Goal: Task Accomplishment & Management: Complete application form

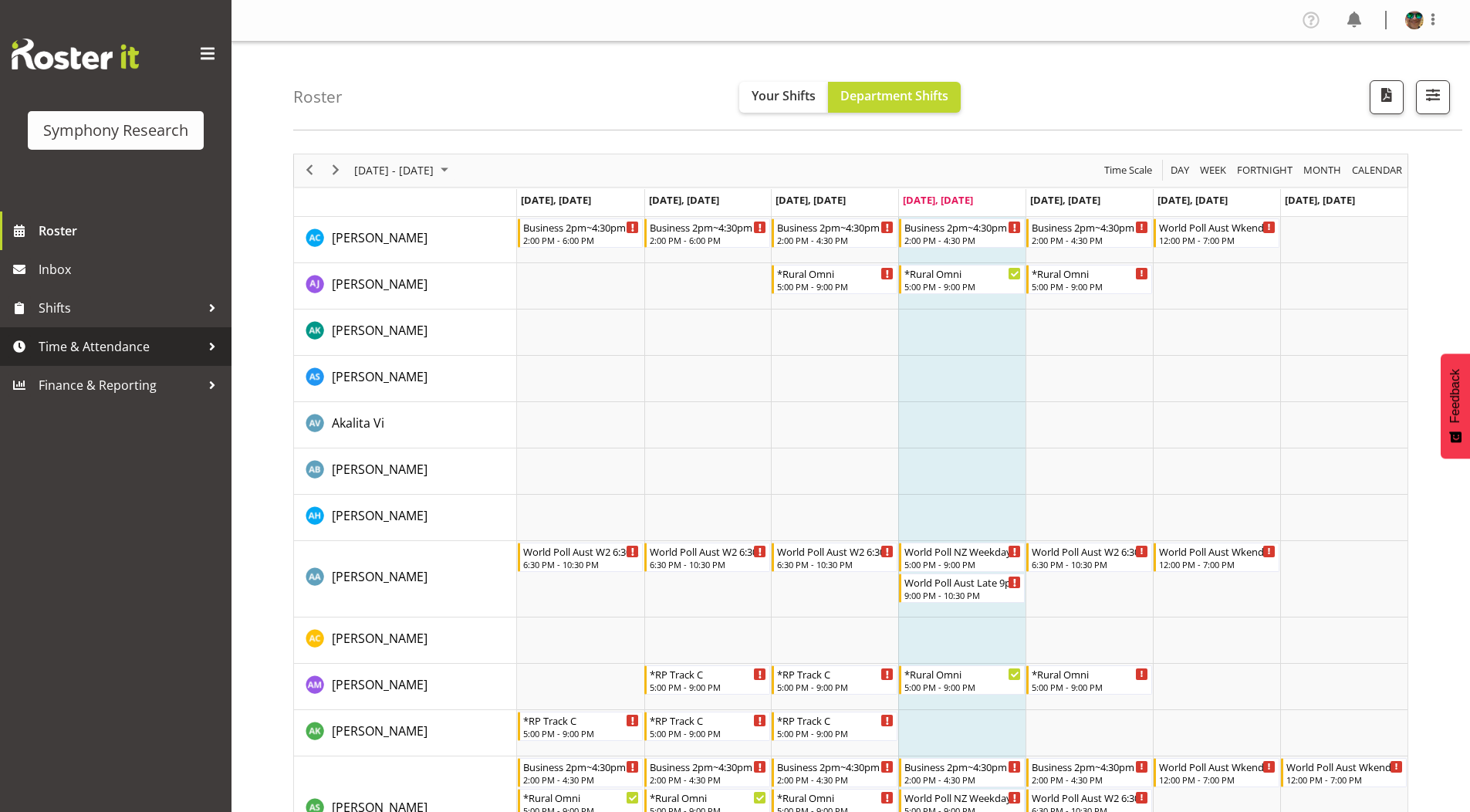
click at [98, 353] on span "Time & Attendance" at bounding box center [119, 347] width 162 height 23
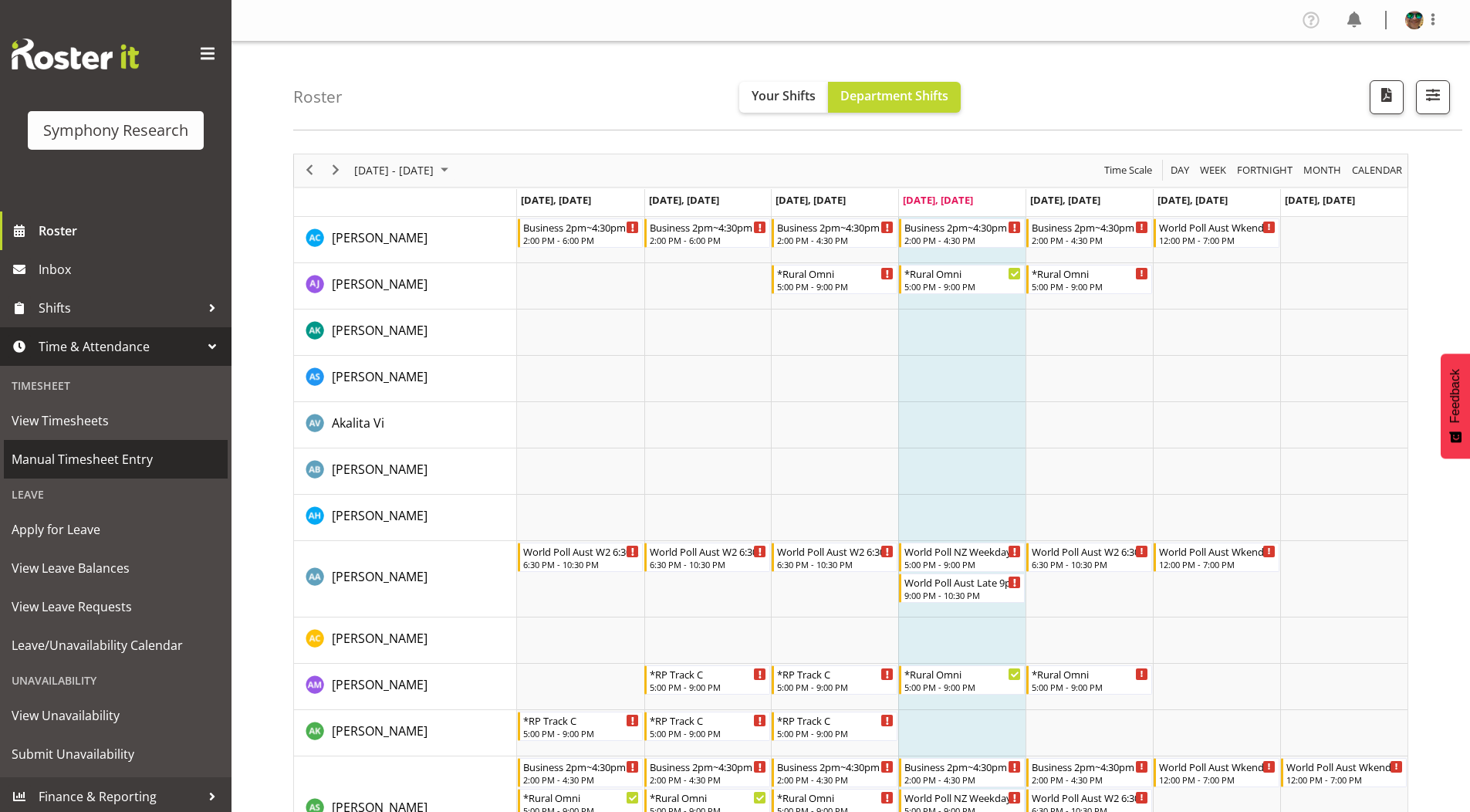
click at [61, 461] on span "Manual Timesheet Entry" at bounding box center [116, 459] width 209 height 23
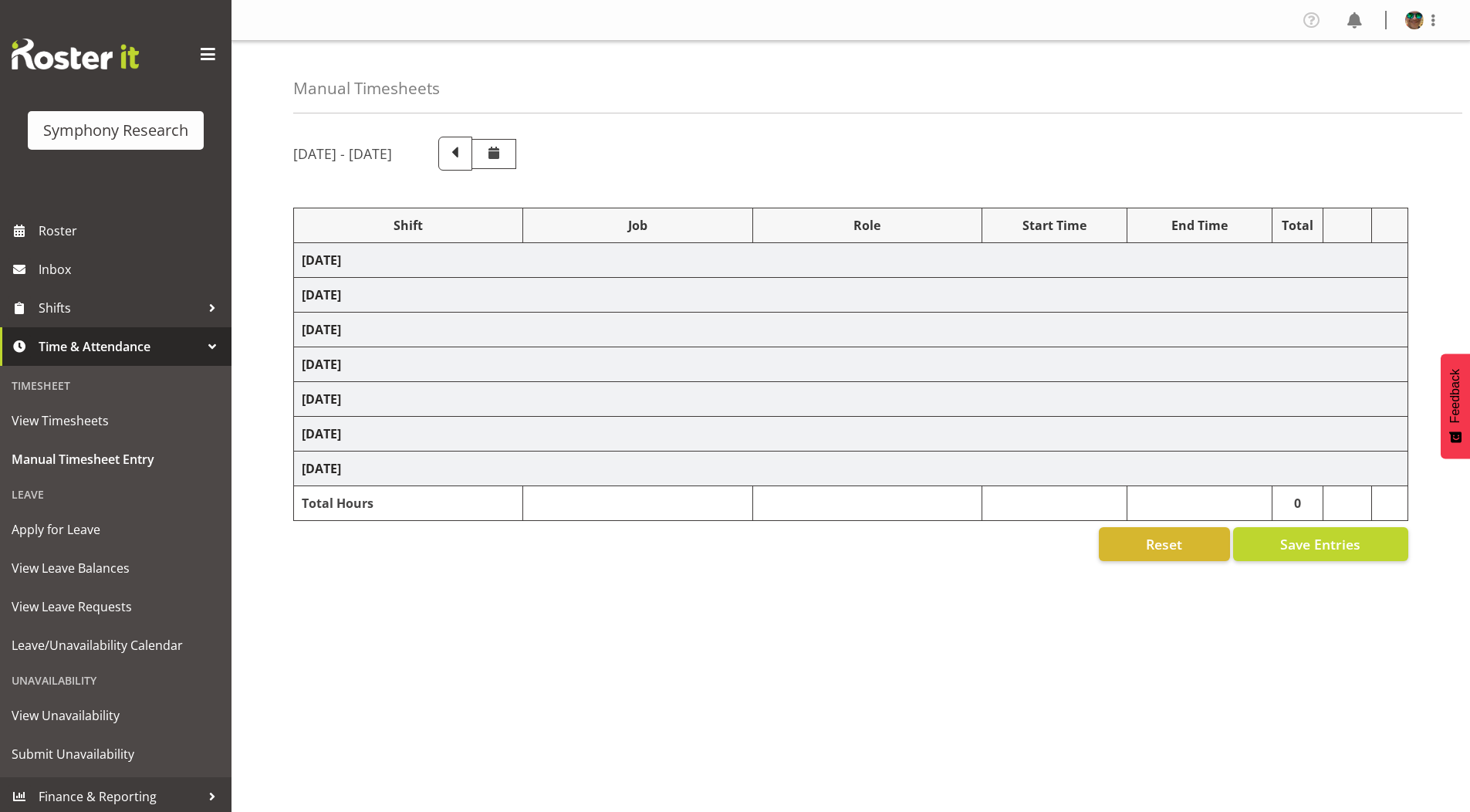
select select
select select "9426"
select select
select select "9636"
select select
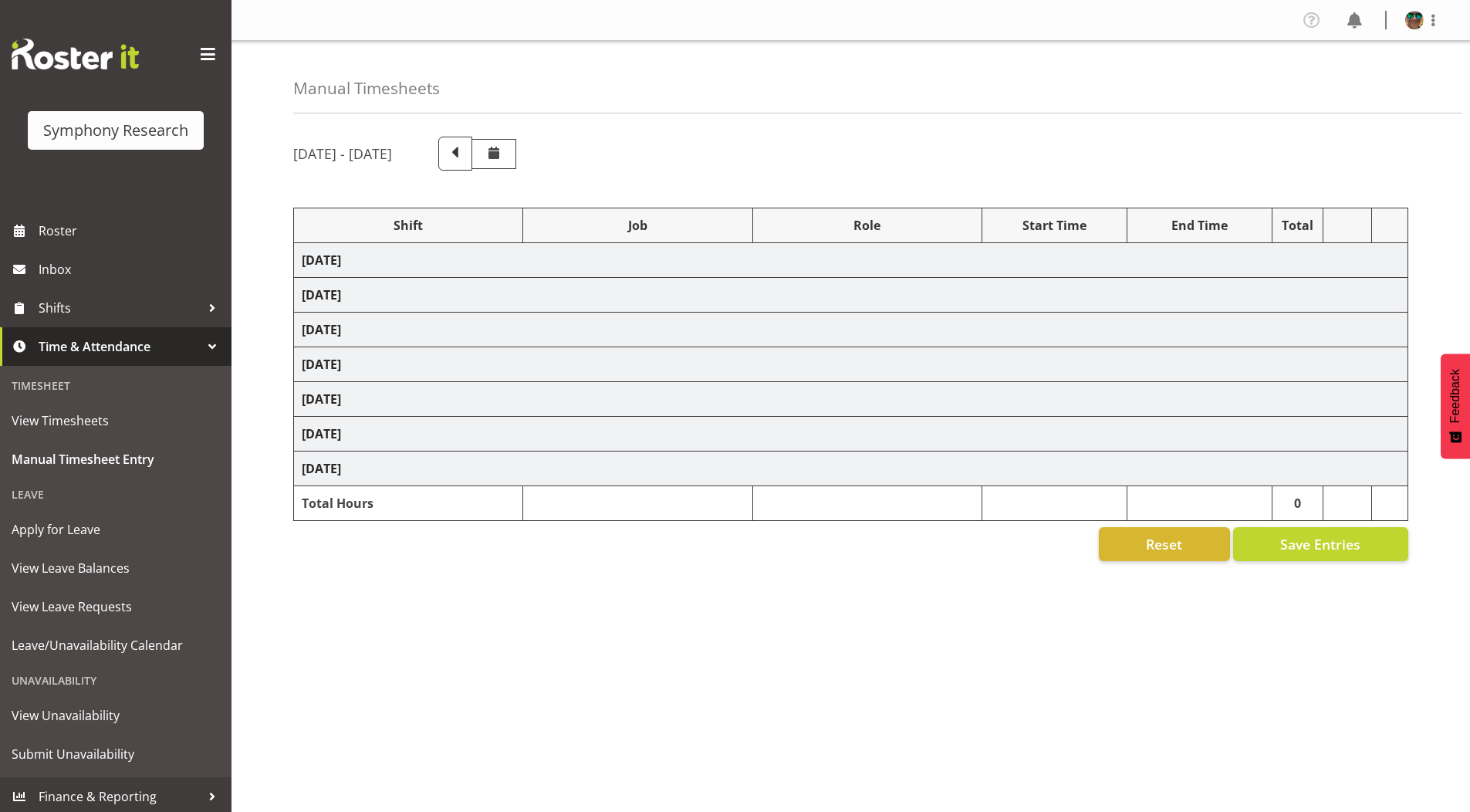
select select "10239"
select select
select select "10536"
select select
select select "9636"
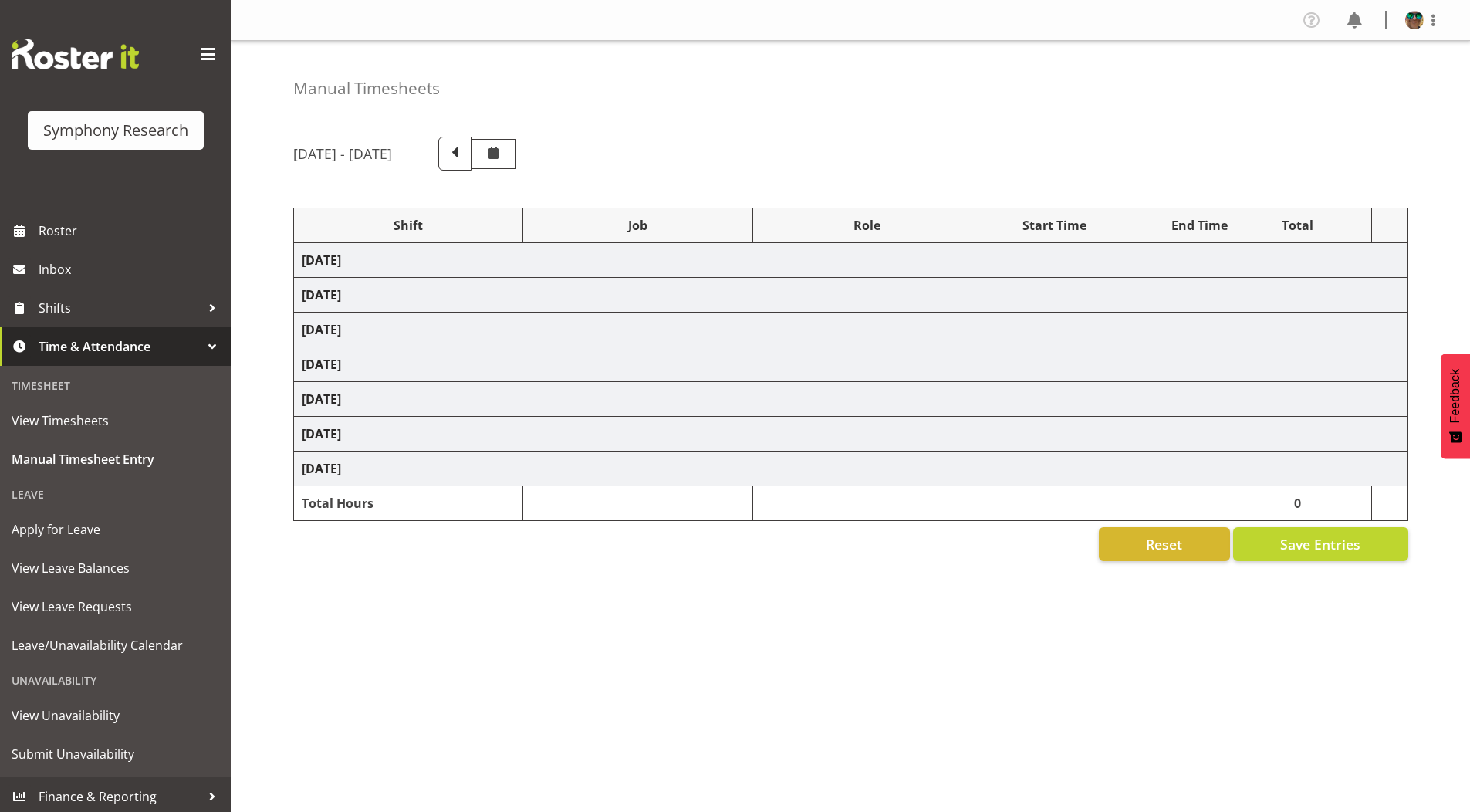
select select
select select "10242"
select select
select select "10242"
select select
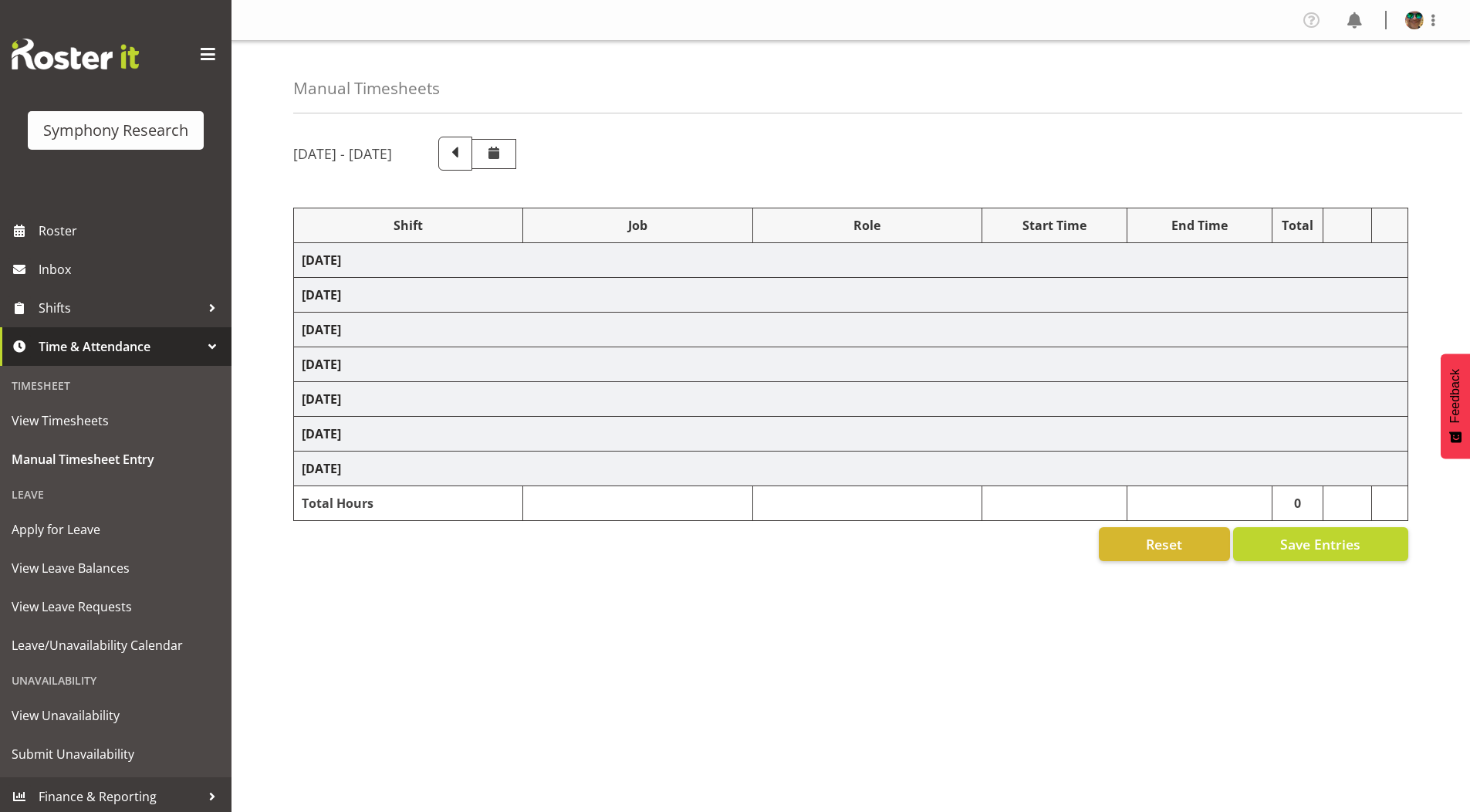
select select "10239"
select select
select select "10536"
select select
select select "9426"
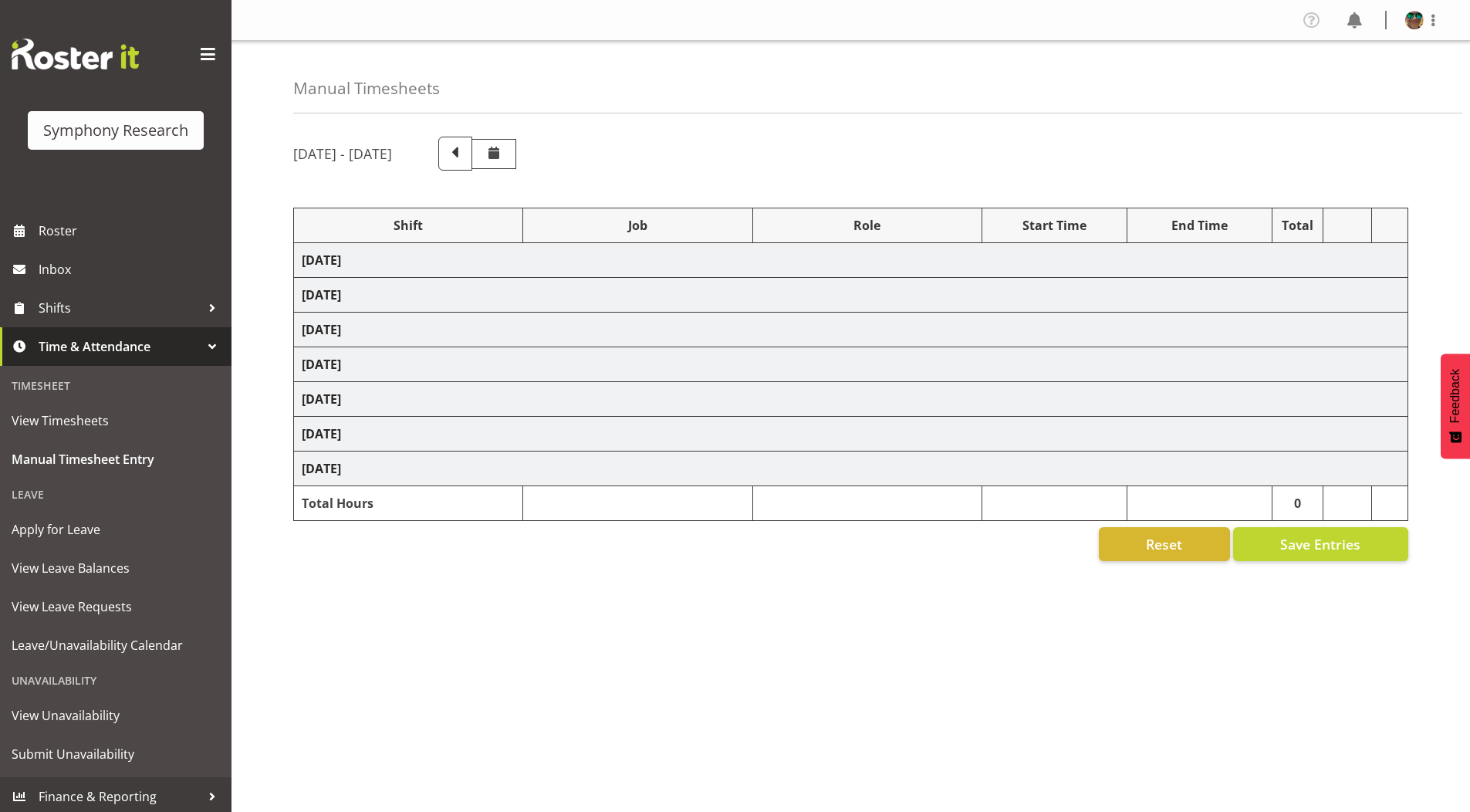
select select
select select "10242"
select select
select select "9426"
select select
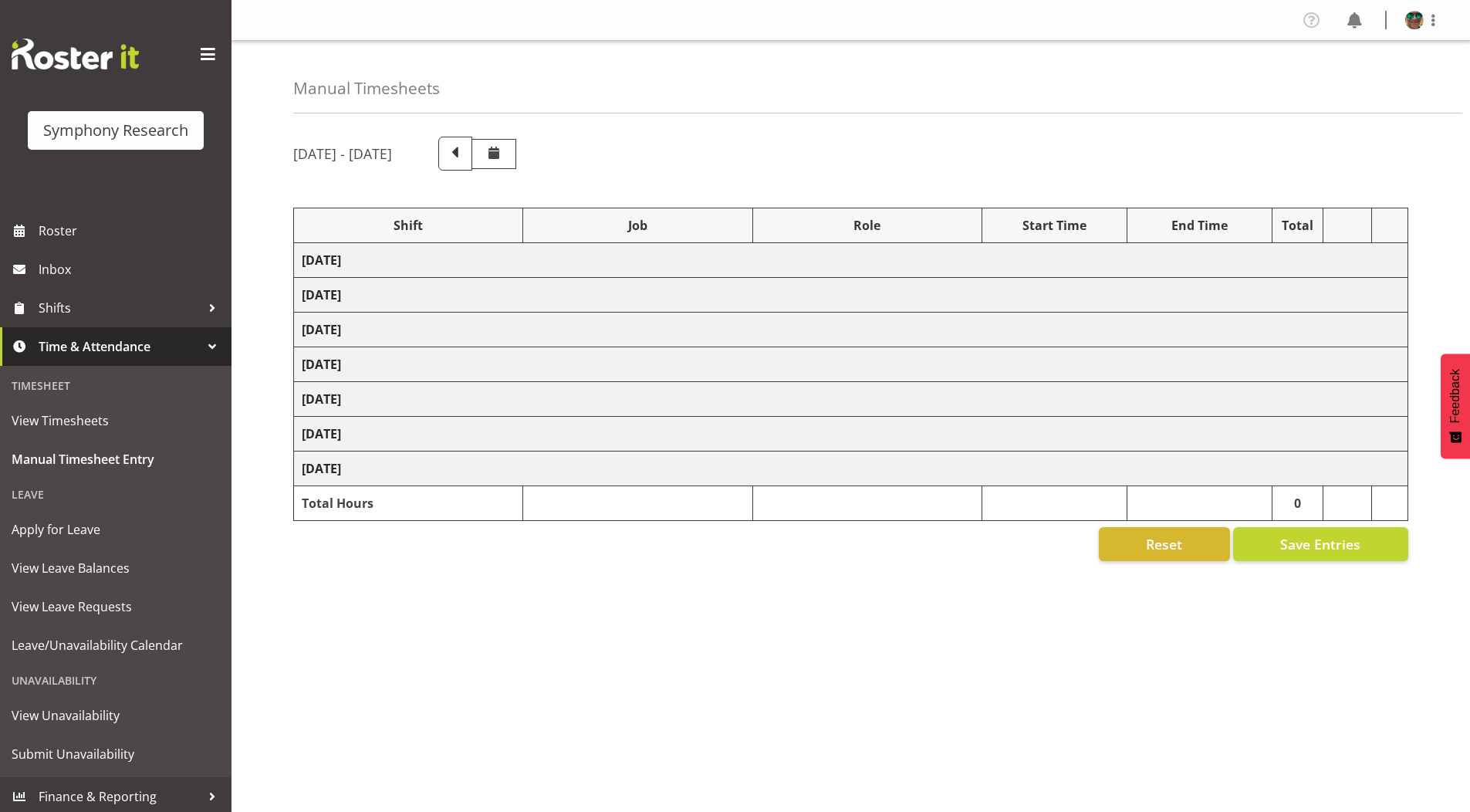
select select "10549"
select select
select select "9636"
select select
select select "10239"
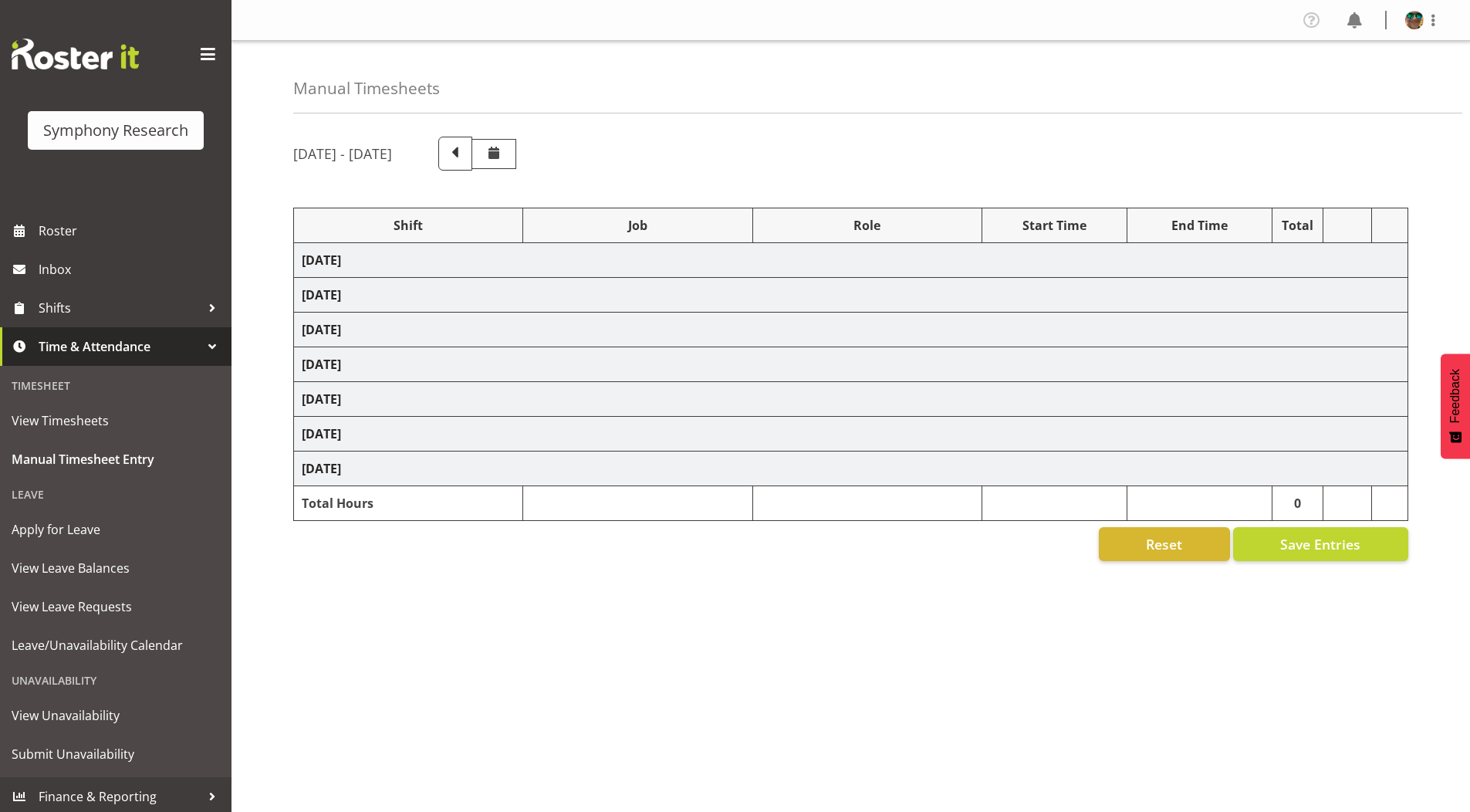
select select
select select "10536"
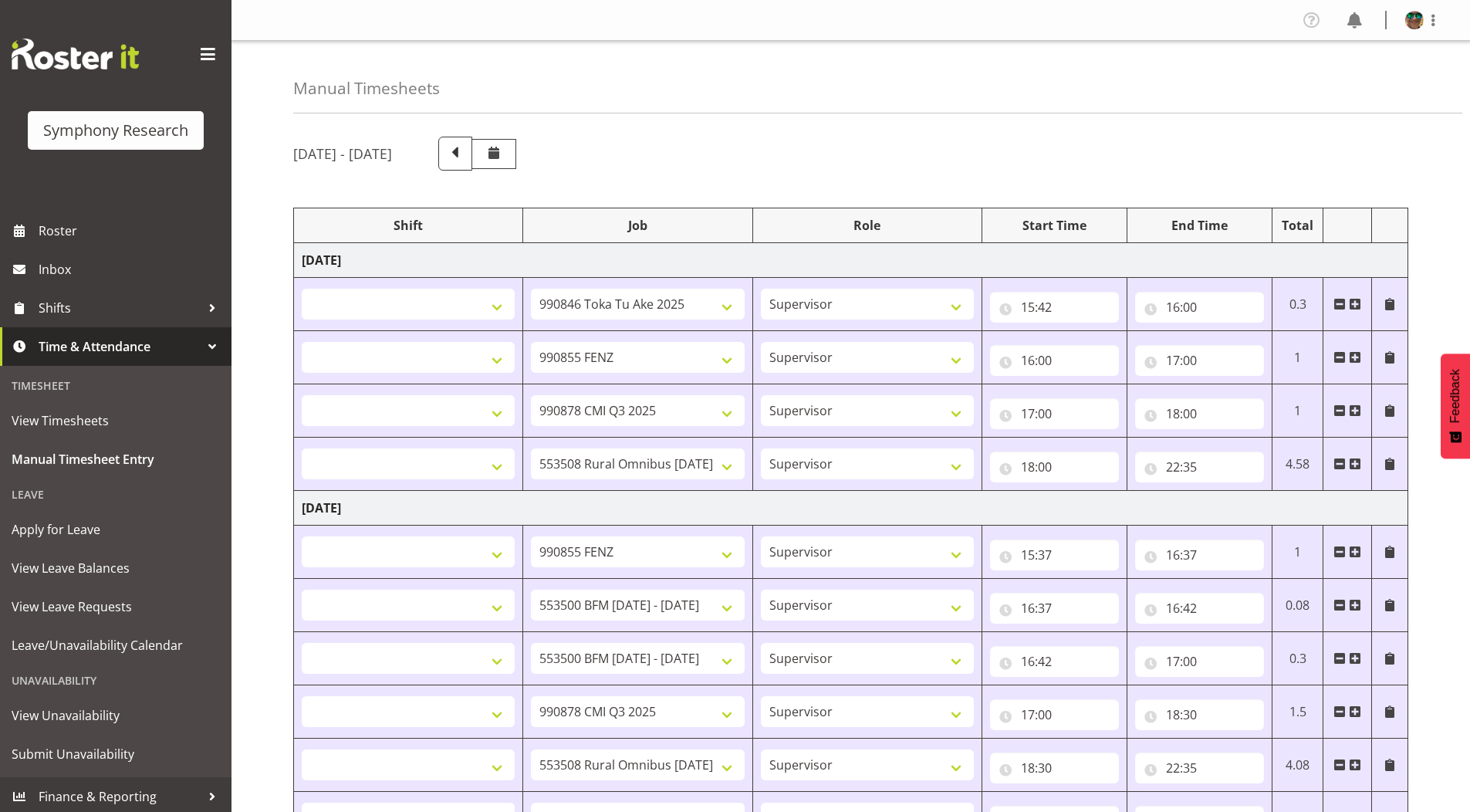
select select
select select "9426"
select select
select select "9636"
select select
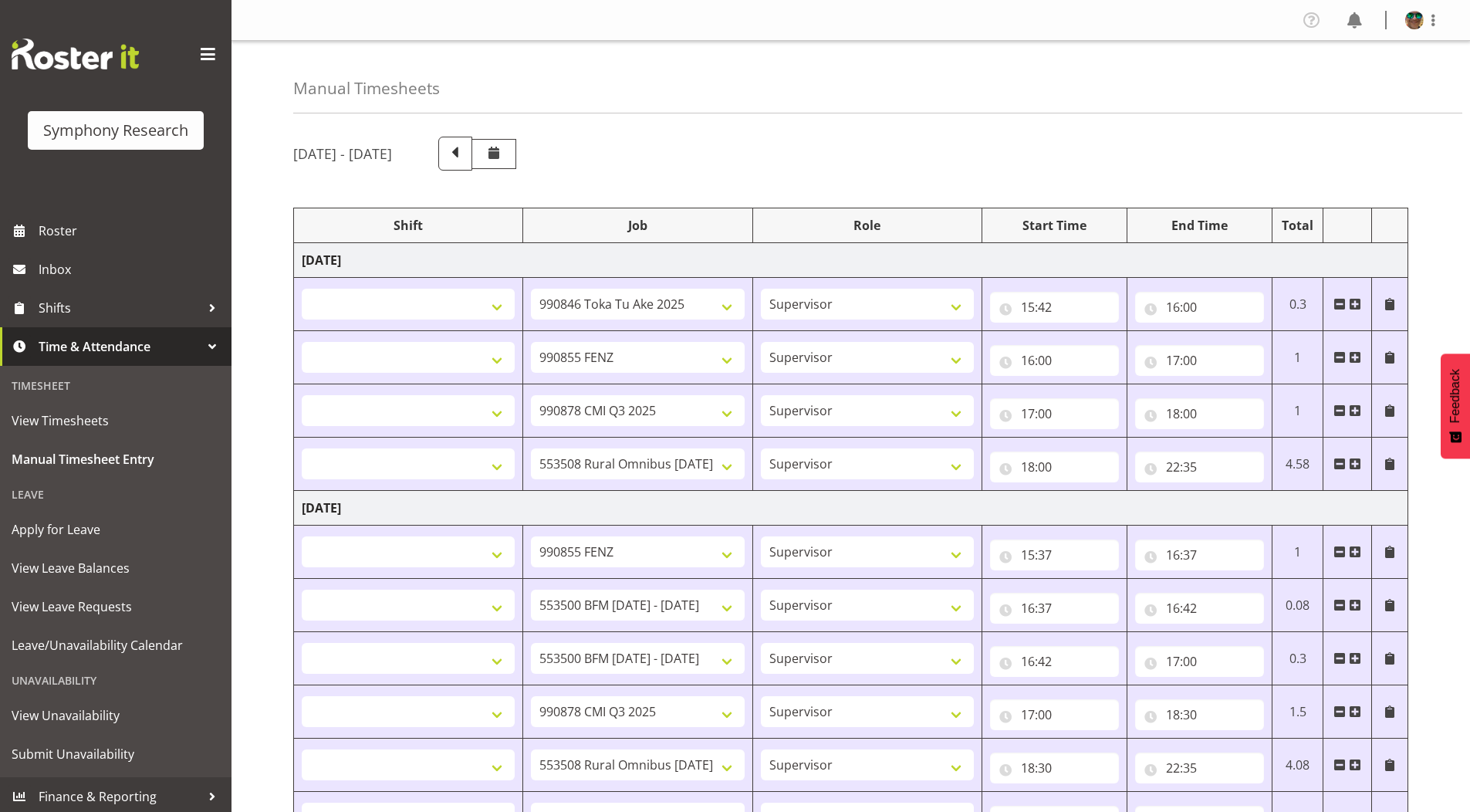
select select "10239"
select select
select select "10536"
select select
select select "9636"
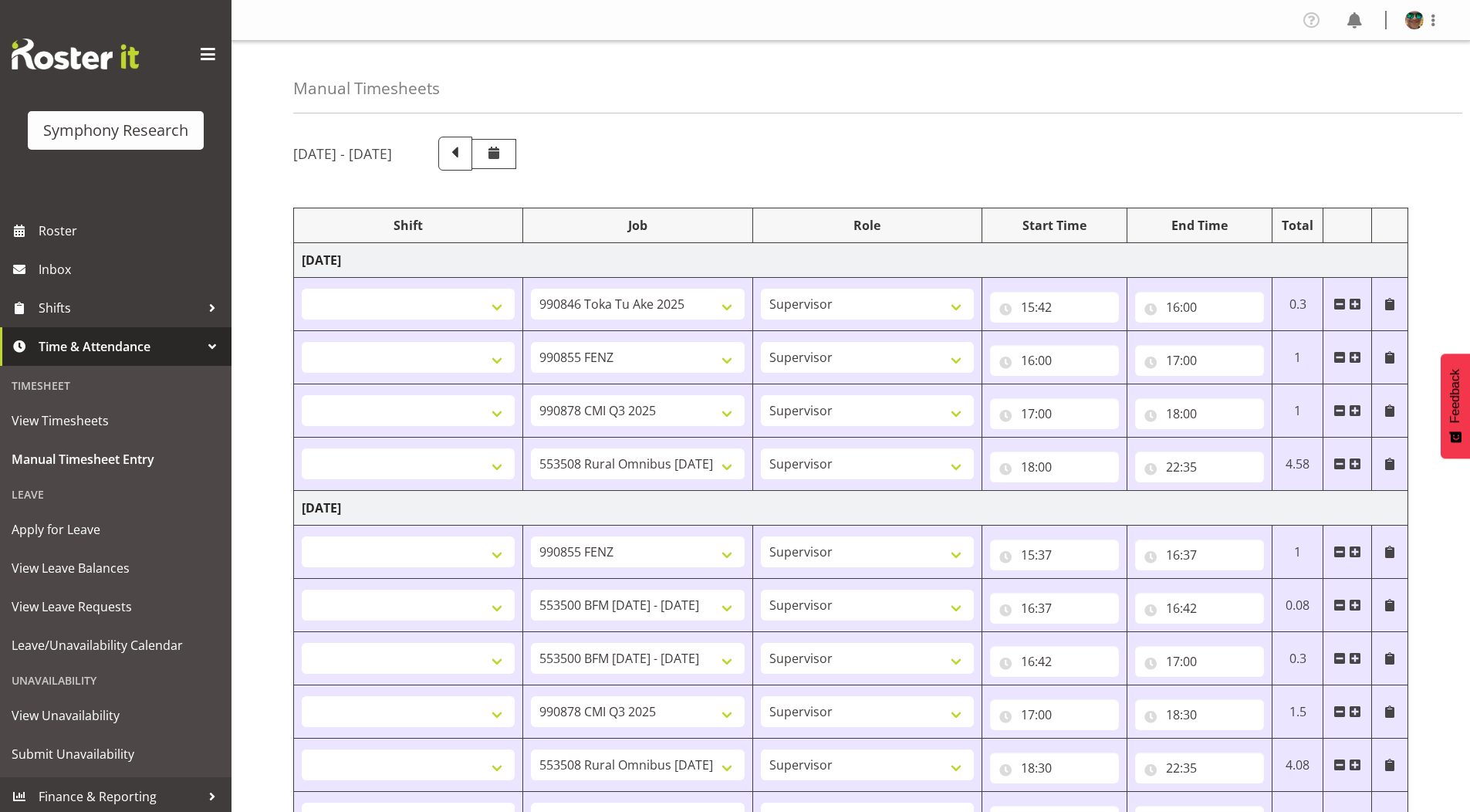
select select
select select "10242"
select select
select select "10242"
select select
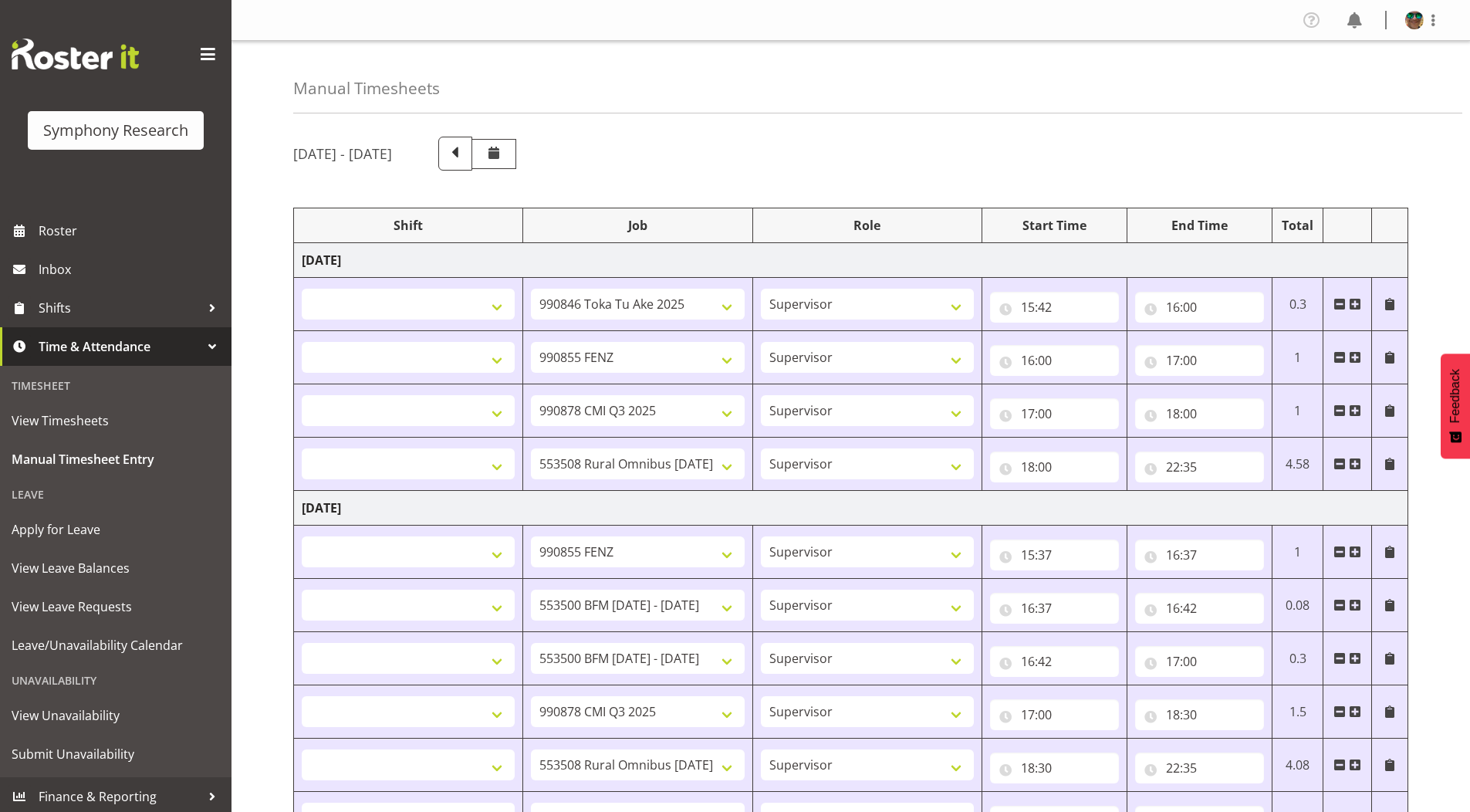
select select "10239"
select select
select select "10536"
select select
select select "9426"
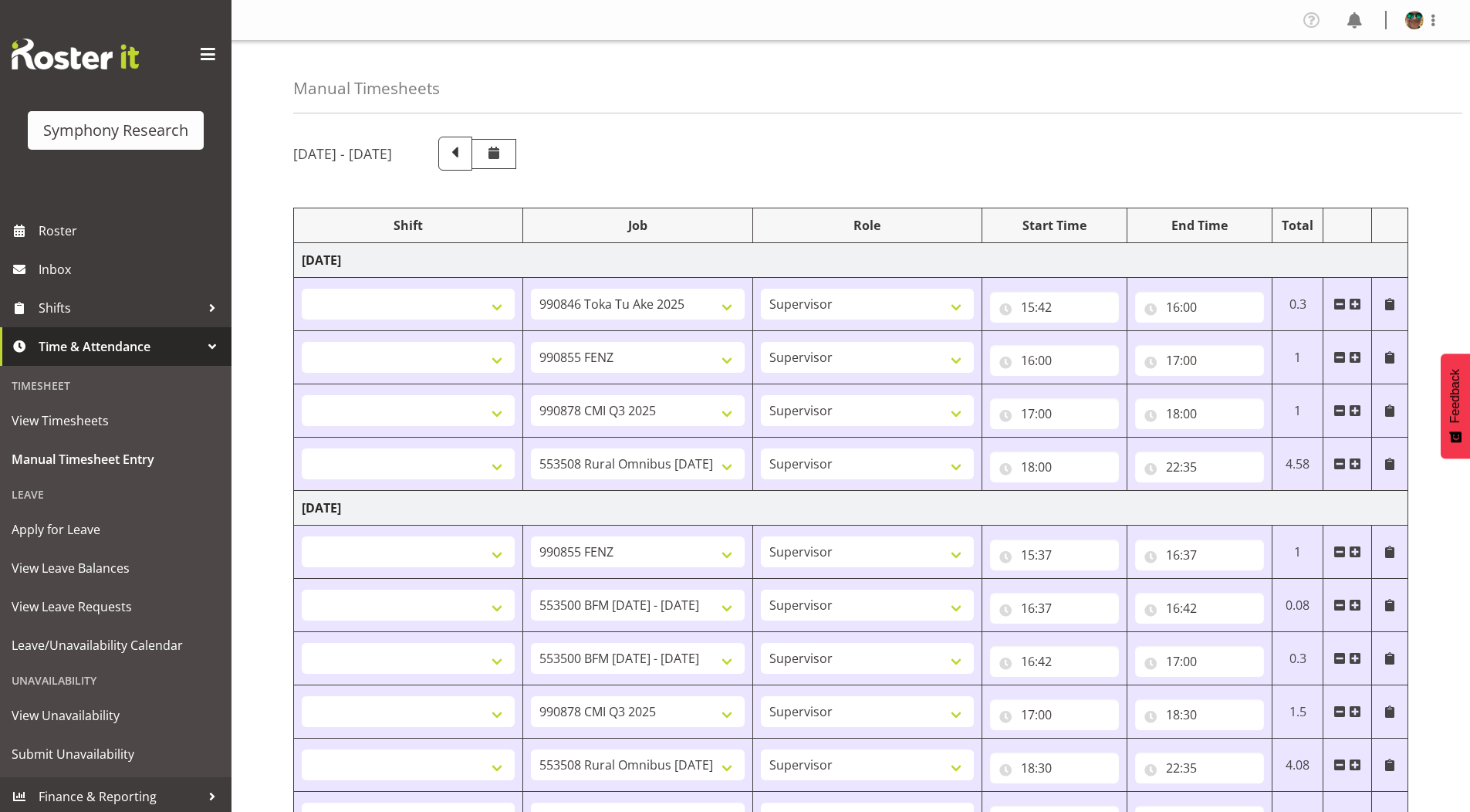
select select
select select "10242"
select select
select select "9426"
select select
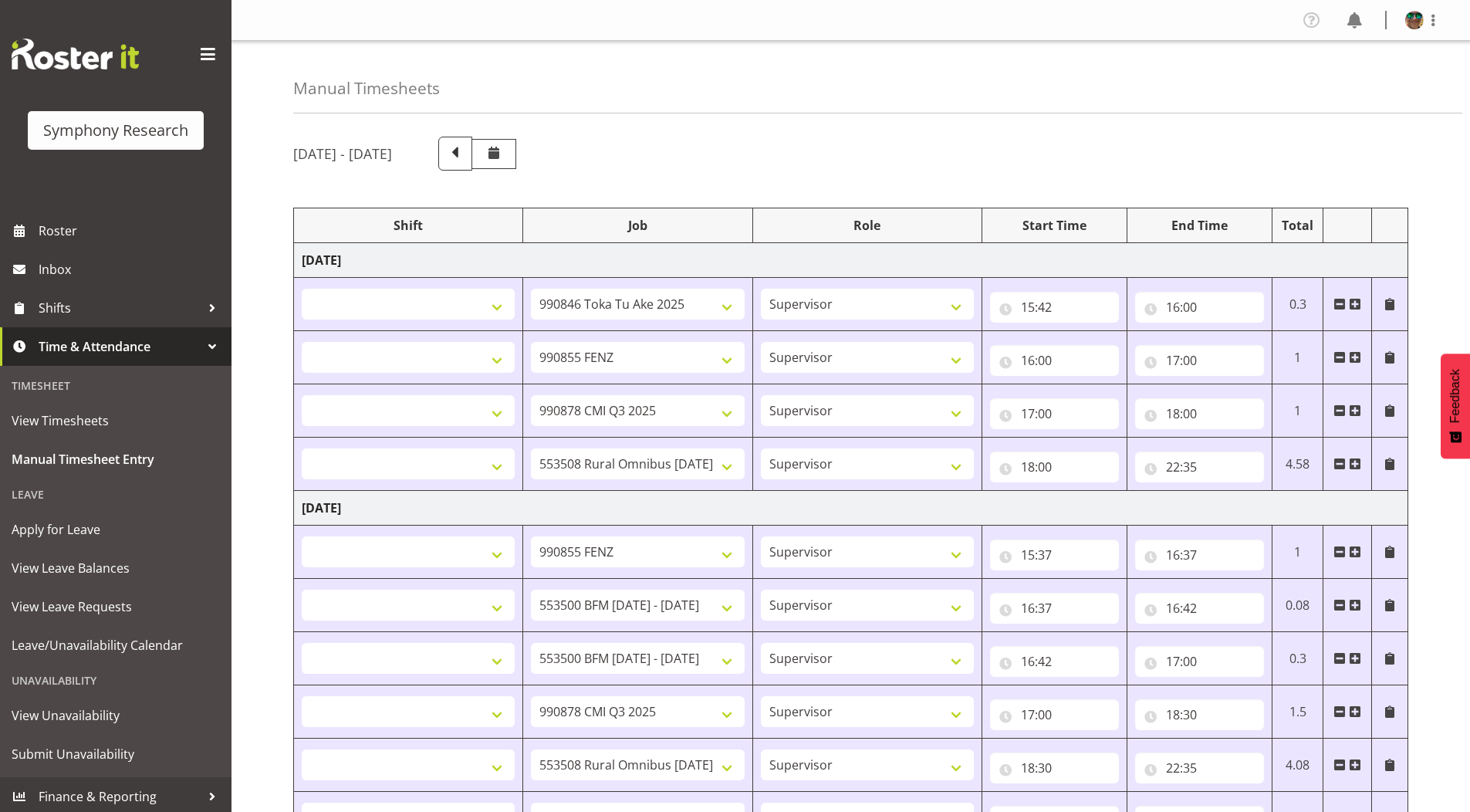
select select "10549"
select select
select select "9636"
select select
select select "10239"
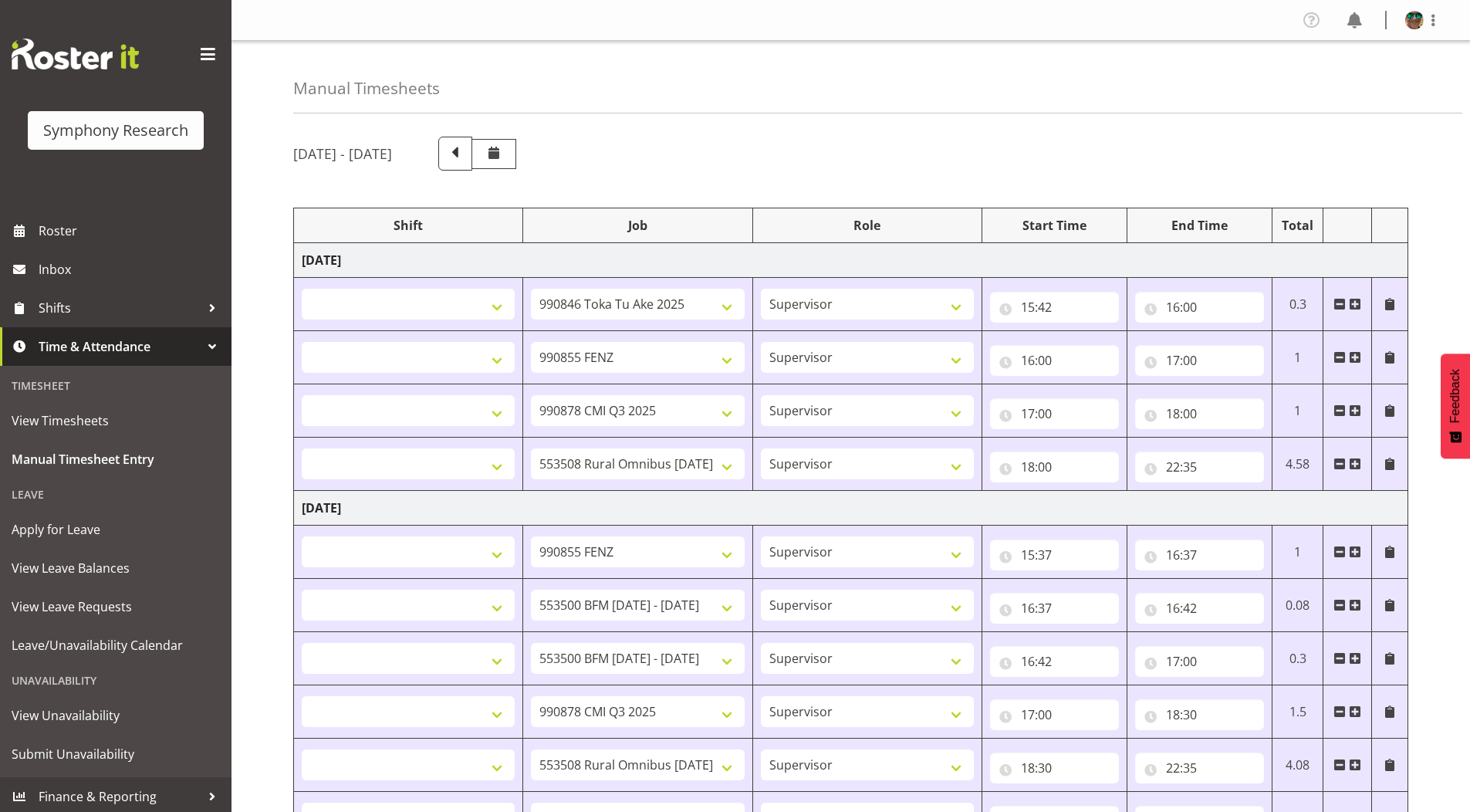
select select
select select "10536"
click at [1434, 22] on span at bounding box center [1434, 19] width 19 height 19
drag, startPoint x: 1346, startPoint y: 81, endPoint x: 1452, endPoint y: 2, distance: 132.2
click at [1346, 81] on link "Log Out" at bounding box center [1368, 81] width 148 height 28
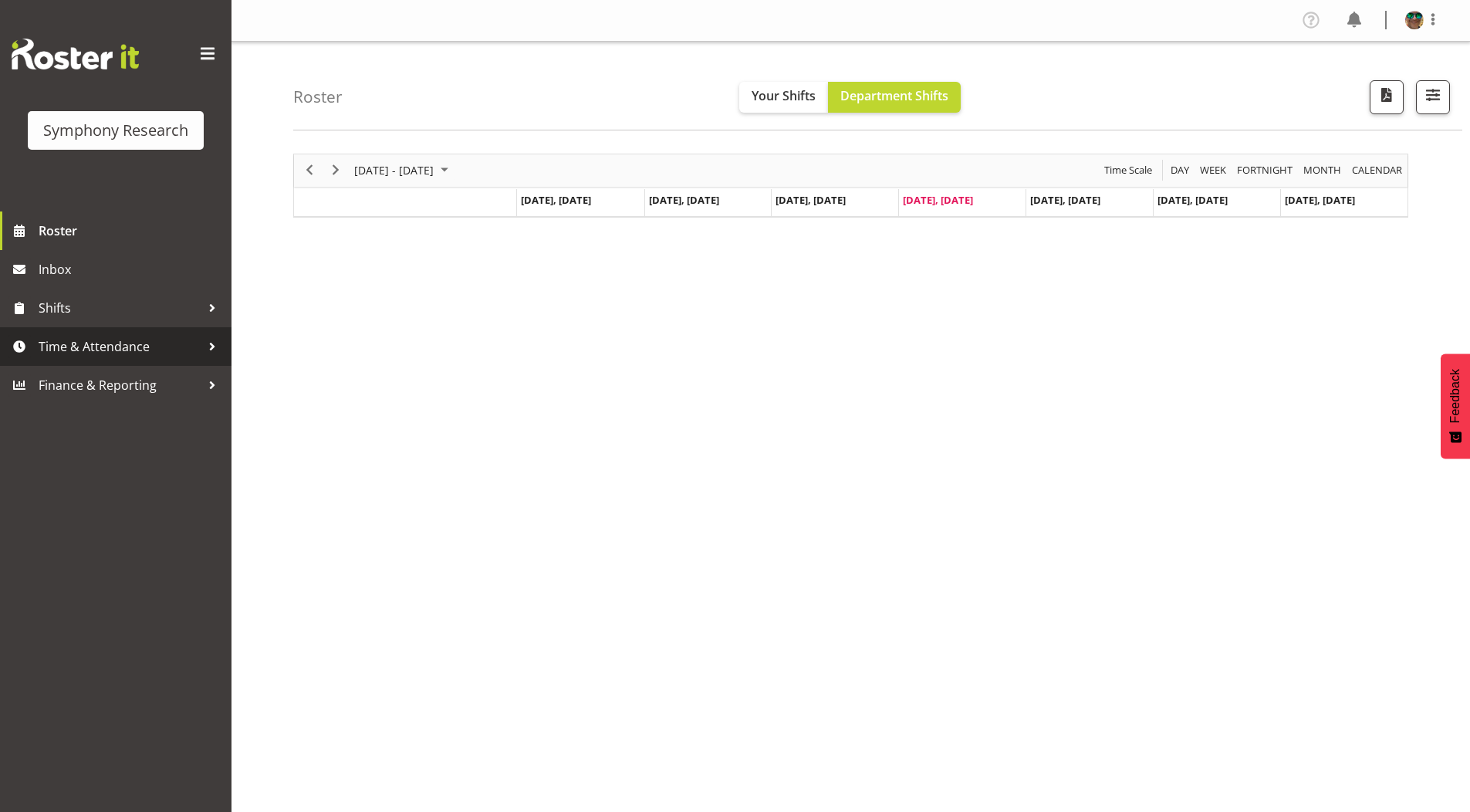
click at [80, 348] on span "Time & Attendance" at bounding box center [119, 347] width 162 height 23
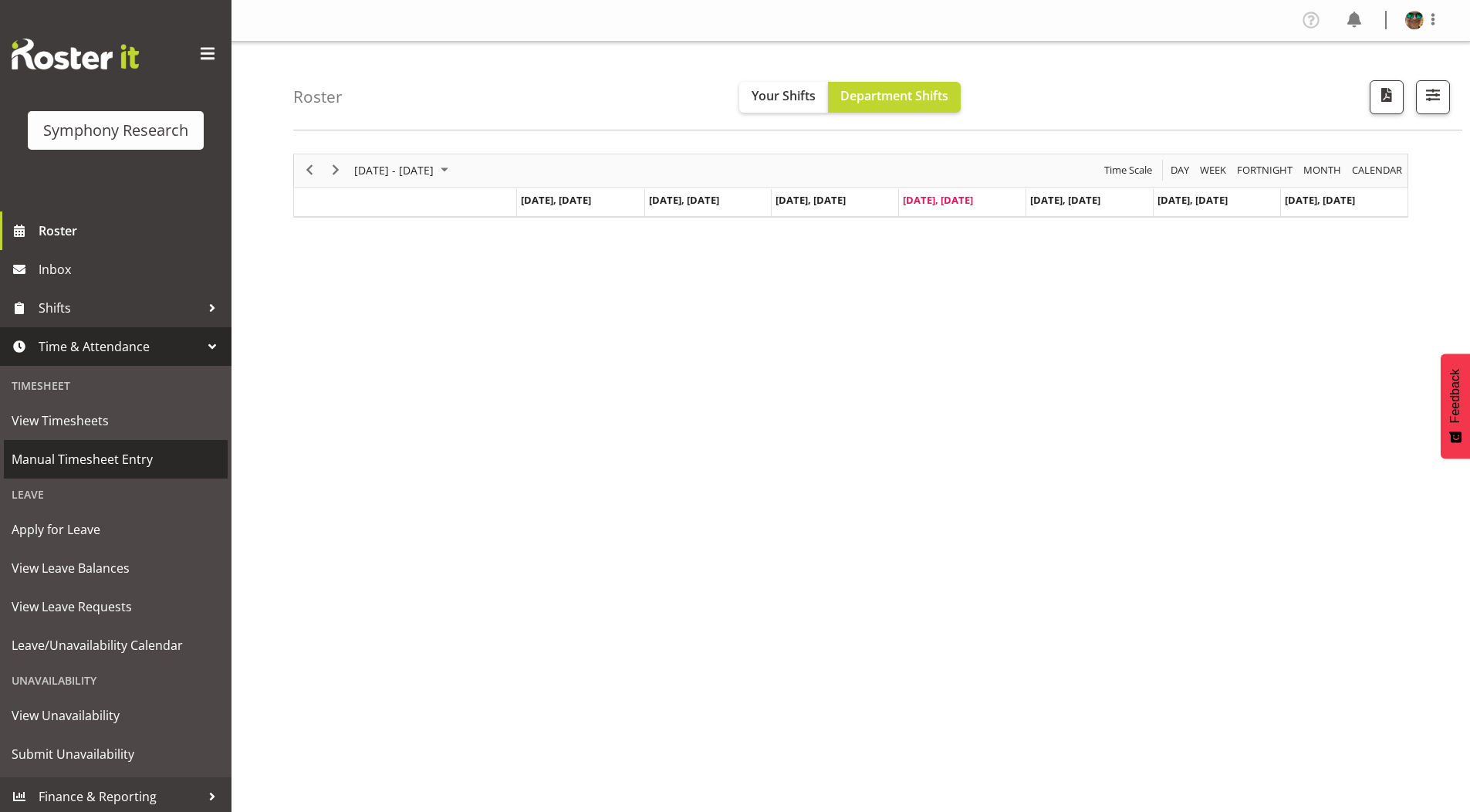
click at [54, 461] on span "Manual Timesheet Entry" at bounding box center [116, 459] width 209 height 23
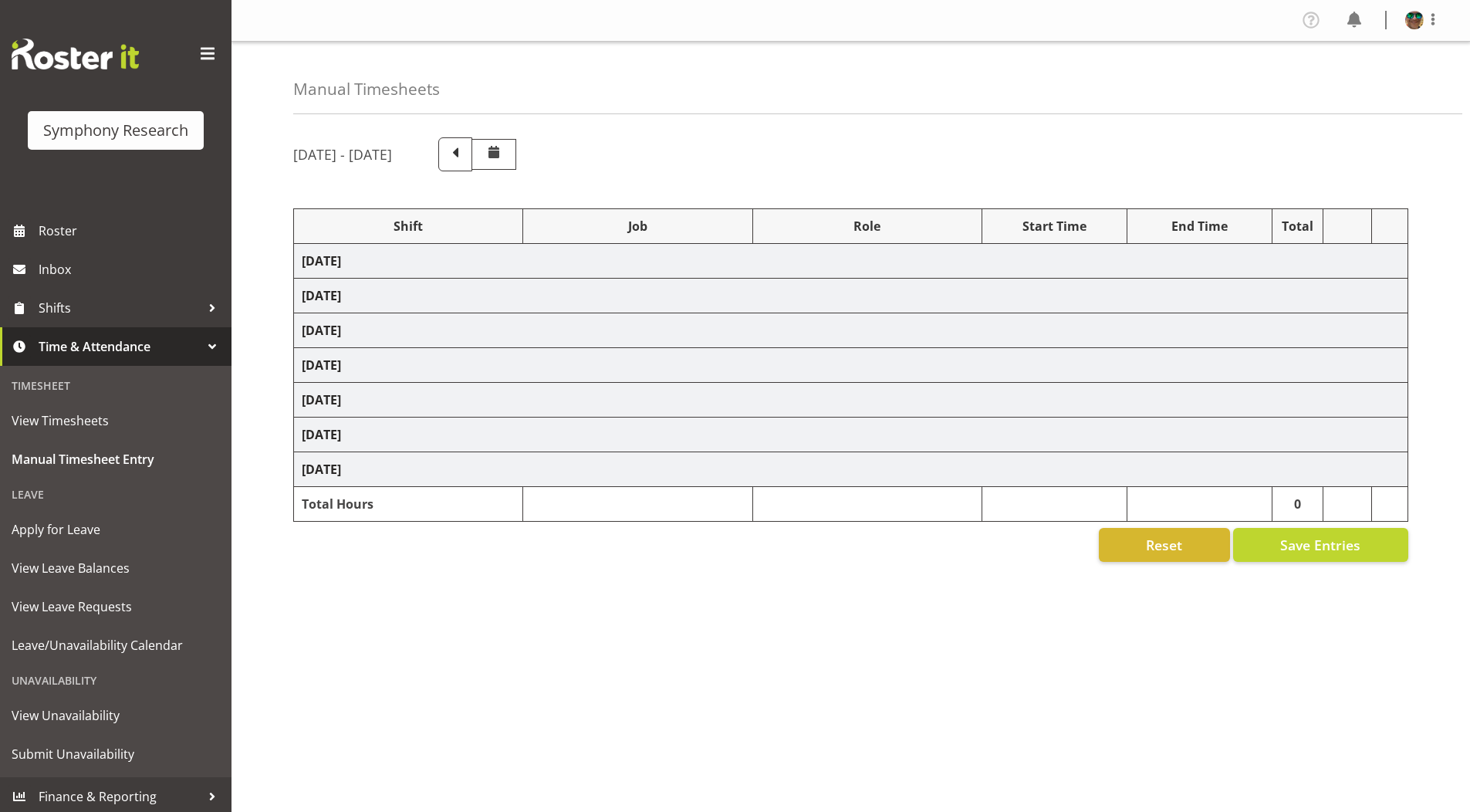
select select
select select "9426"
select select
select select "9636"
select select
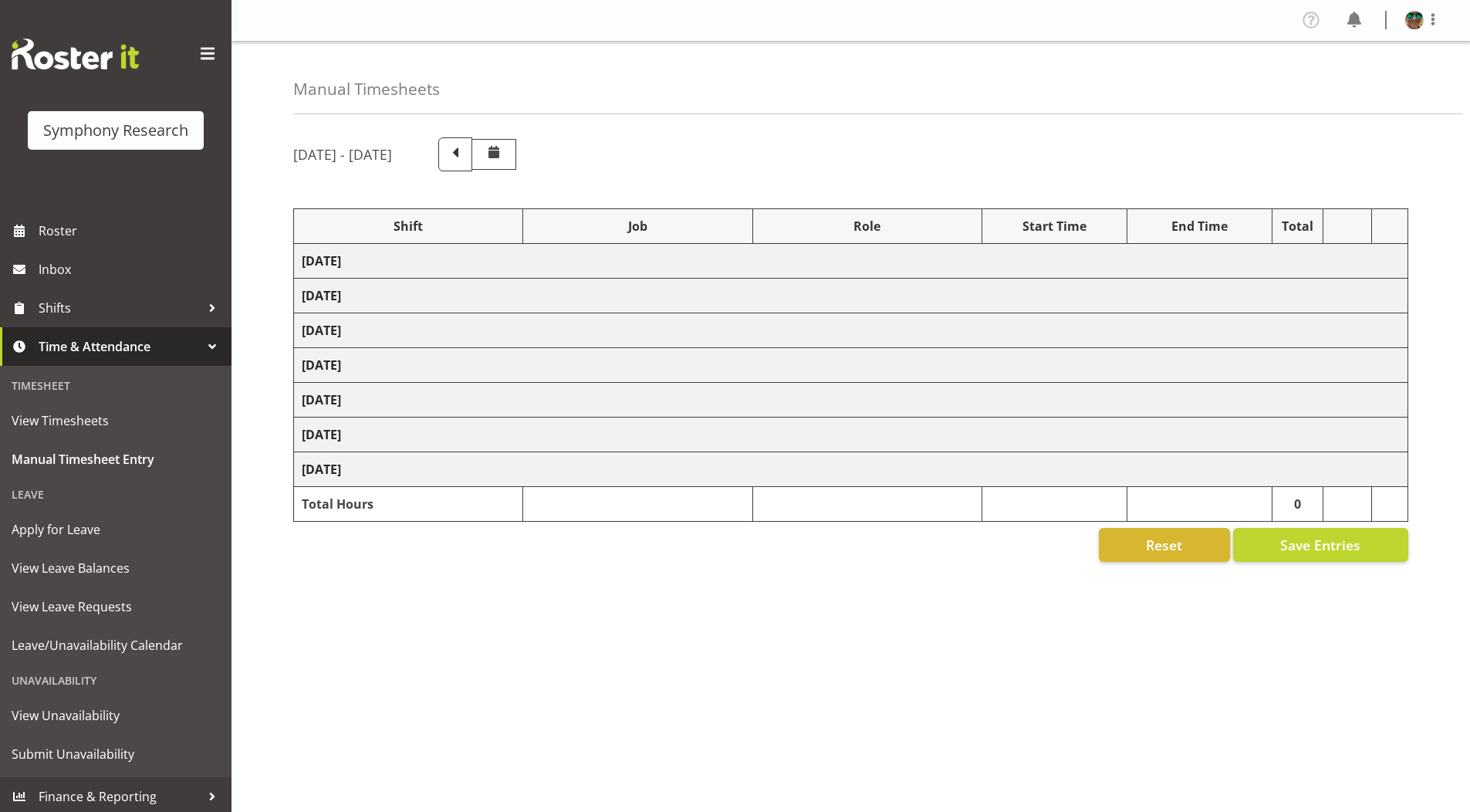
select select "10239"
select select
select select "10536"
select select
select select "9636"
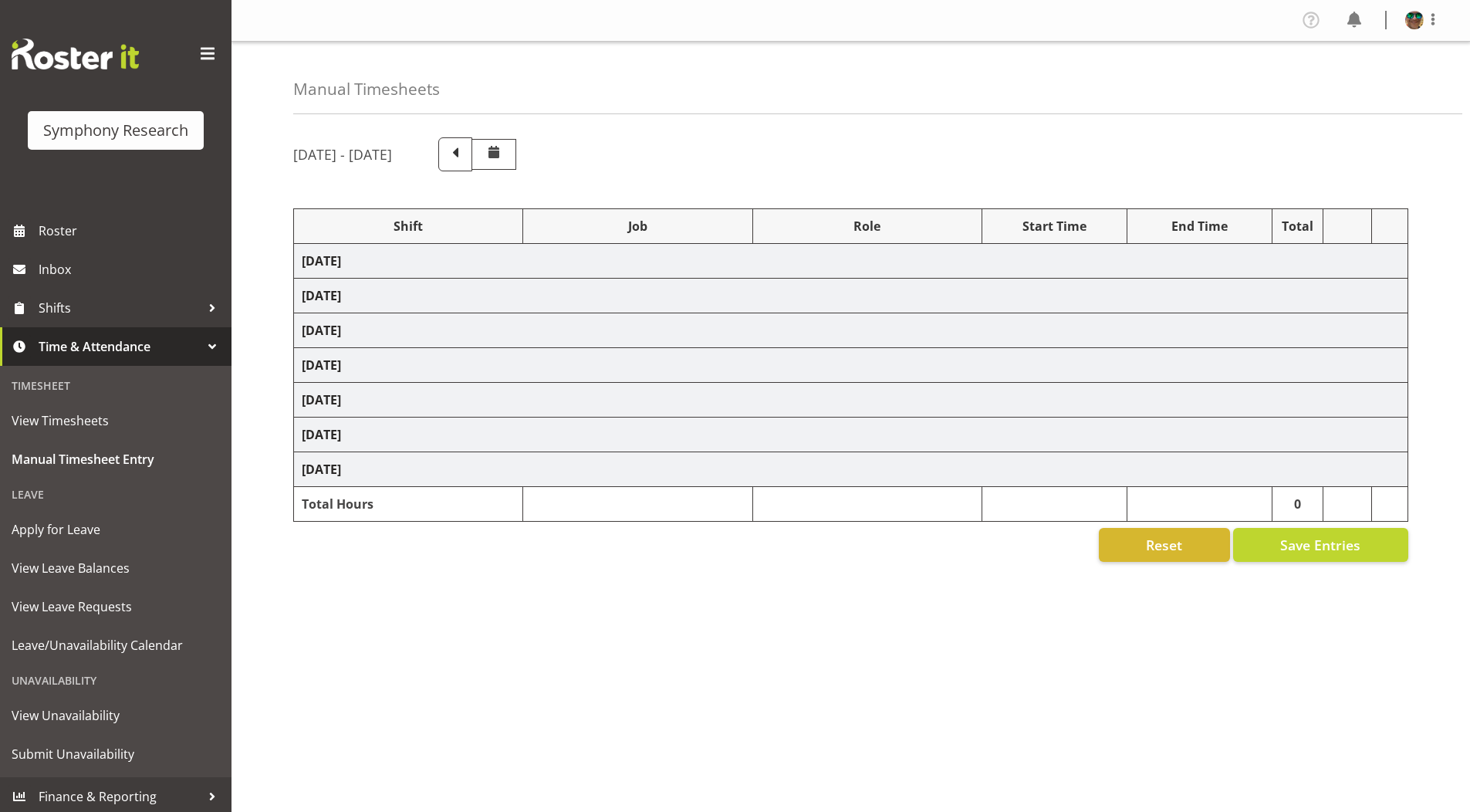
select select
select select "10242"
select select
select select "10242"
select select
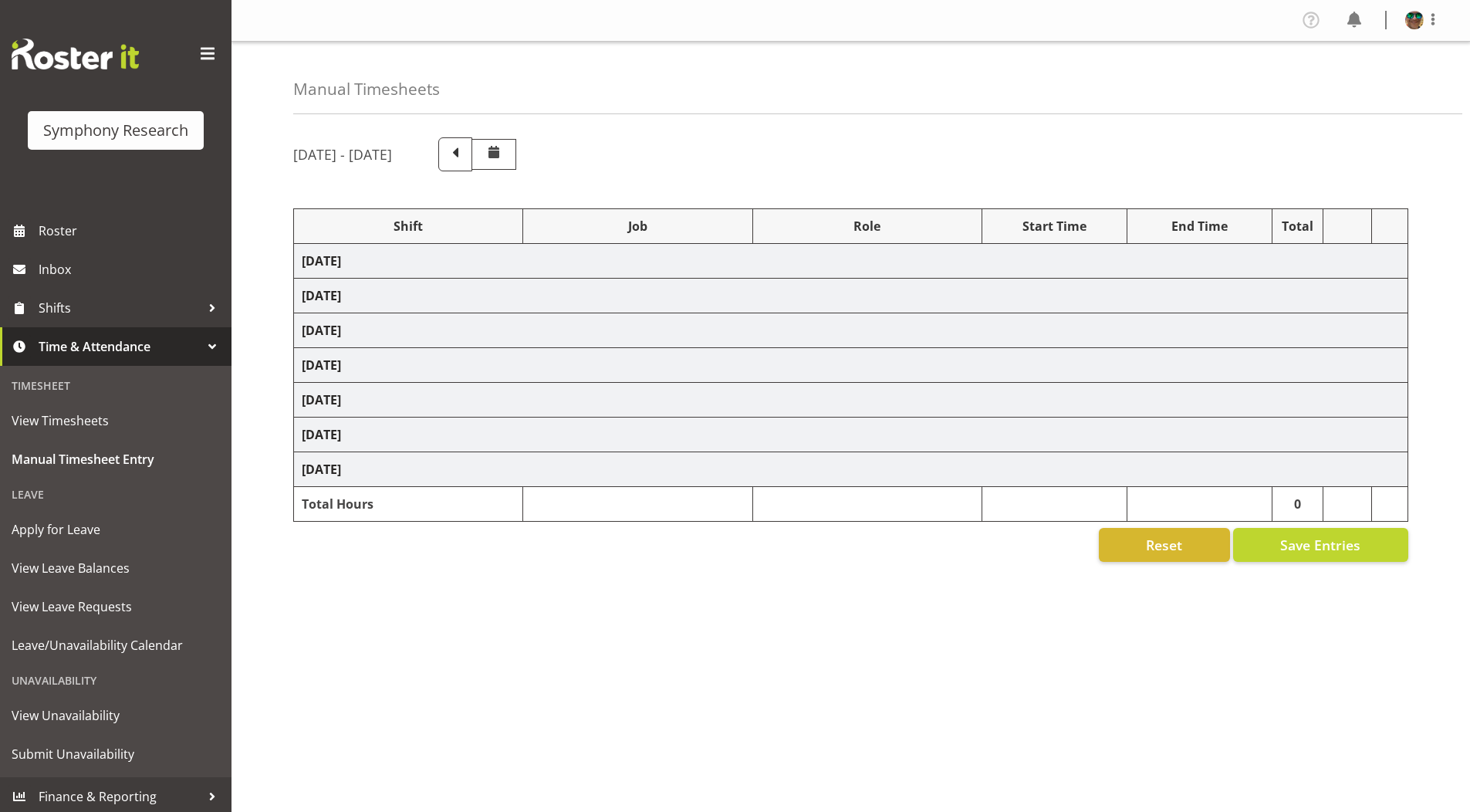
select select "10239"
select select
select select "10536"
select select
select select "9426"
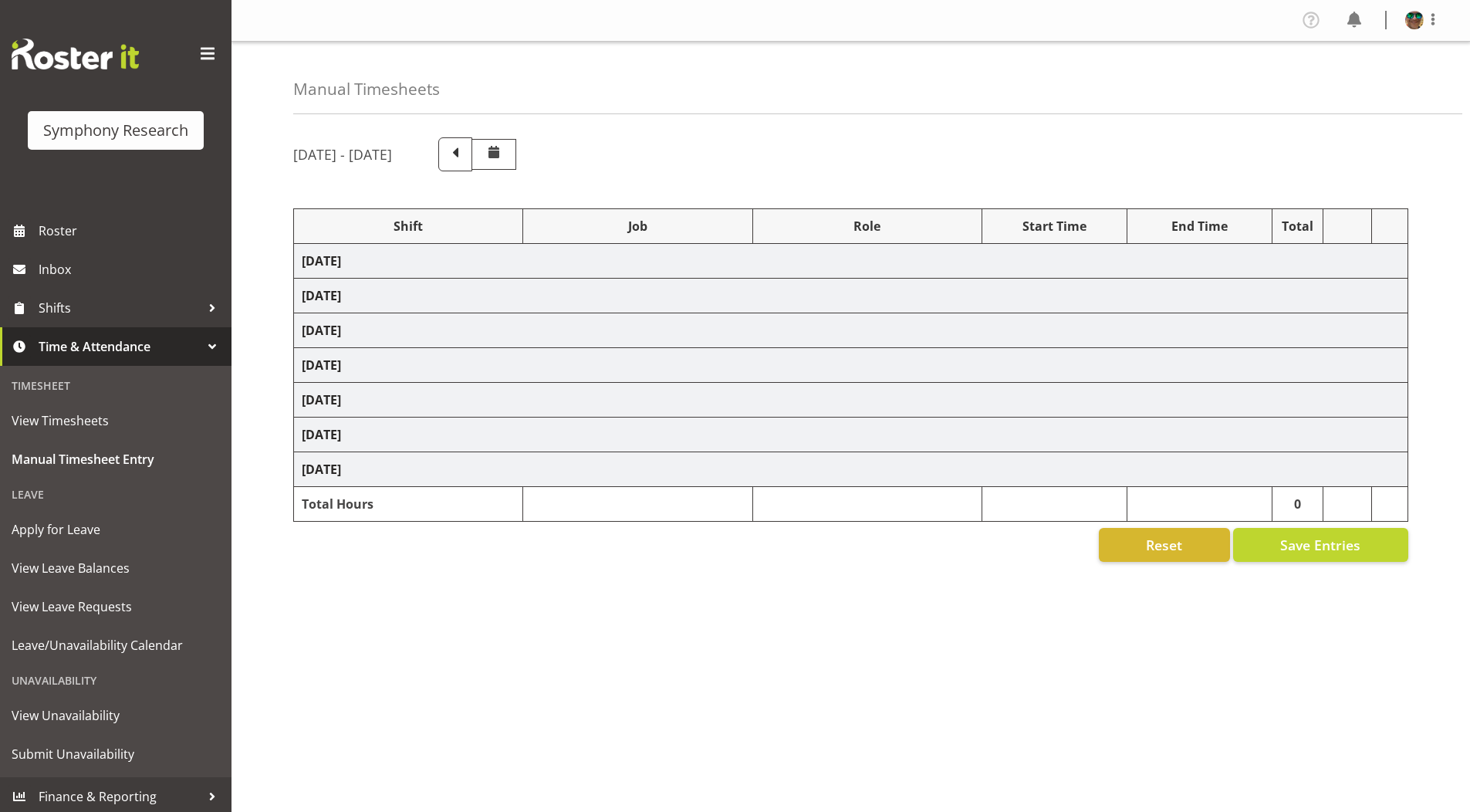
select select
select select "10242"
select select
select select "9426"
select select
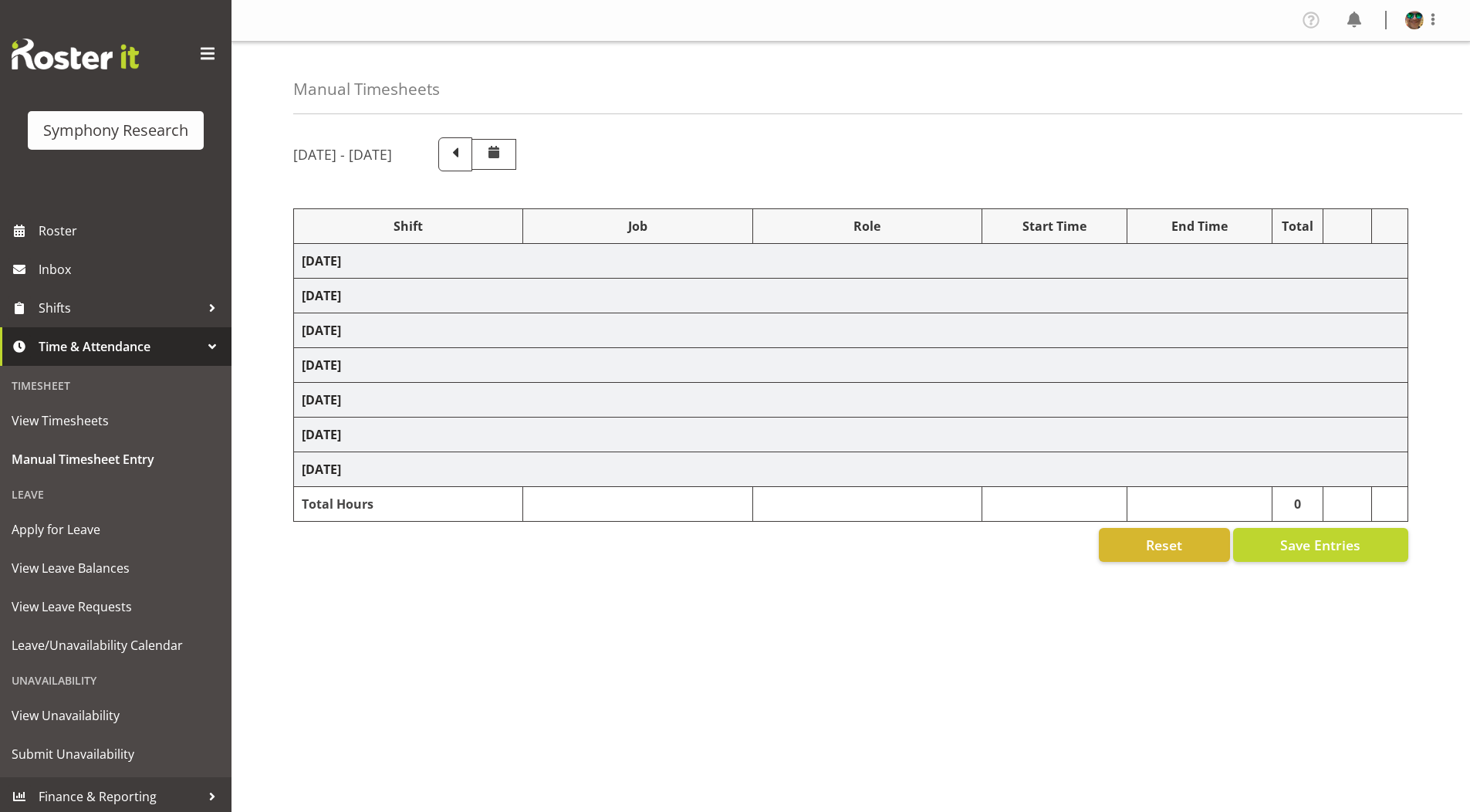
select select "10549"
select select
select select "9636"
select select
select select "10239"
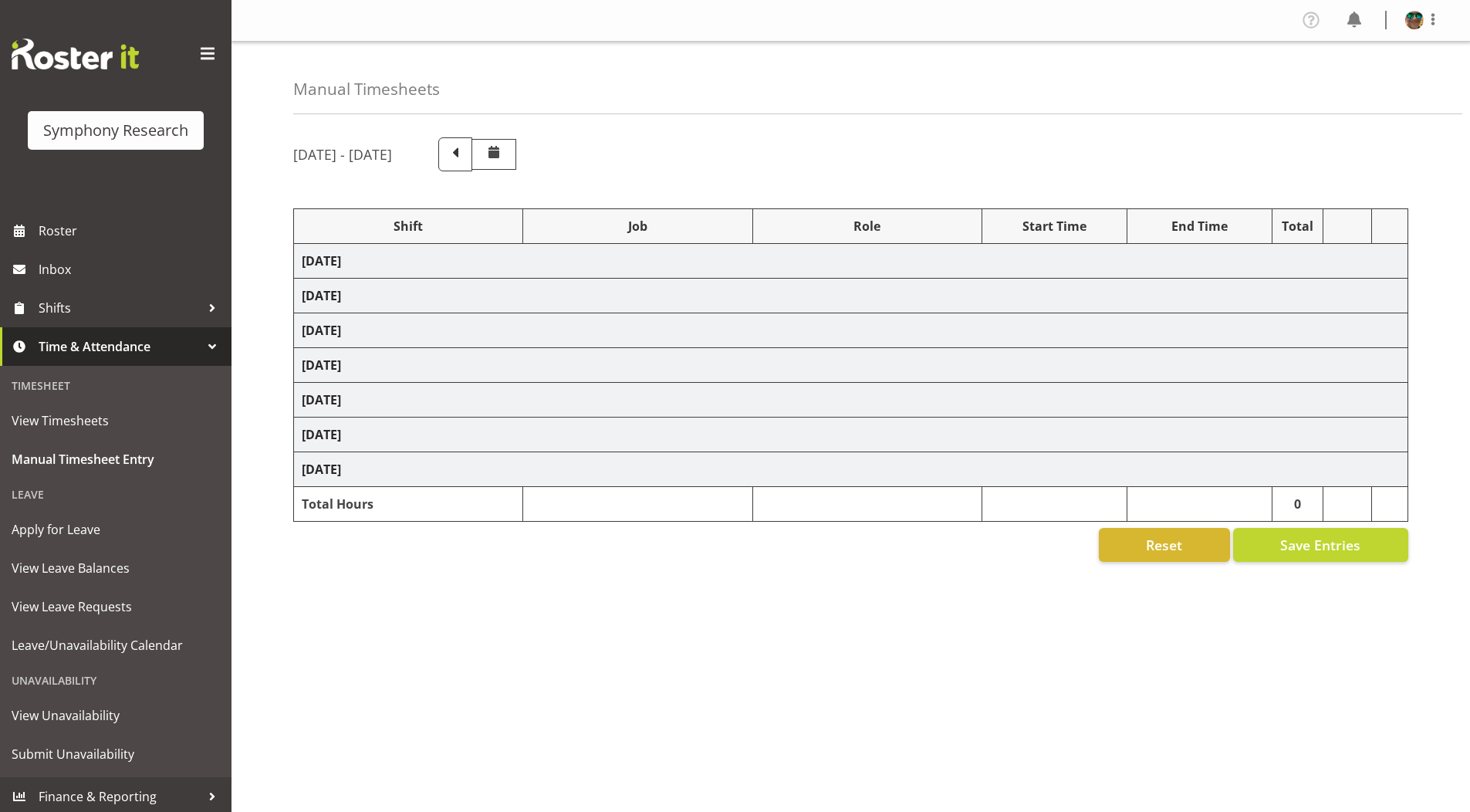
select select
select select "10536"
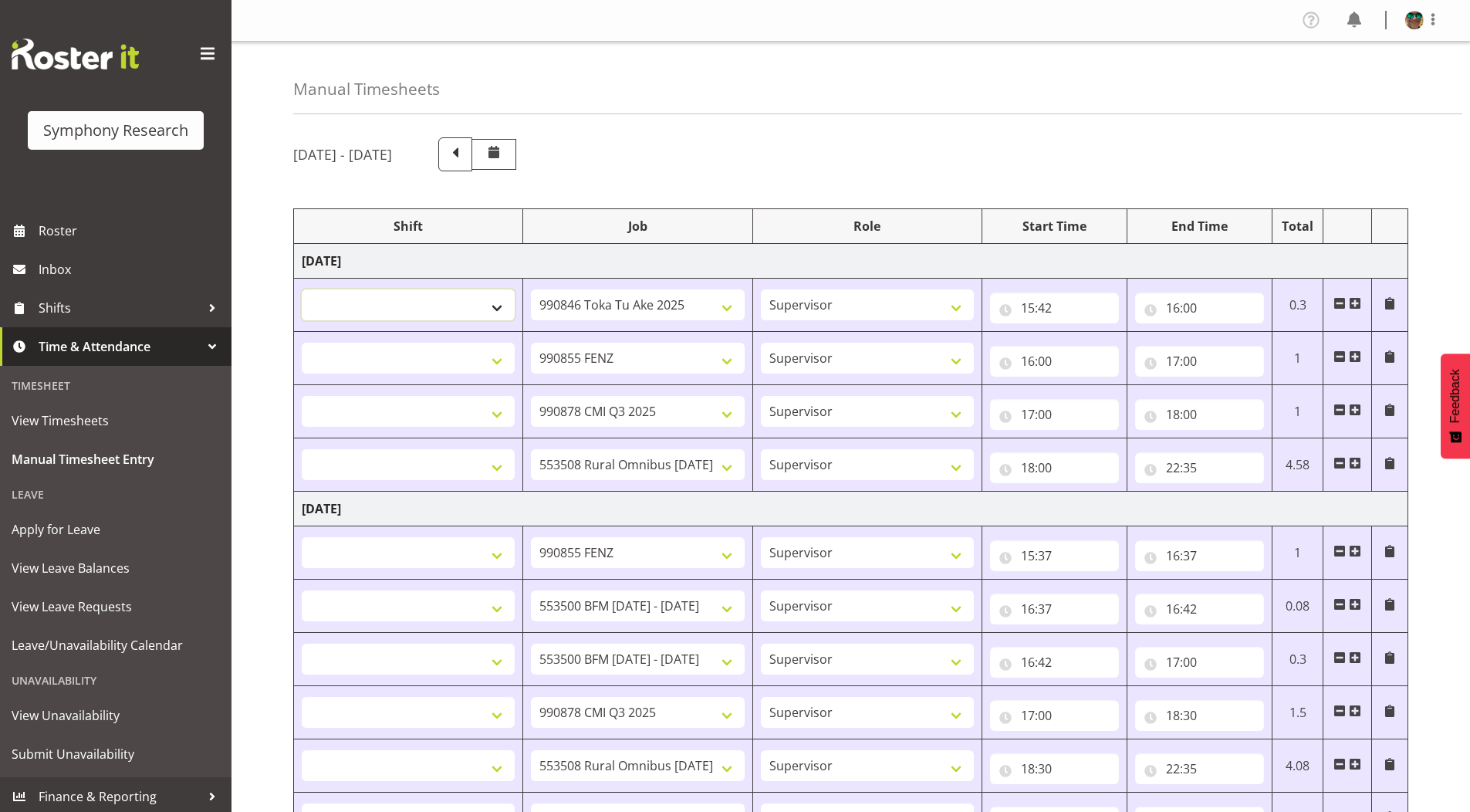
click at [496, 306] on select "!!Weekend Residential (Roster IT Shift Label) *Business 9/10am ~ 4:30pm *Busine…" at bounding box center [408, 305] width 213 height 31
select select "4583"
click at [302, 289] on select "!!Weekend Residential (Roster IT Shift Label) *Business 9/10am ~ 4:30pm *Busine…" at bounding box center [408, 305] width 213 height 31
select select
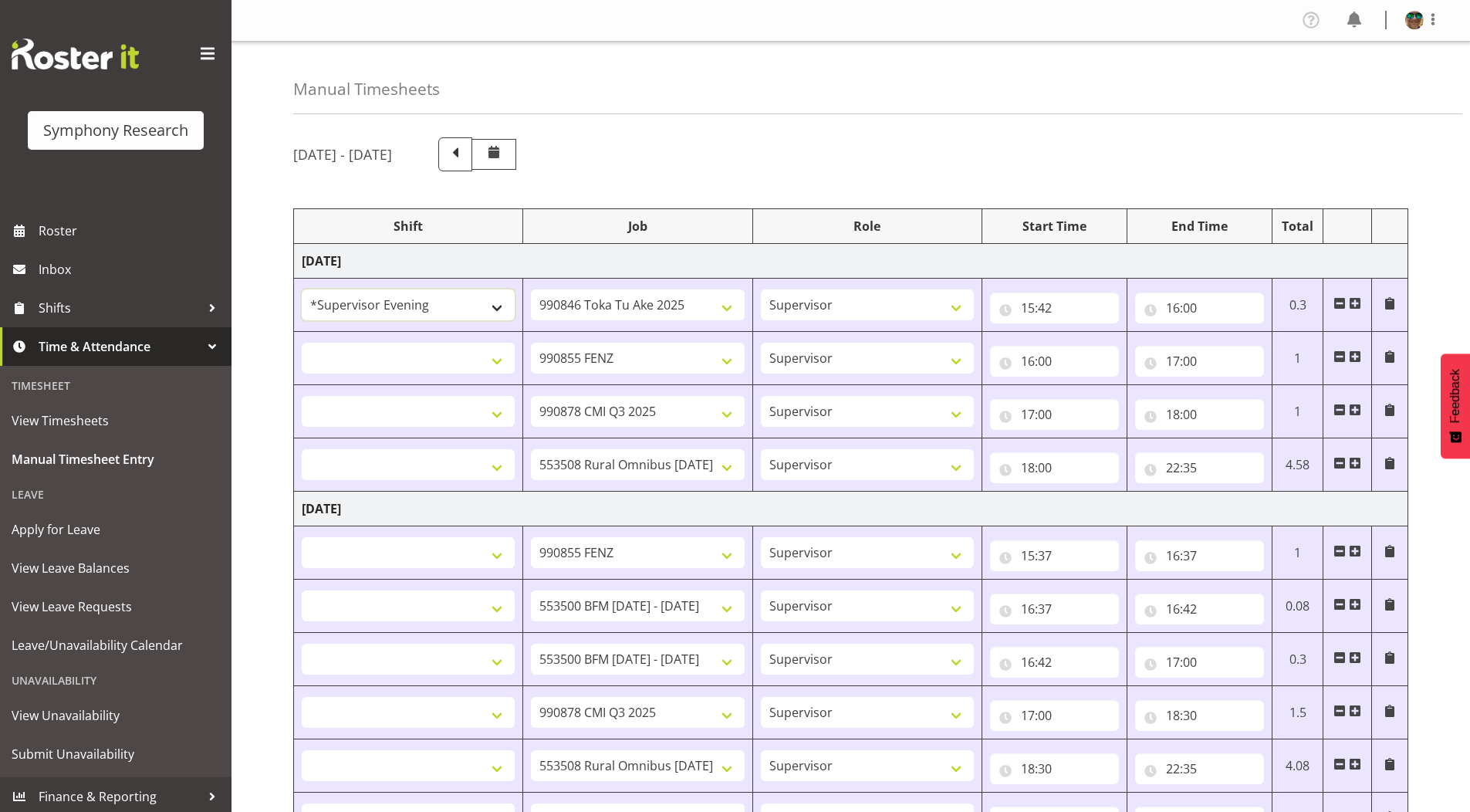
select select
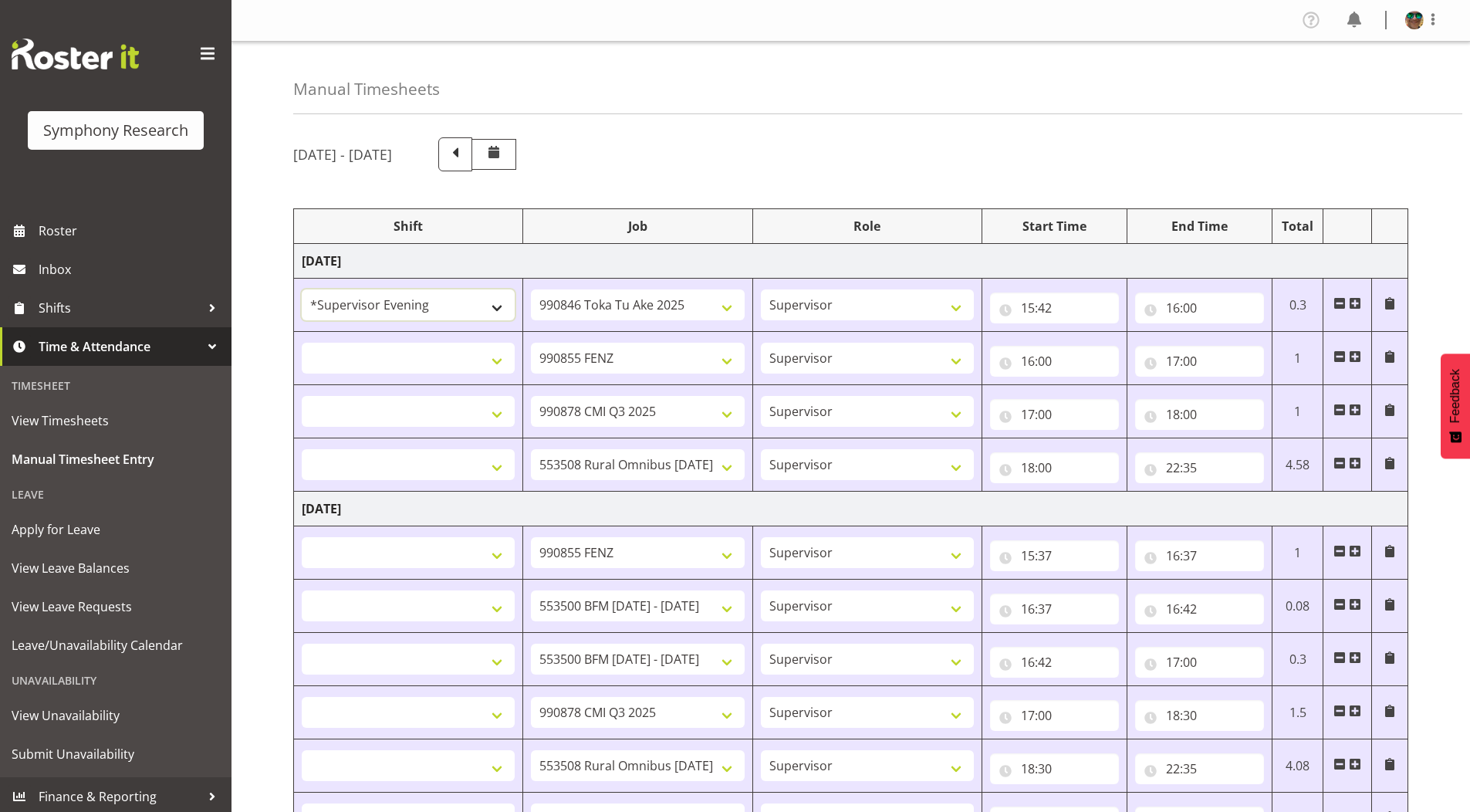
select select
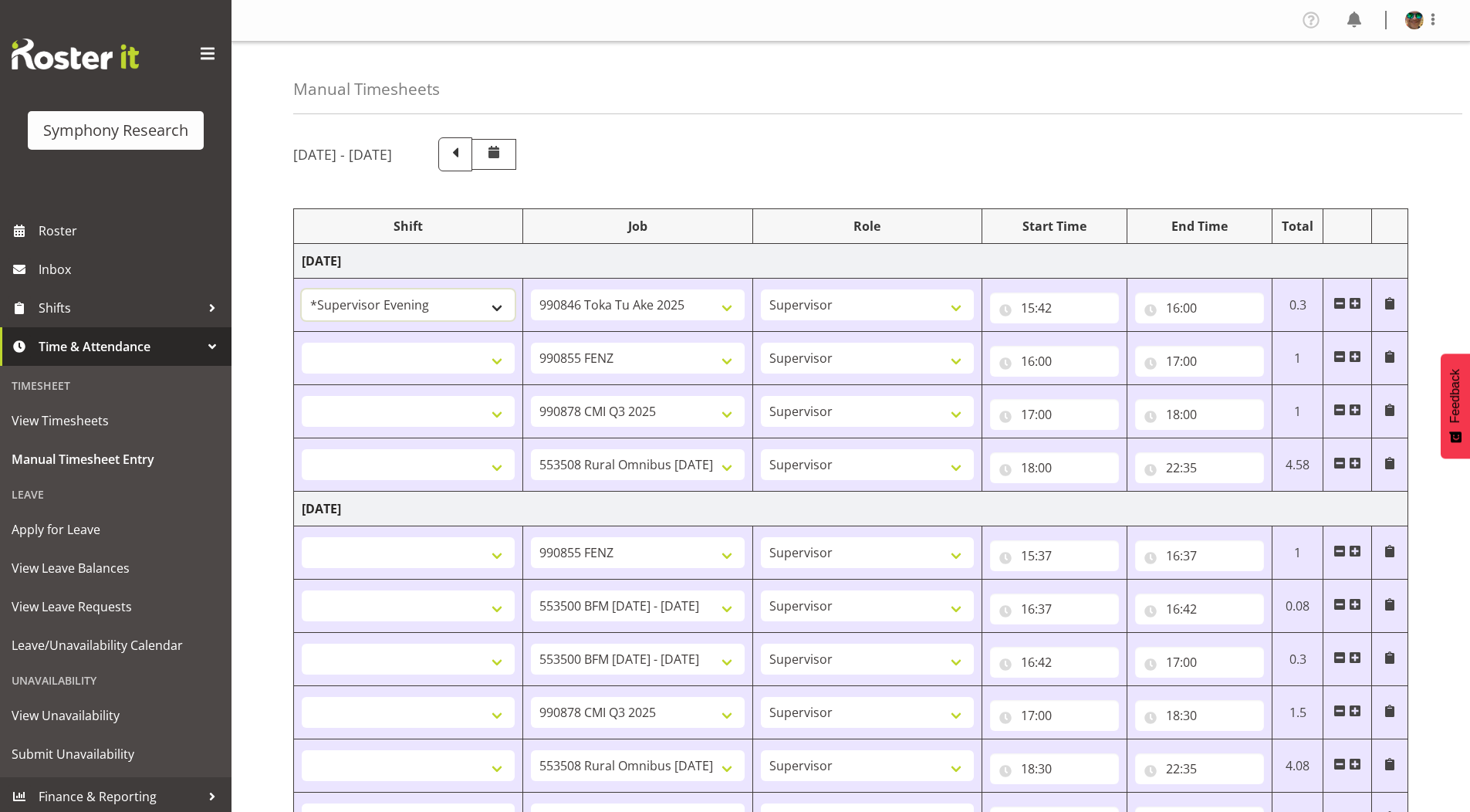
select select
drag, startPoint x: 368, startPoint y: 353, endPoint x: 368, endPoint y: 368, distance: 15.0
click at [368, 353] on select "!!Weekend Residential (Roster IT Shift Label) *Business 9/10am ~ 4:30pm *Busine…" at bounding box center [408, 358] width 213 height 31
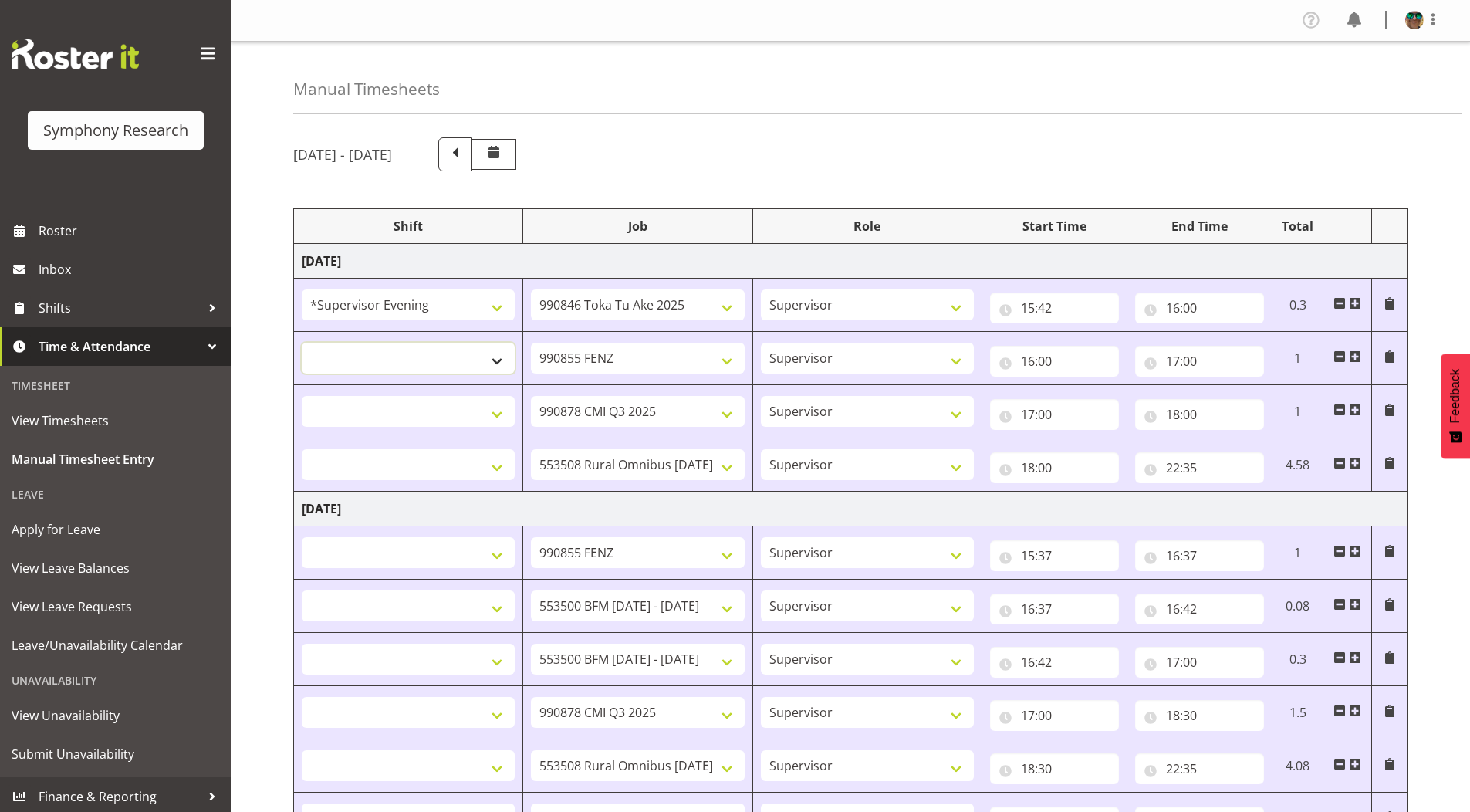
select select "4583"
click at [302, 343] on select "!!Weekend Residential (Roster IT Shift Label) *Business 9/10am ~ 4:30pm *Busine…" at bounding box center [408, 358] width 213 height 31
select select
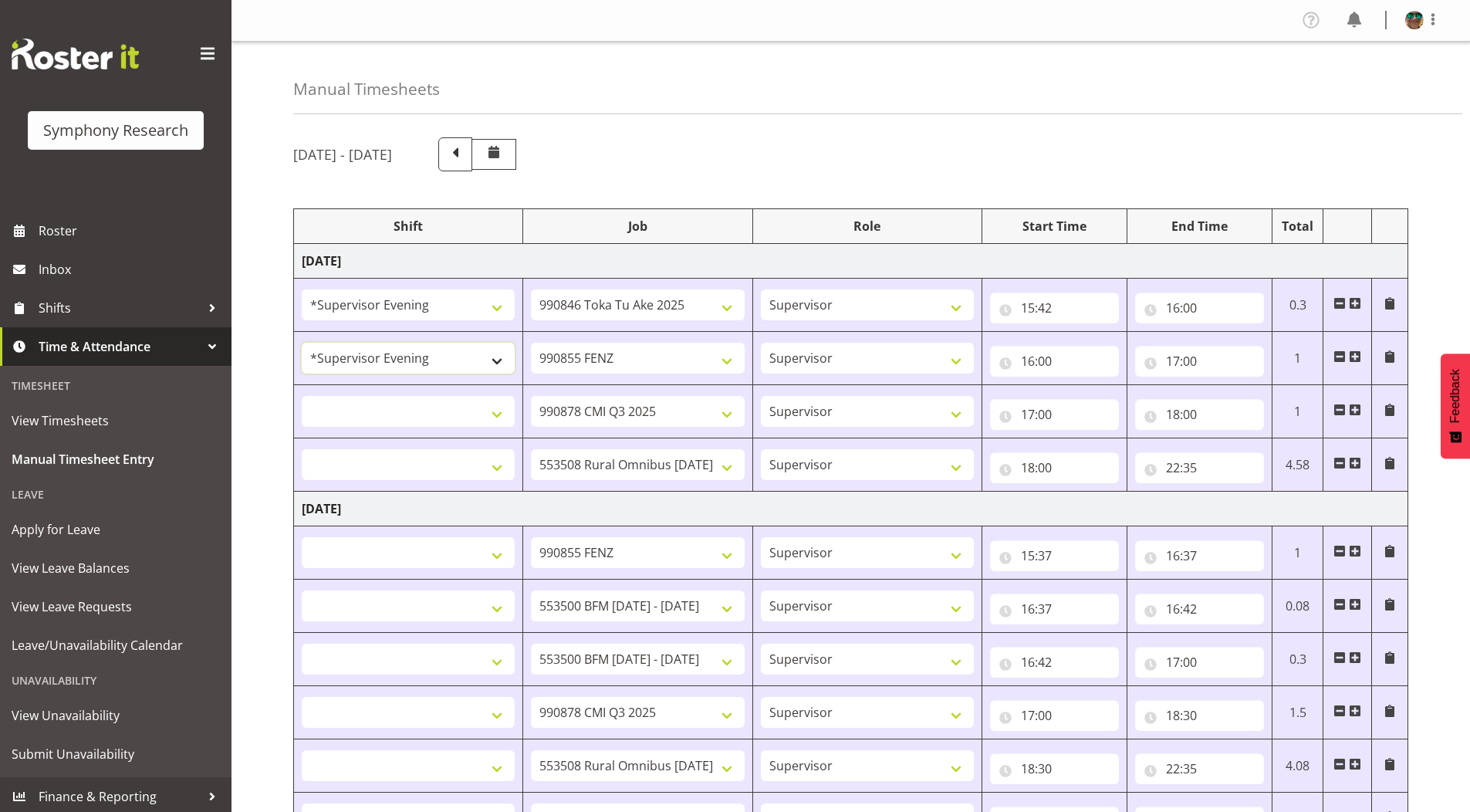
select select
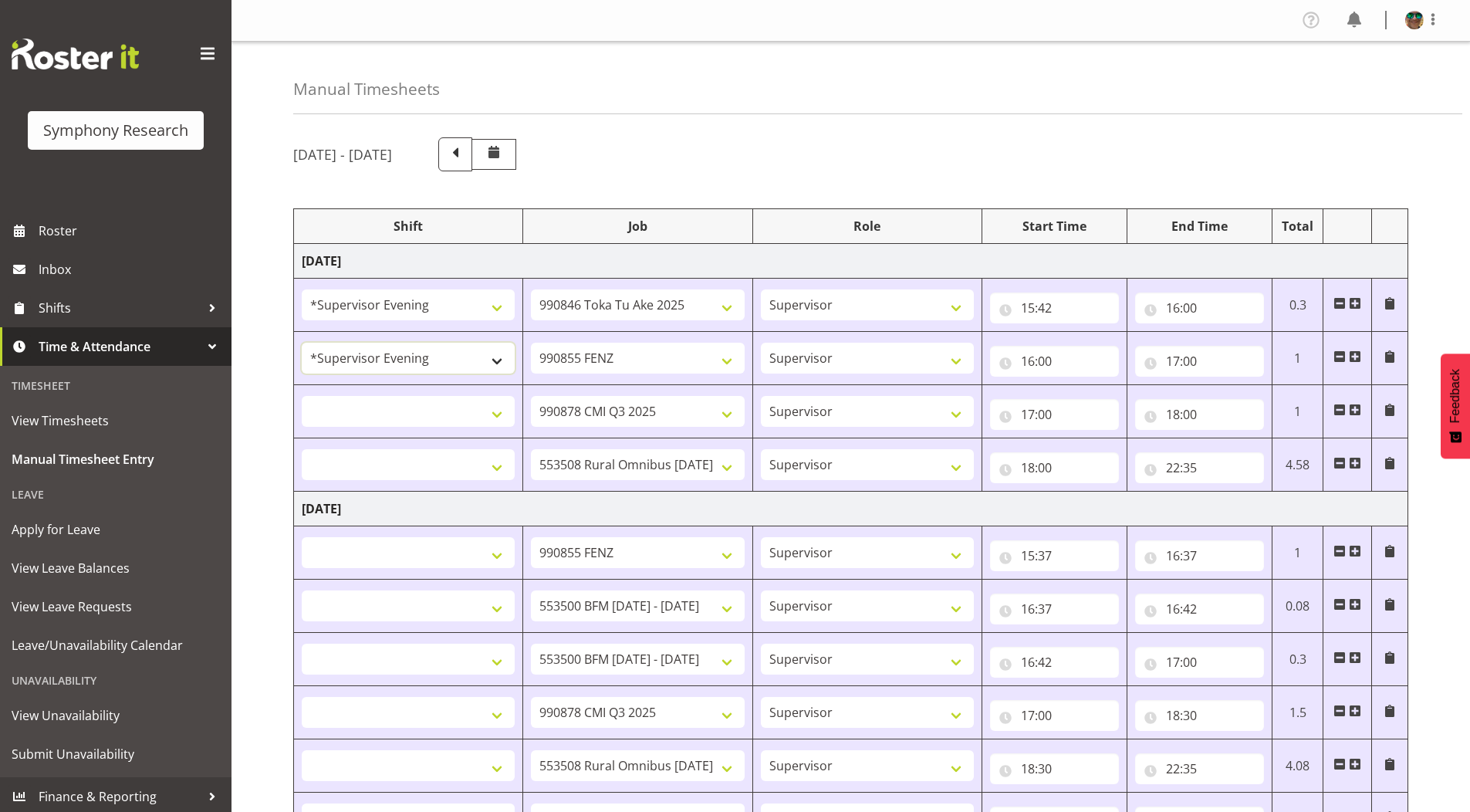
select select
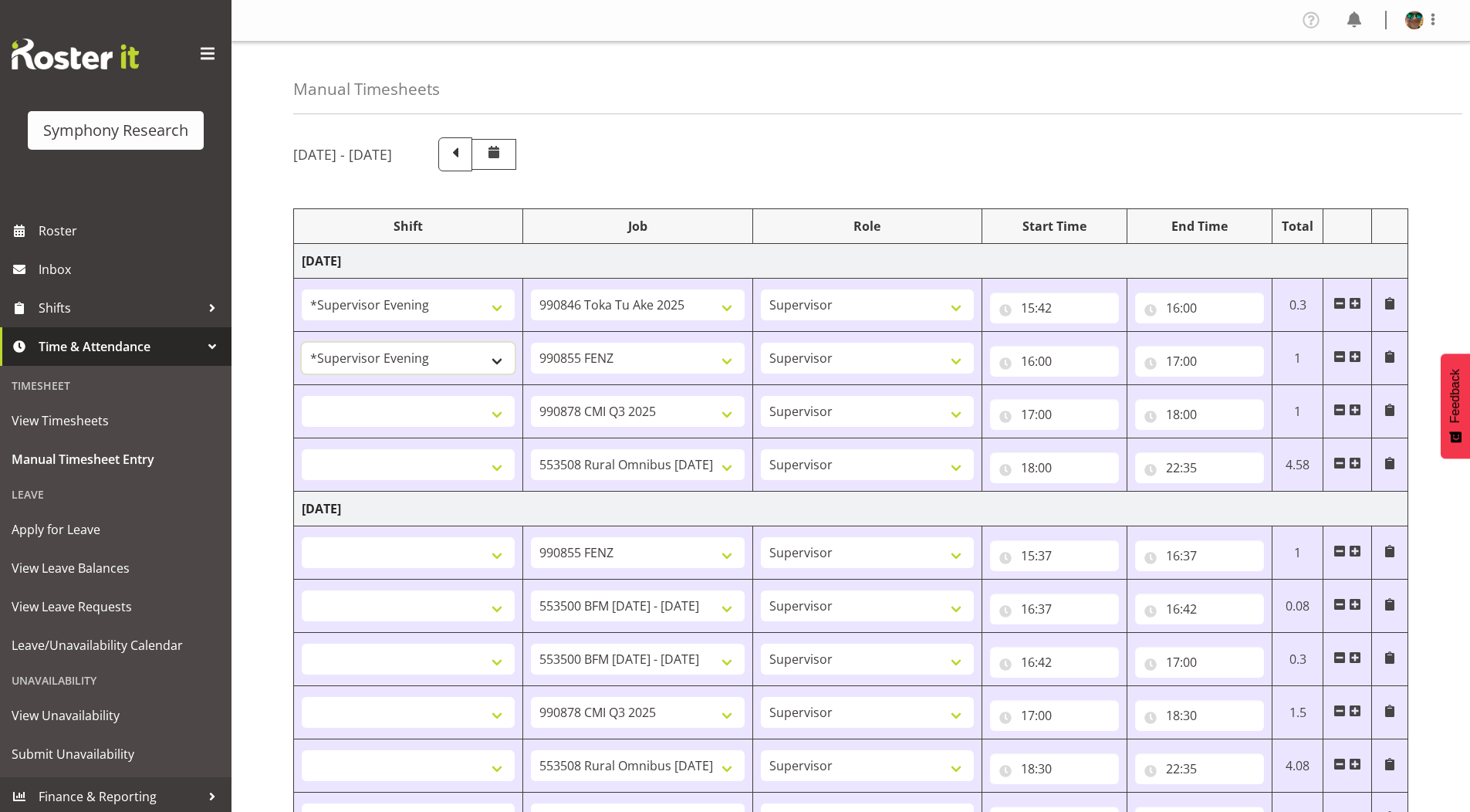
select select
drag, startPoint x: 362, startPoint y: 407, endPoint x: 379, endPoint y: 529, distance: 123.2
click at [362, 407] on select "!!Weekend Residential (Roster IT Shift Label) *Business 9/10am ~ 4:30pm *Busine…" at bounding box center [408, 411] width 213 height 31
select select "4583"
click at [302, 396] on select "!!Weekend Residential (Roster IT Shift Label) *Business 9/10am ~ 4:30pm *Busine…" at bounding box center [408, 411] width 213 height 31
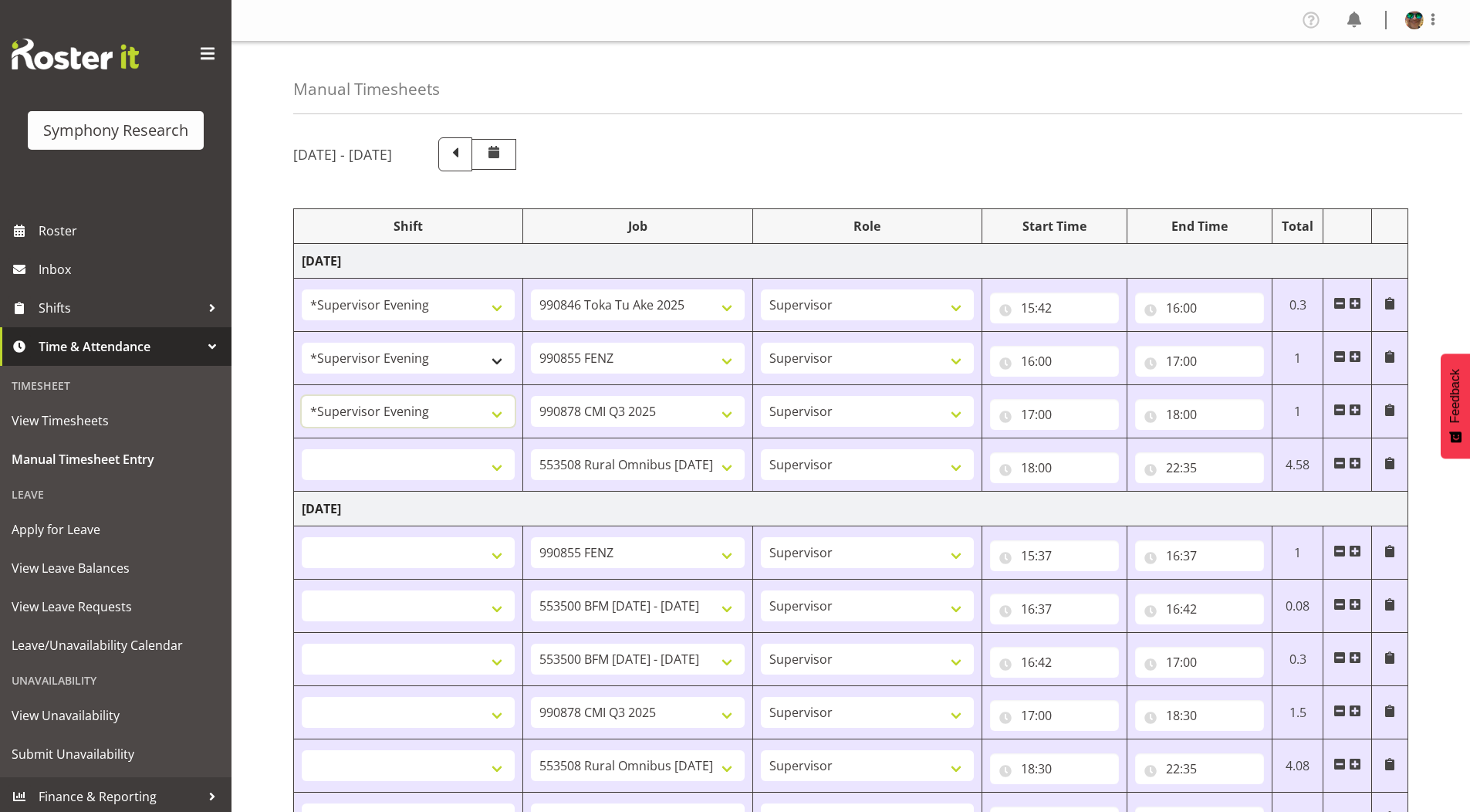
select select
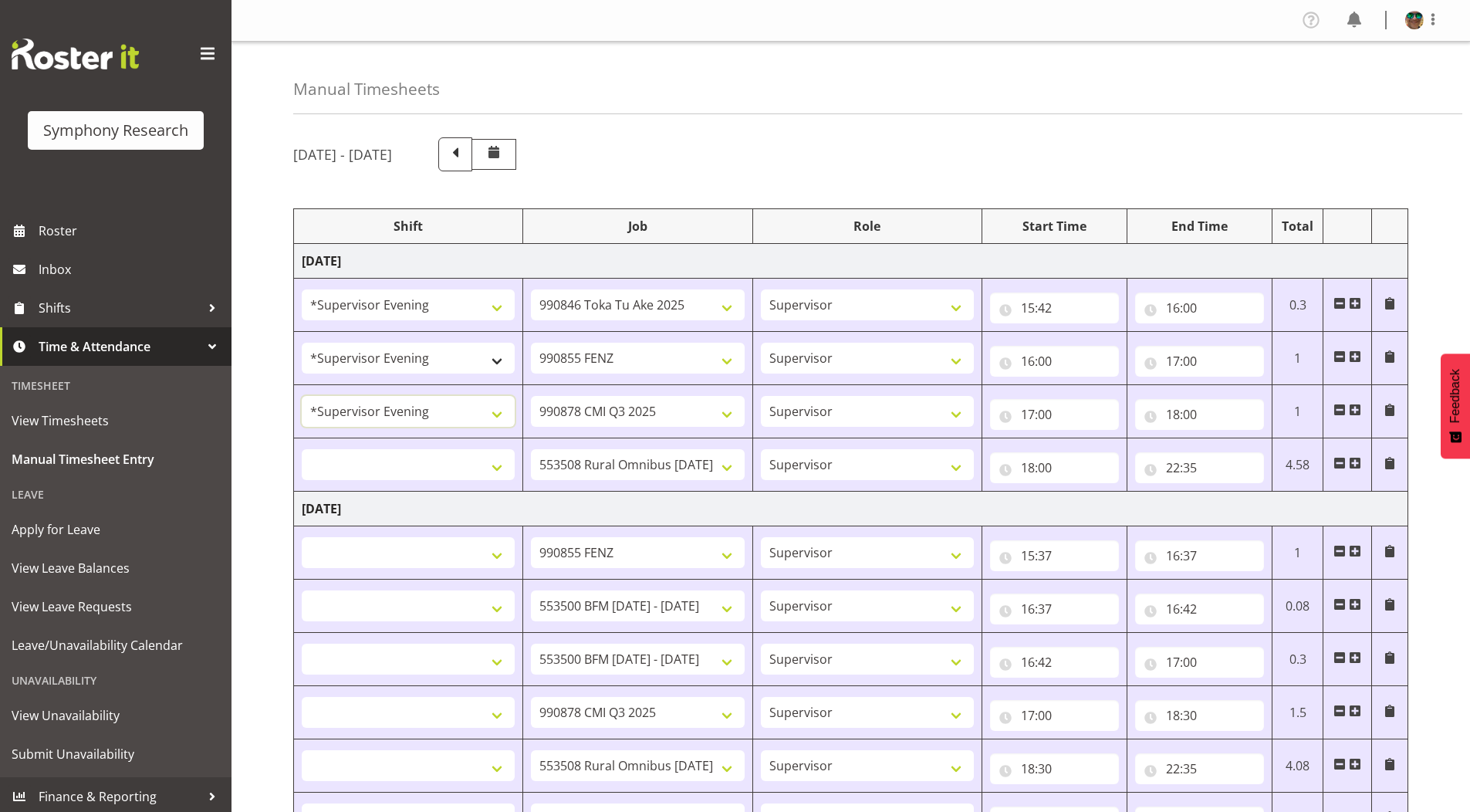
select select
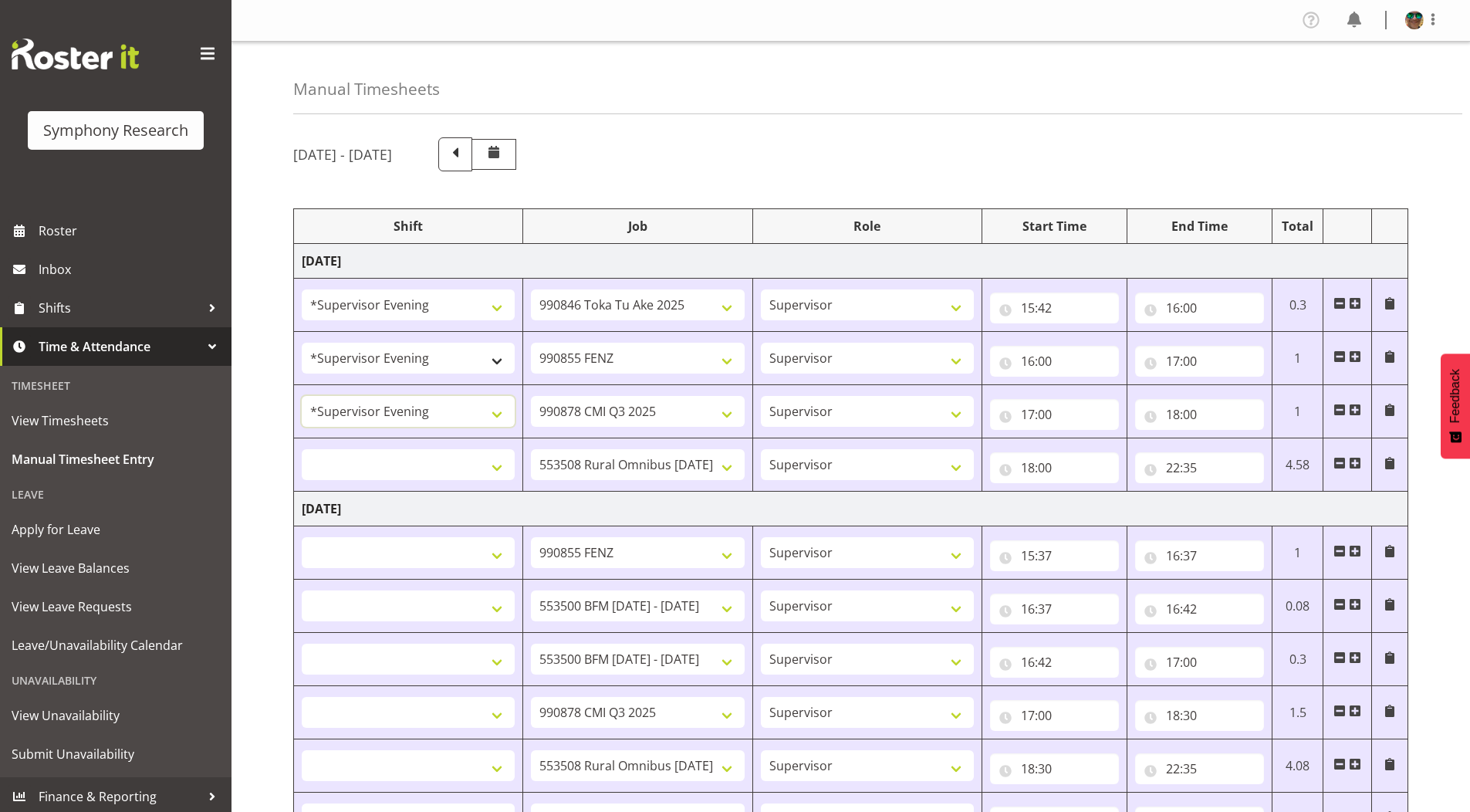
select select
click at [383, 460] on select "!!Weekend Residential (Roster IT Shift Label) *Business 9/10am ~ 4:30pm *Busine…" at bounding box center [408, 465] width 213 height 31
select select "4583"
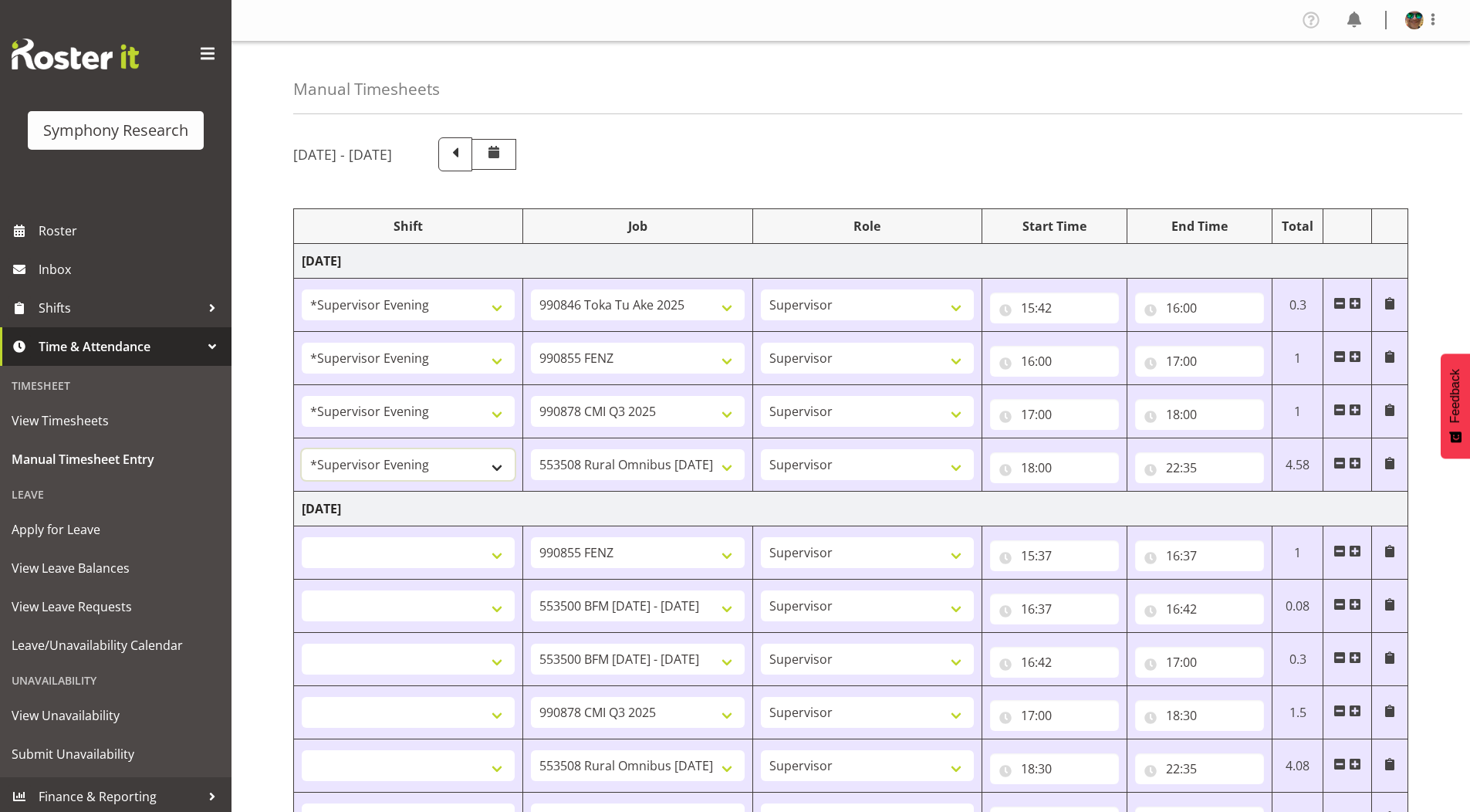
click at [302, 449] on select "!!Weekend Residential (Roster IT Shift Label) *Business 9/10am ~ 4:30pm *Busine…" at bounding box center [408, 465] width 213 height 31
select select
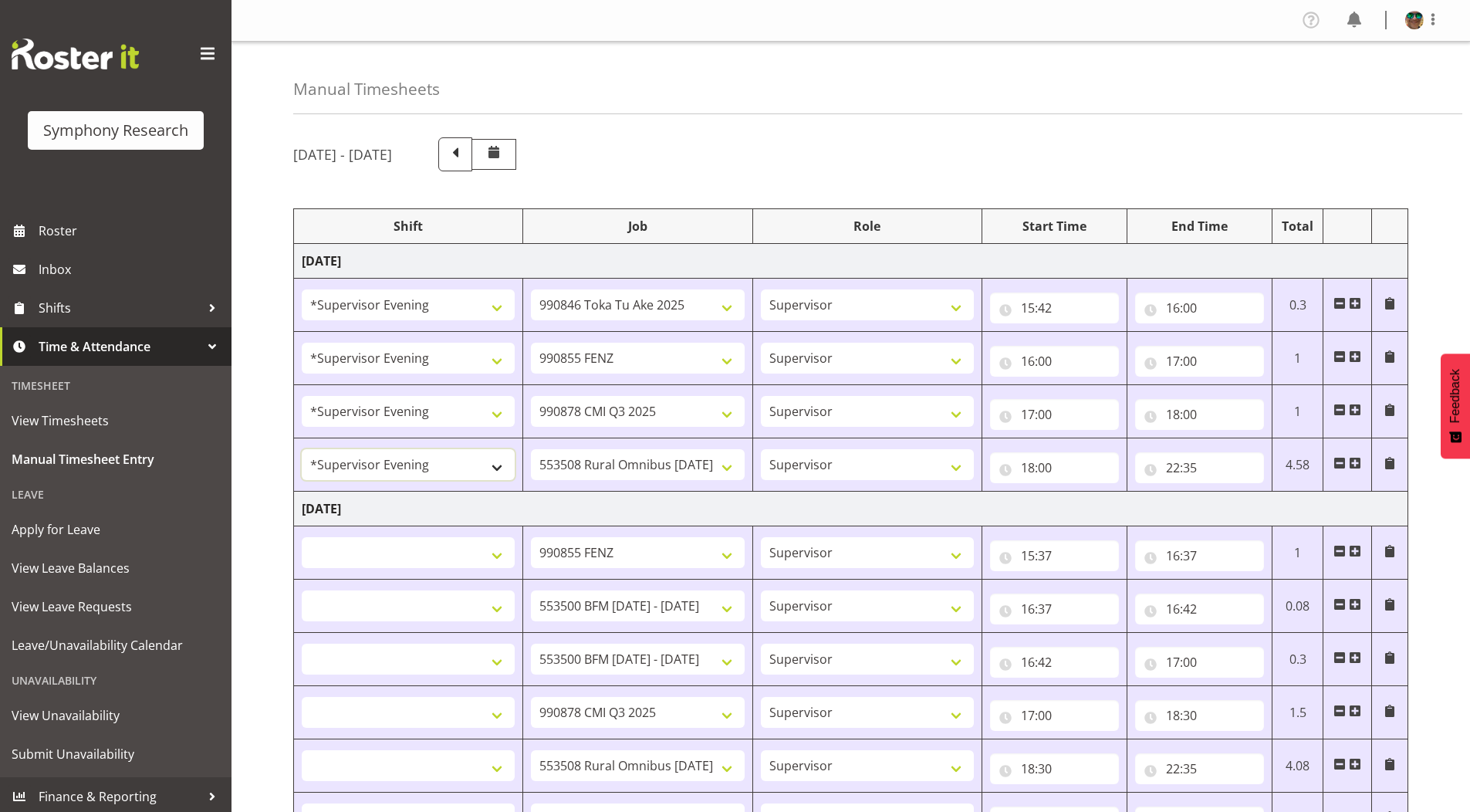
select select
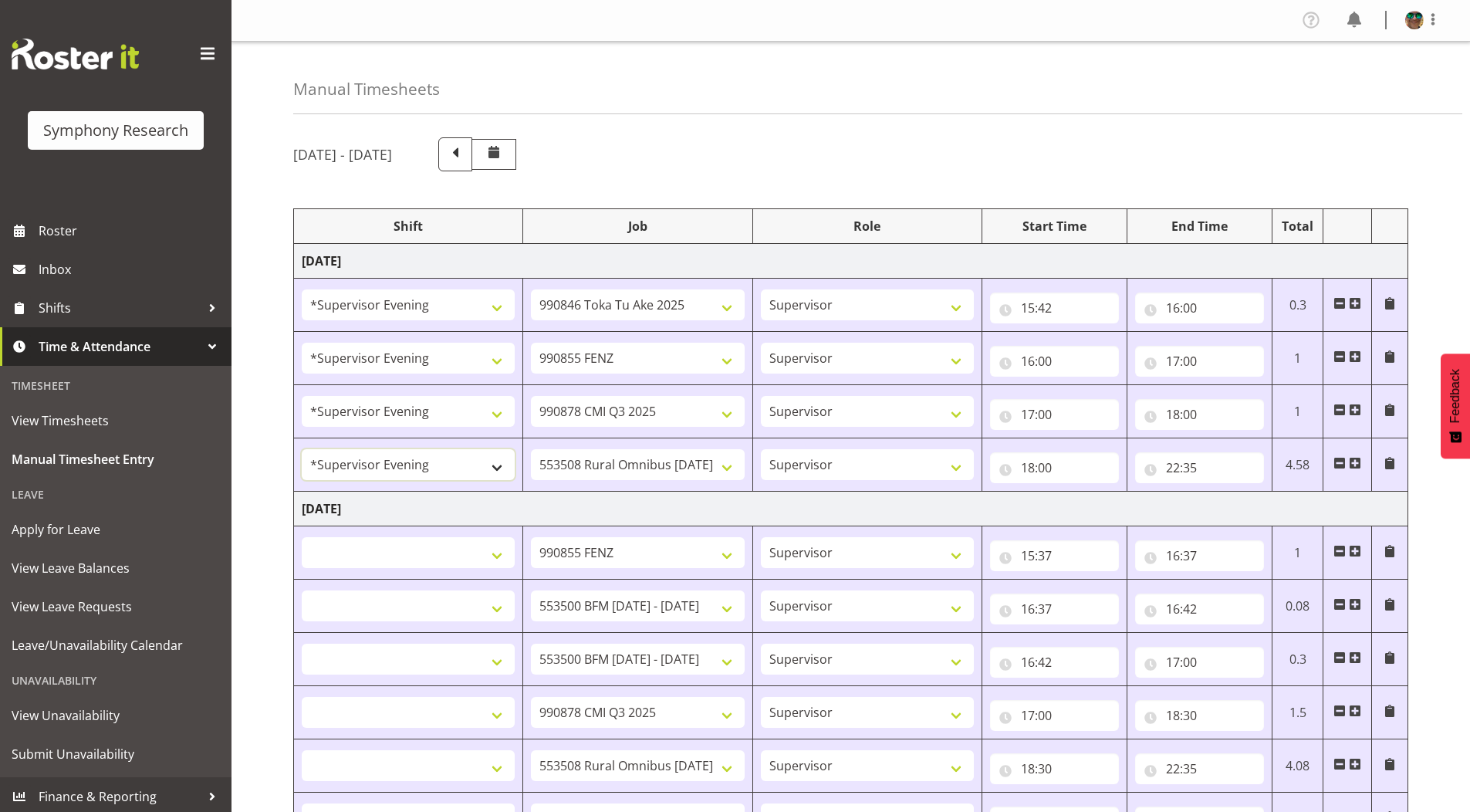
select select
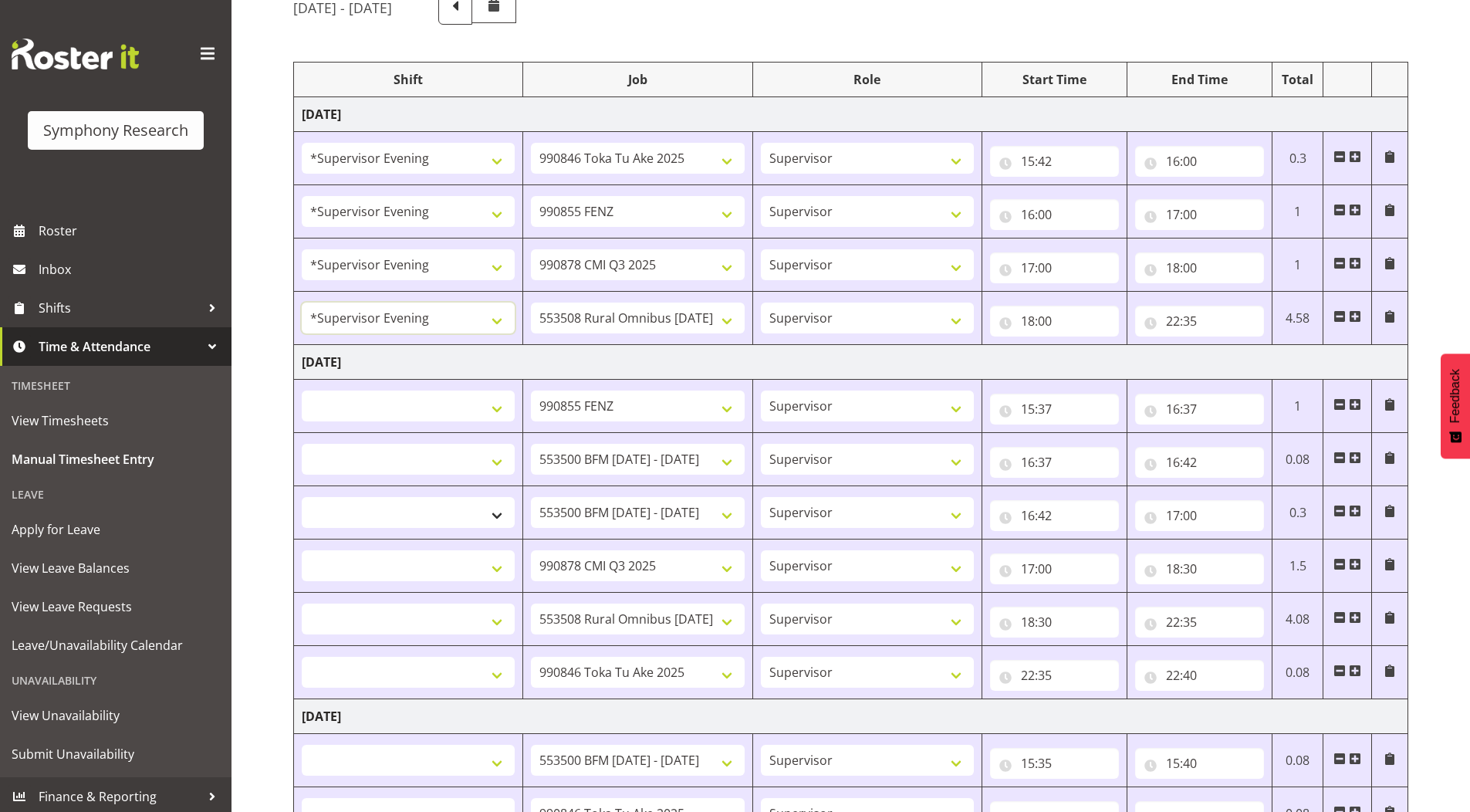
scroll to position [309, 0]
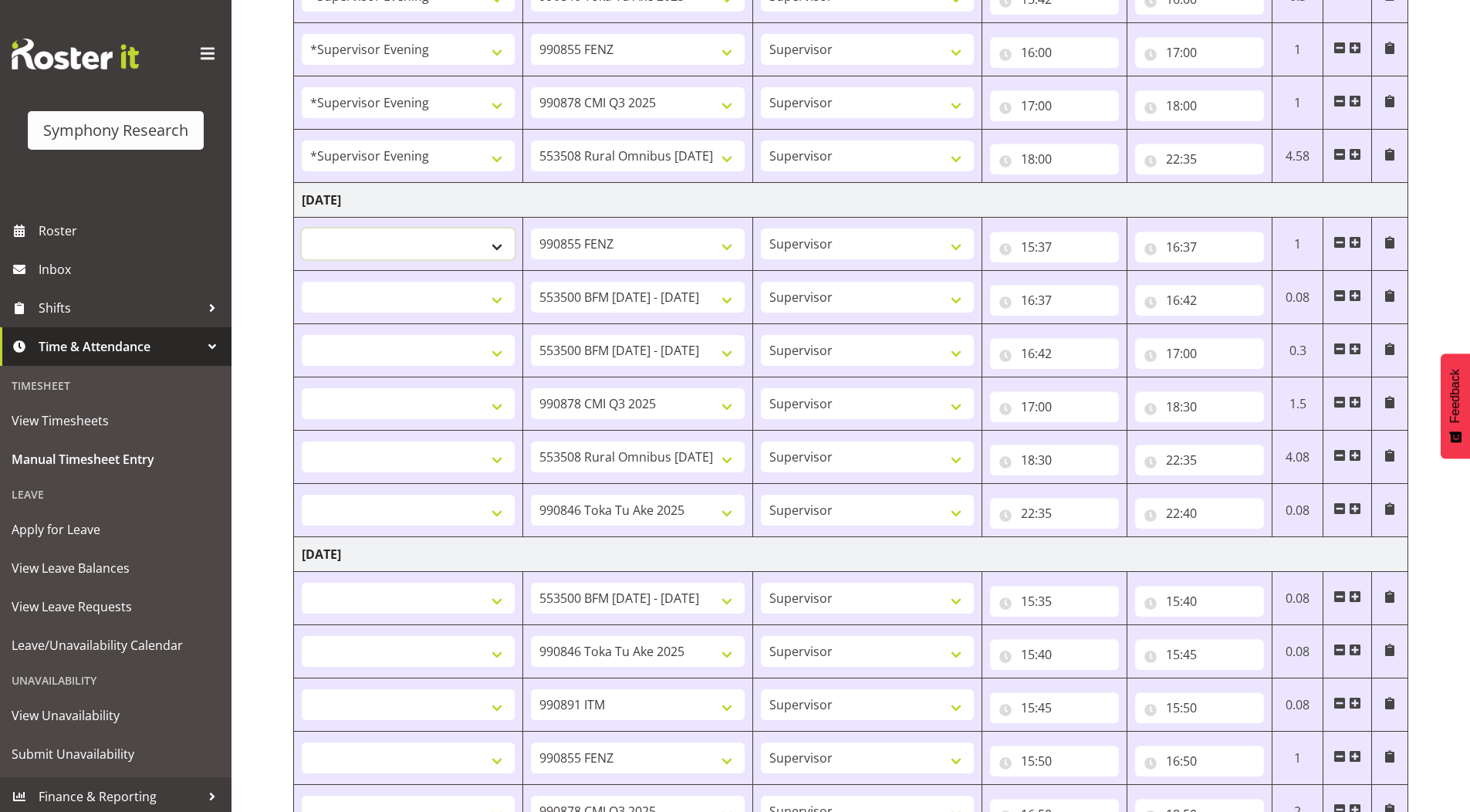
click at [414, 244] on select "!!Weekend Residential (Roster IT Shift Label) *Business 9/10am ~ 4:30pm *Busine…" at bounding box center [408, 244] width 213 height 31
select select "4583"
click at [302, 229] on select "!!Weekend Residential (Roster IT Shift Label) *Business 9/10am ~ 4:30pm *Busine…" at bounding box center [408, 244] width 213 height 31
select select
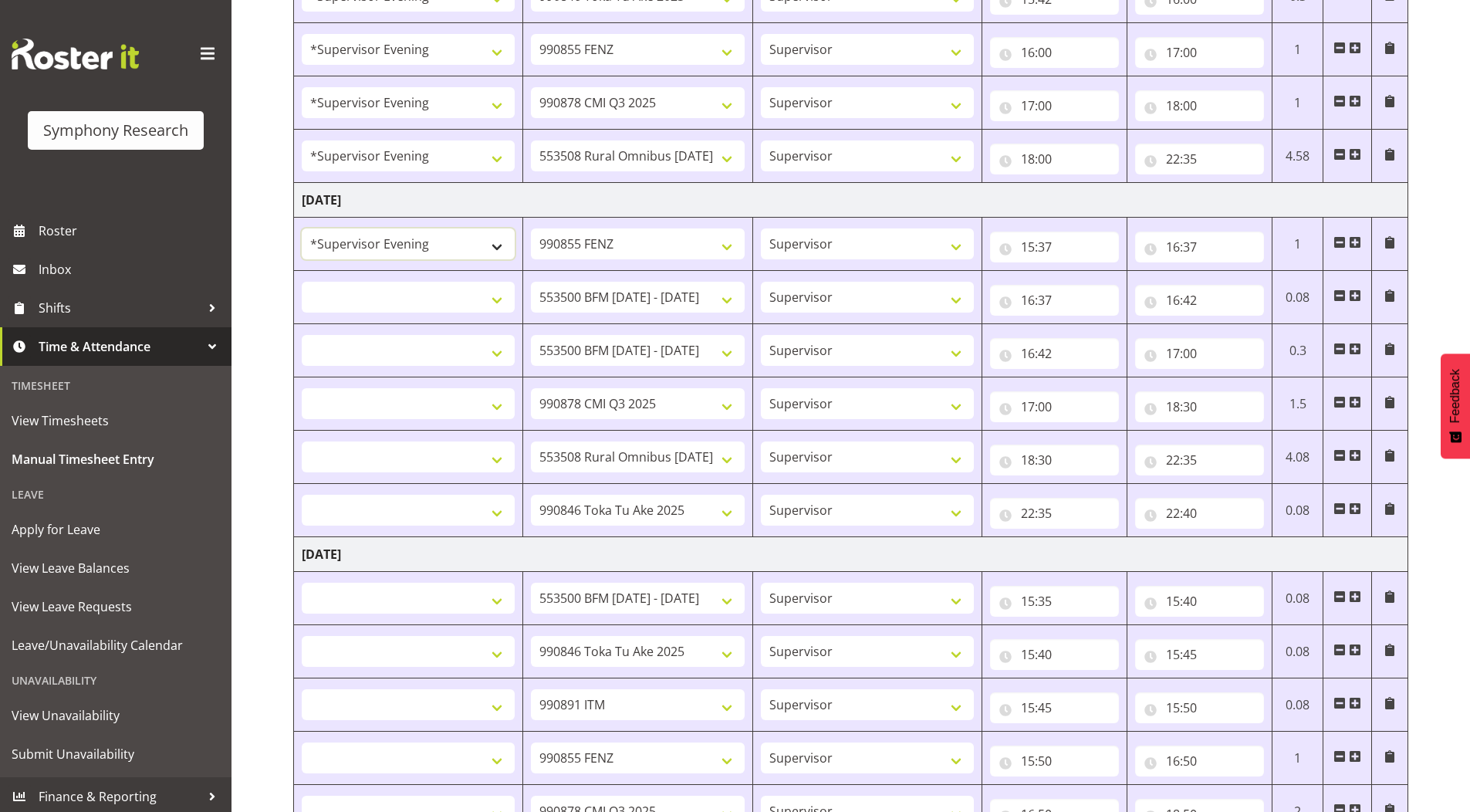
select select
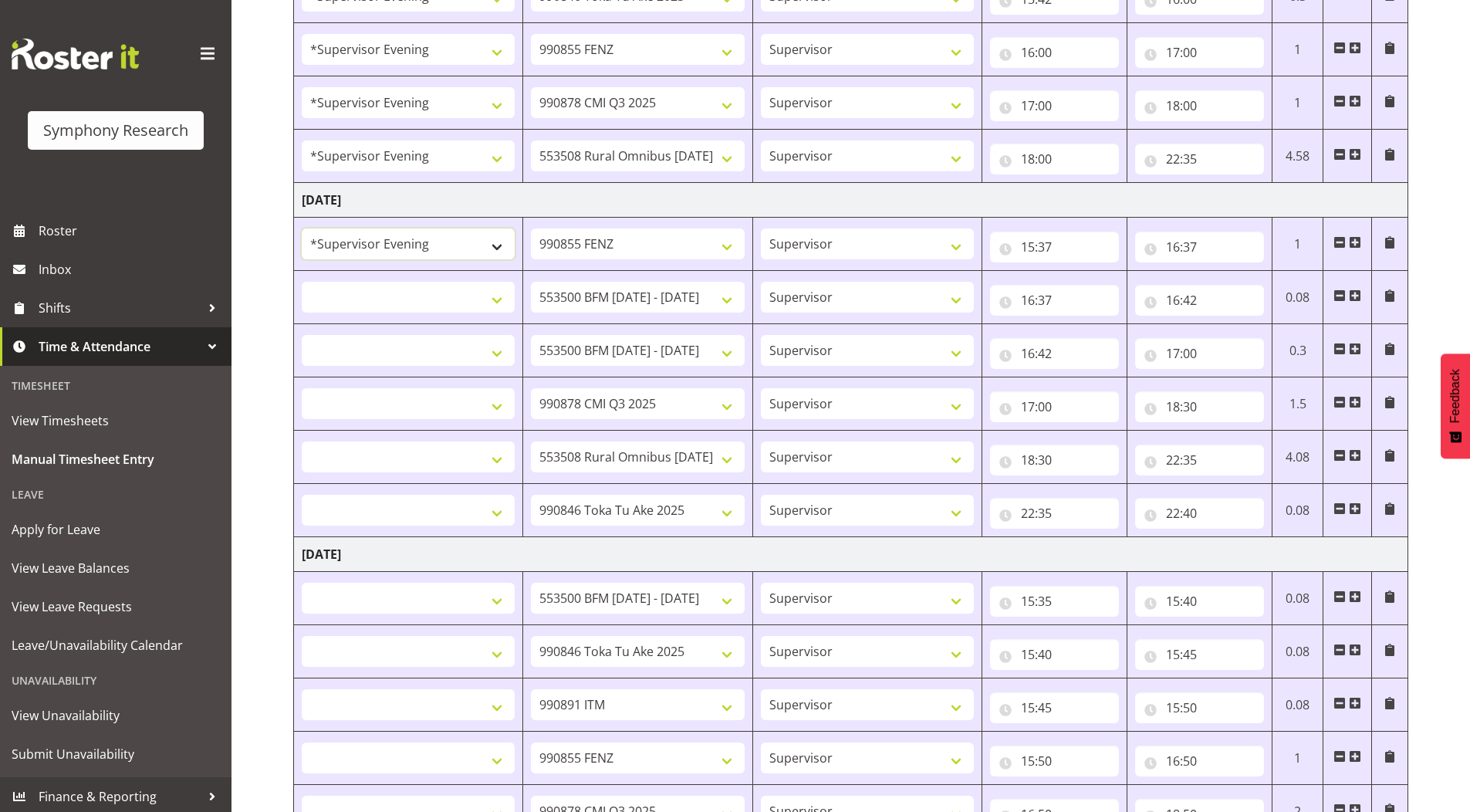
select select
click at [355, 295] on select "!!Weekend Residential (Roster IT Shift Label) *Business 9/10am ~ 4:30pm *Busine…" at bounding box center [408, 297] width 213 height 31
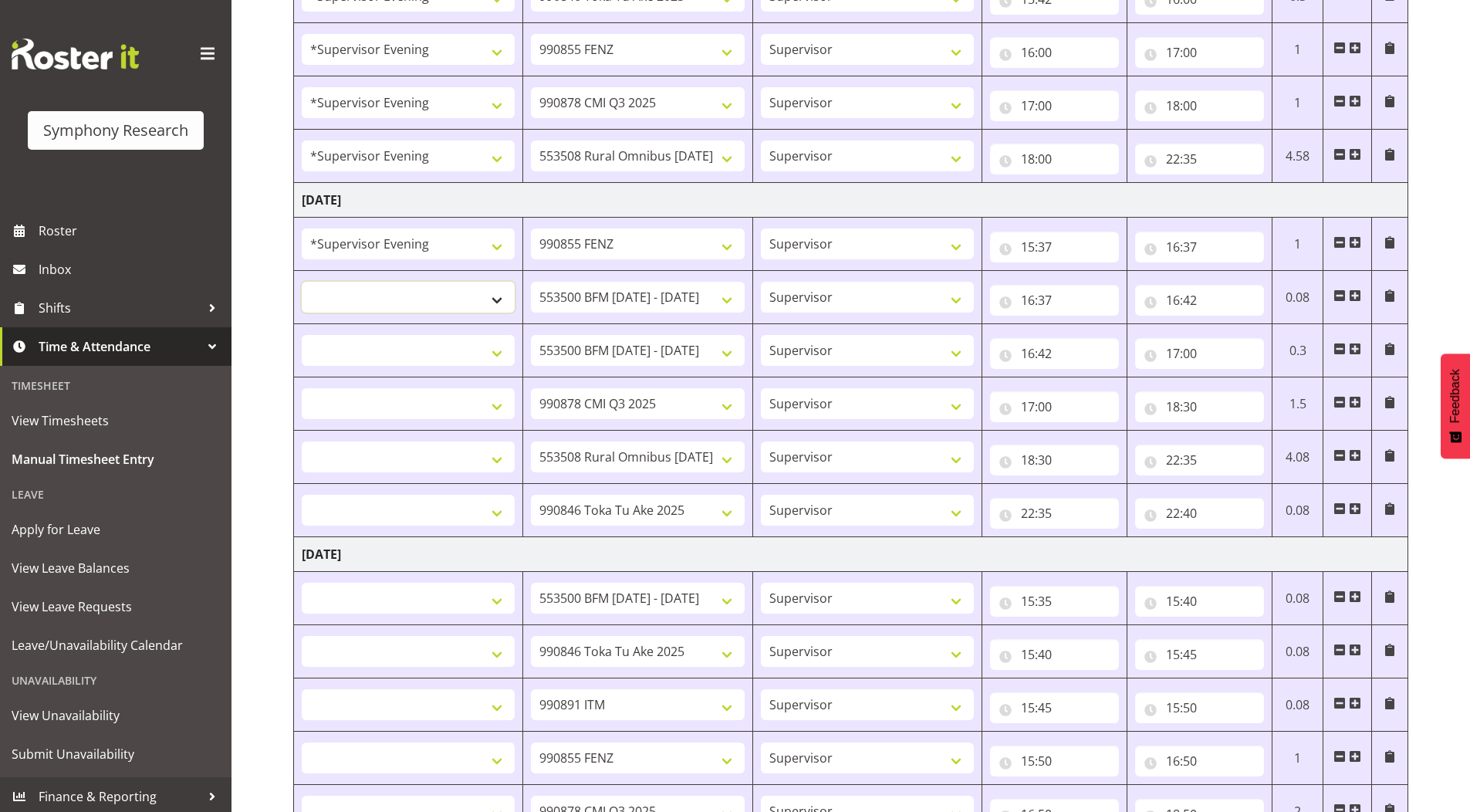
select select "4583"
click at [302, 282] on select "!!Weekend Residential (Roster IT Shift Label) *Business 9/10am ~ 4:30pm *Busine…" at bounding box center [408, 297] width 213 height 31
select select
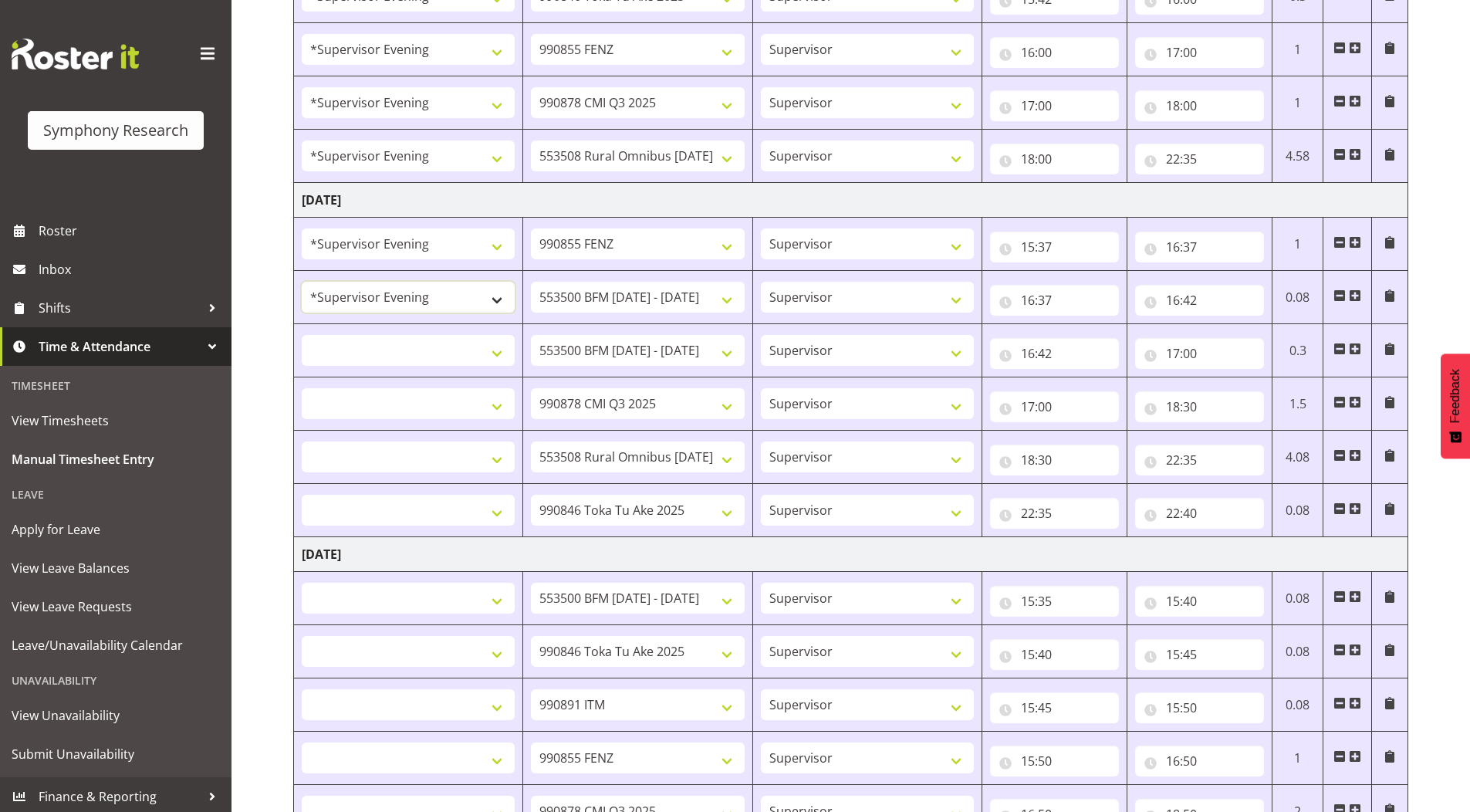
select select
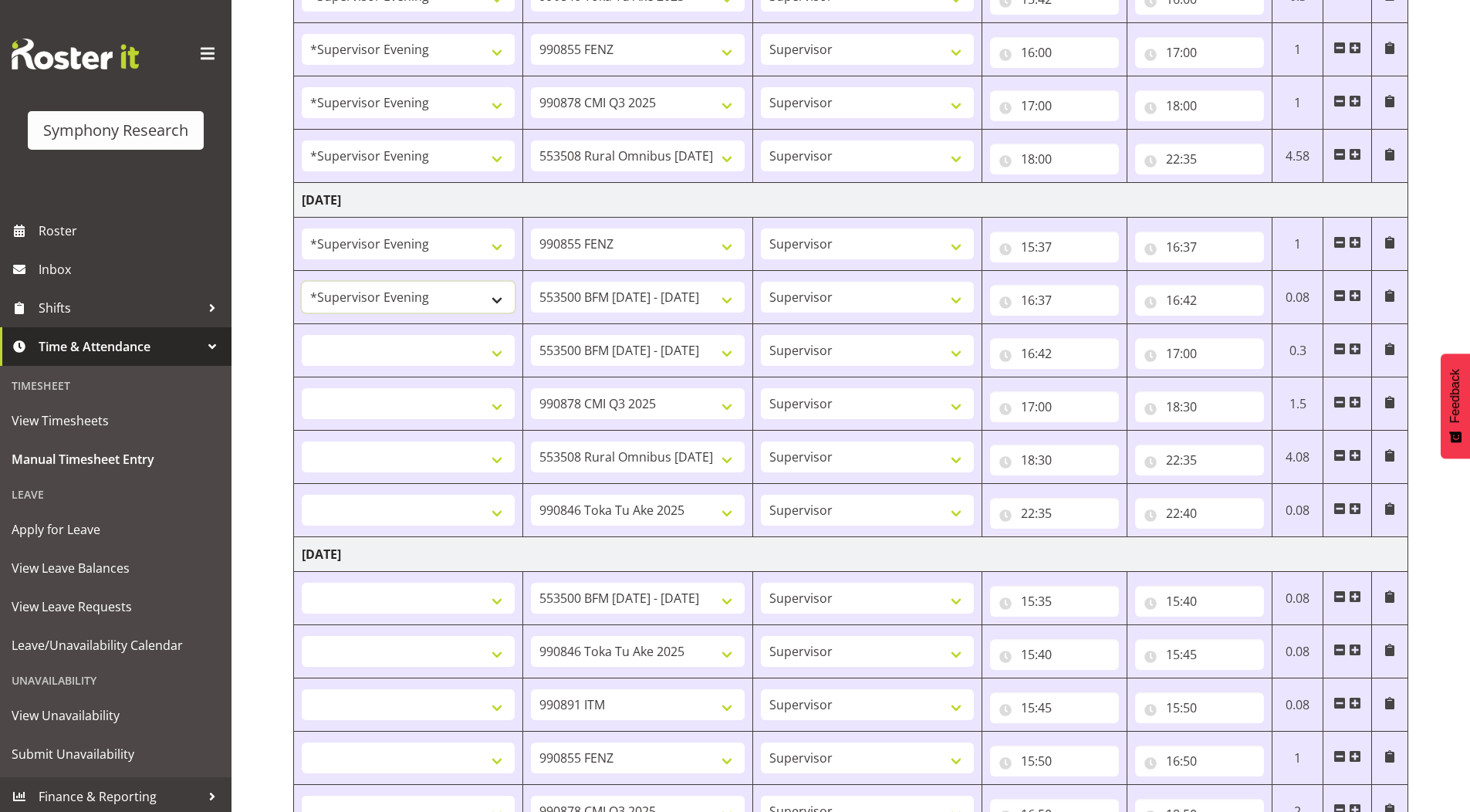
select select
click at [360, 345] on select "!!Weekend Residential (Roster IT Shift Label) *Business 9/10am ~ 4:30pm *Busine…" at bounding box center [408, 351] width 213 height 31
select select "4583"
click at [302, 335] on select "!!Weekend Residential (Roster IT Shift Label) *Business 9/10am ~ 4:30pm *Busine…" at bounding box center [408, 351] width 213 height 31
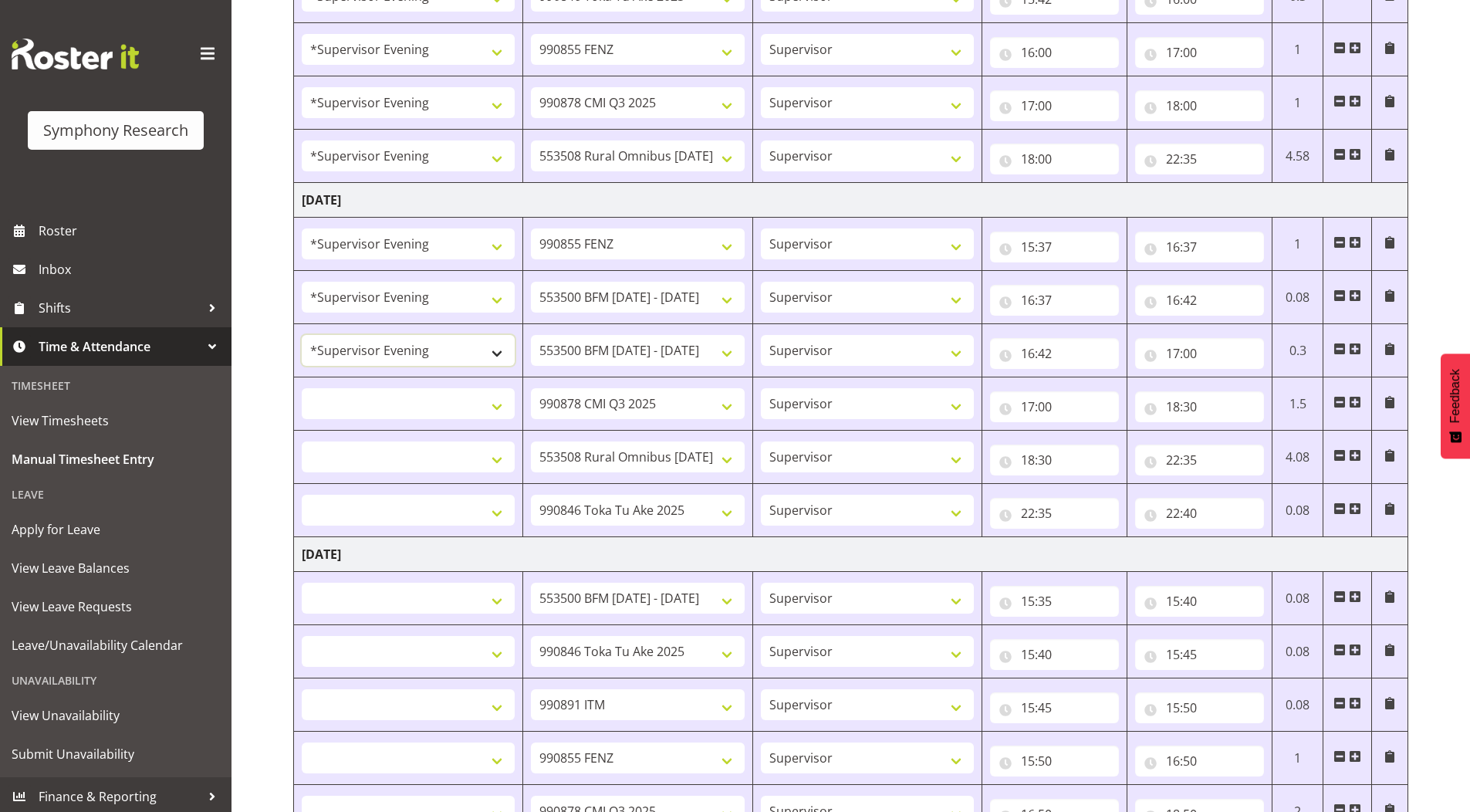
select select
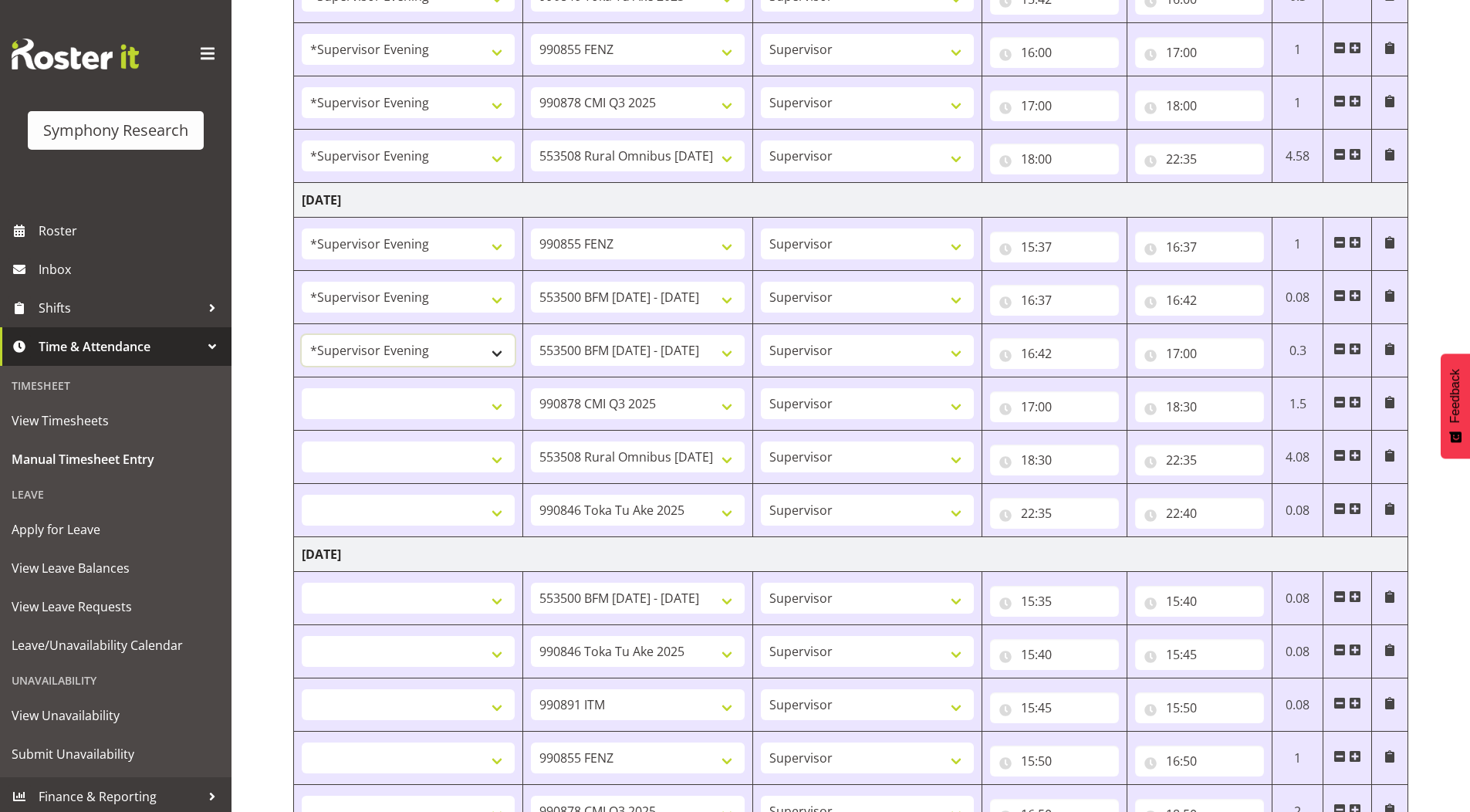
select select
click at [368, 400] on select "!!Weekend Residential (Roster IT Shift Label) *Business 9/10am ~ 4:30pm *Busine…" at bounding box center [408, 403] width 213 height 31
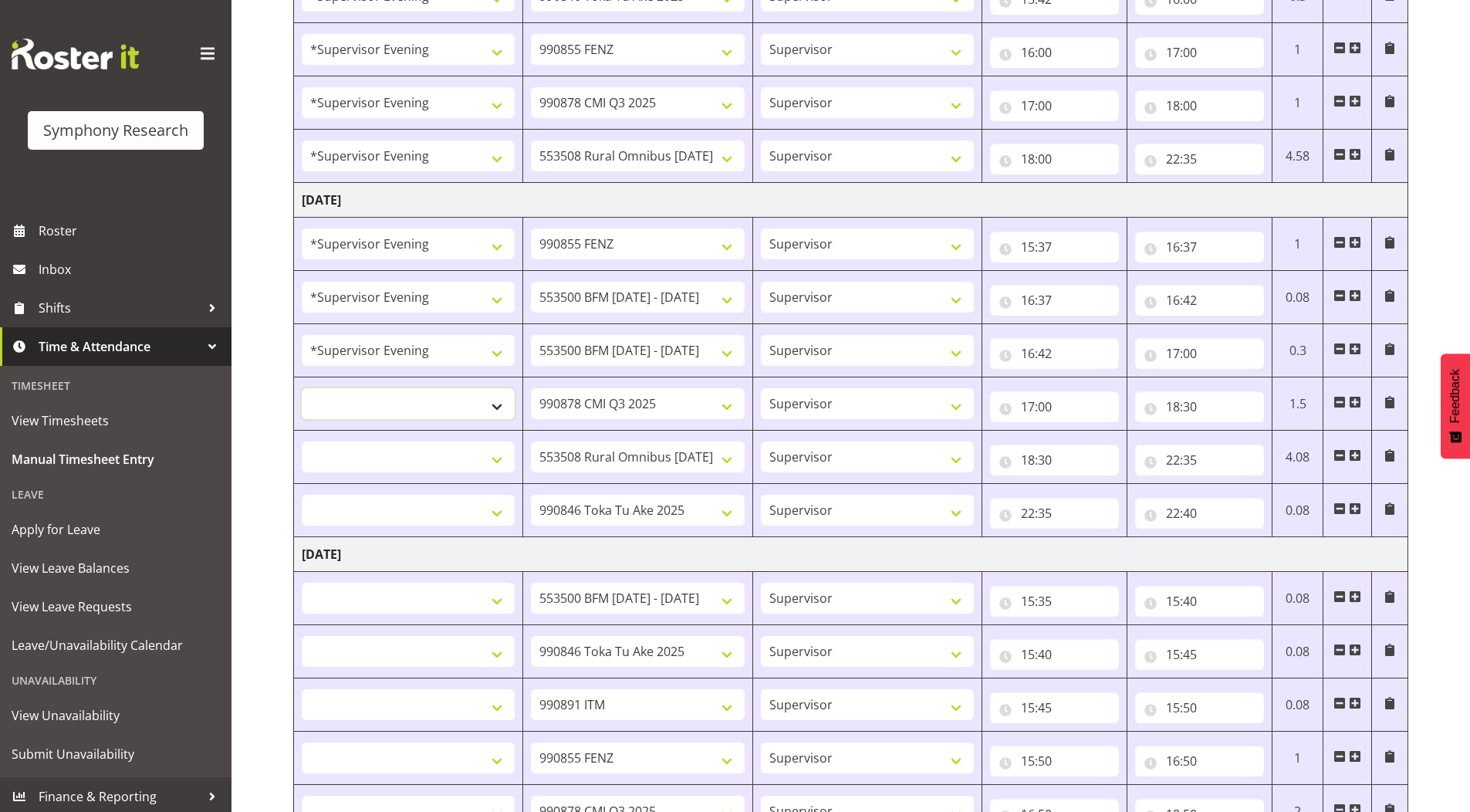
select select "4583"
click at [302, 388] on select "!!Weekend Residential (Roster IT Shift Label) *Business 9/10am ~ 4:30pm *Busine…" at bounding box center [408, 403] width 213 height 31
select select
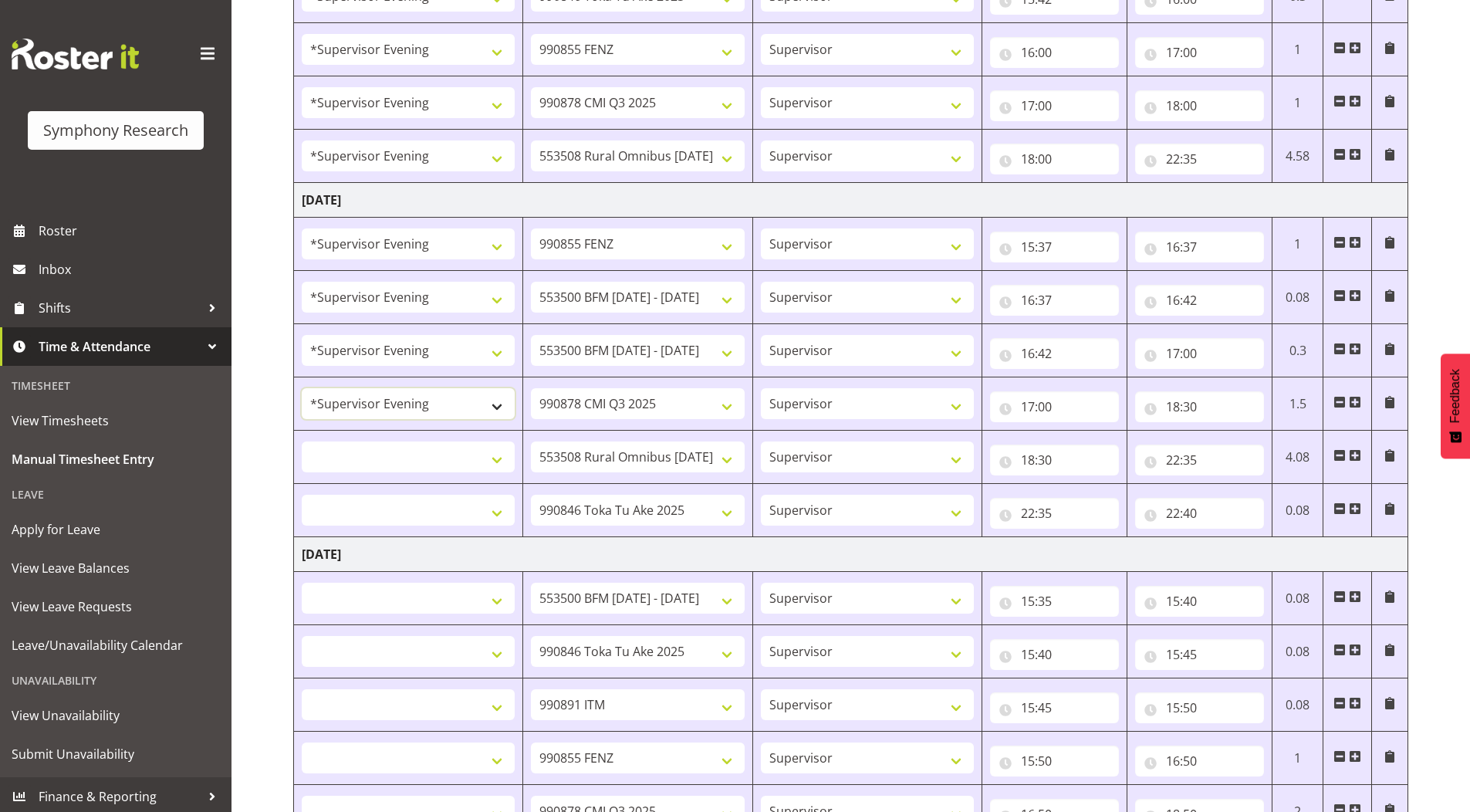
select select
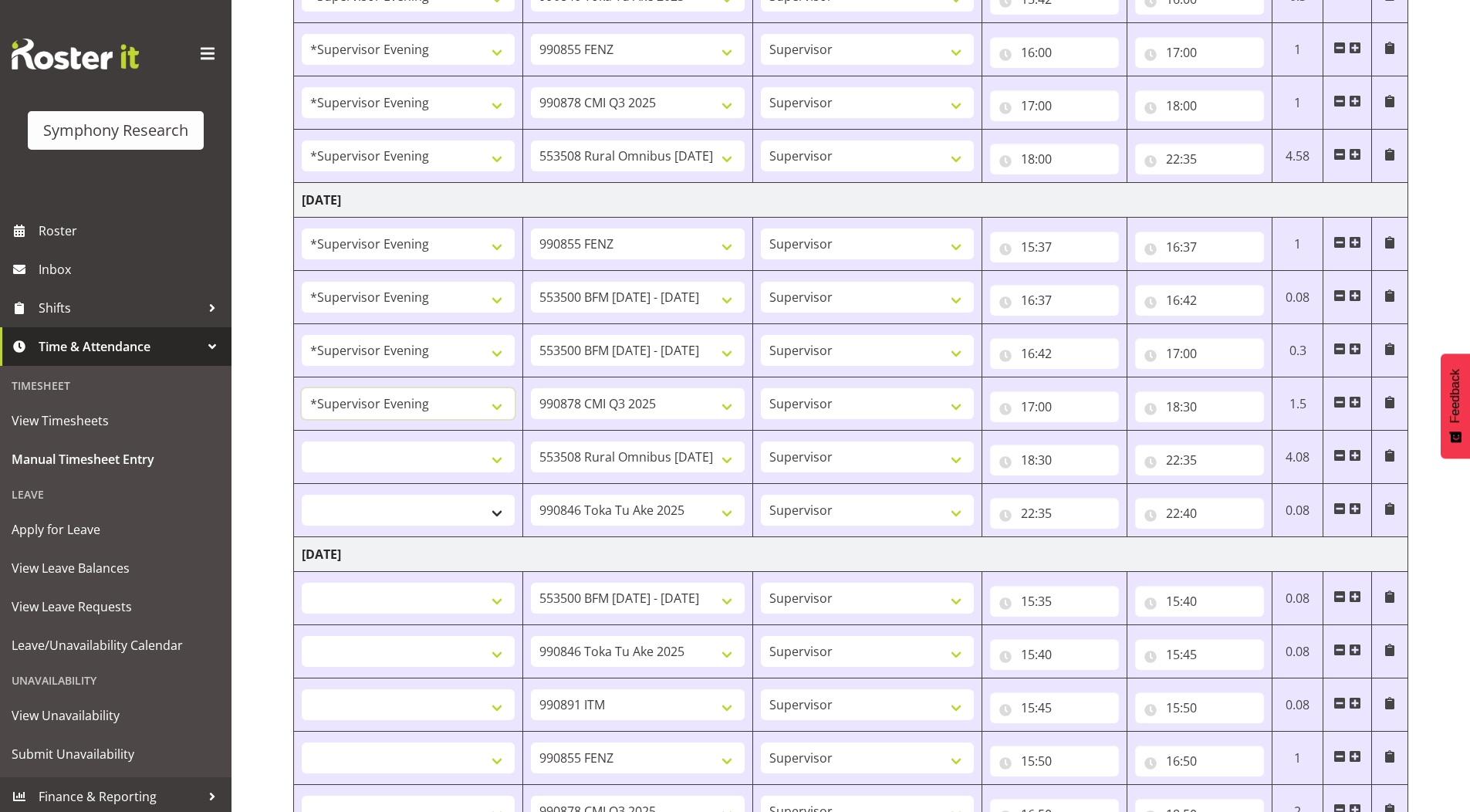
scroll to position [463, 0]
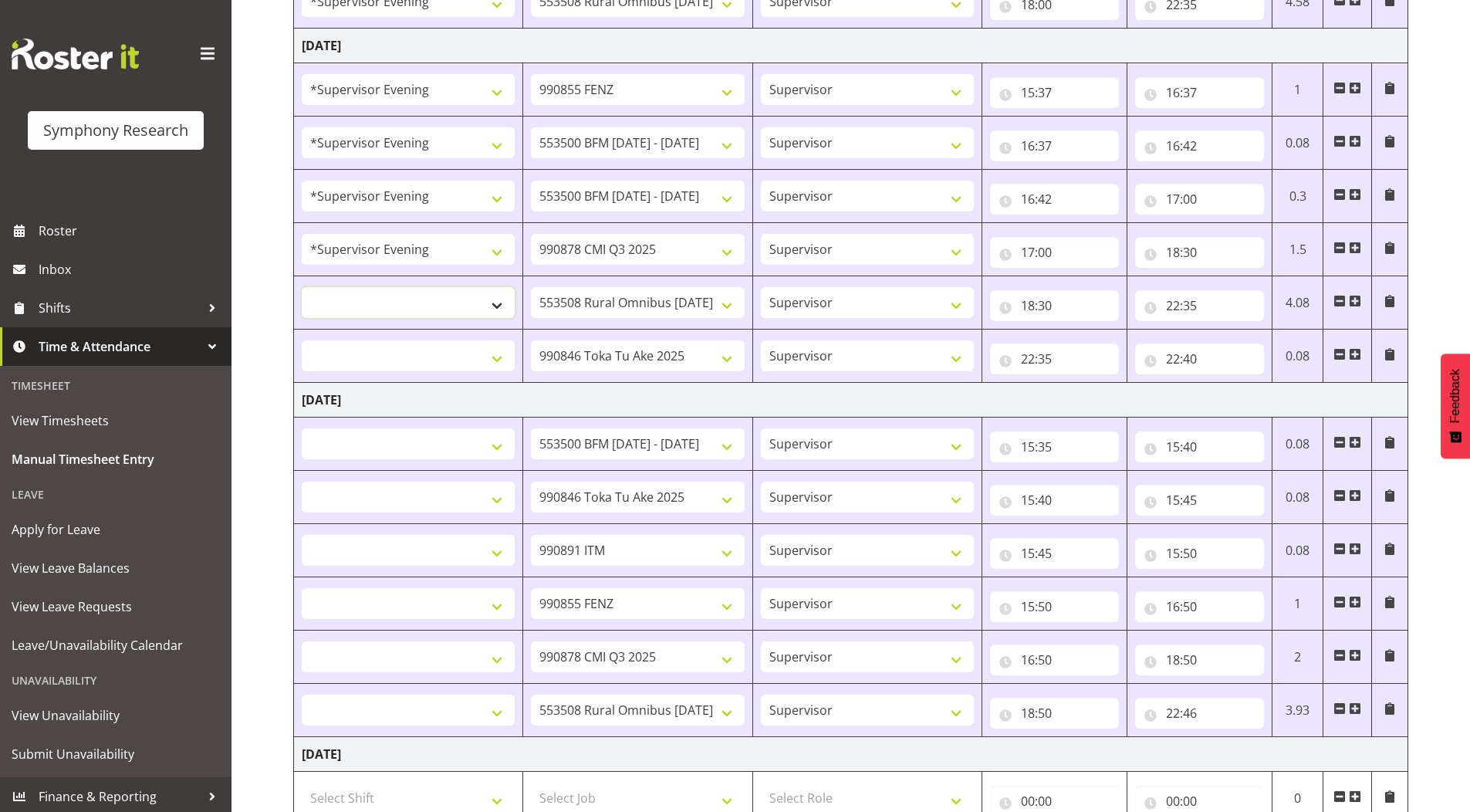
click at [396, 289] on select "!!Weekend Residential (Roster IT Shift Label) *Business 9/10am ~ 4:30pm *Busine…" at bounding box center [408, 302] width 213 height 31
select select "4583"
click at [302, 287] on select "!!Weekend Residential (Roster IT Shift Label) *Business 9/10am ~ 4:30pm *Busine…" at bounding box center [408, 302] width 213 height 31
select select
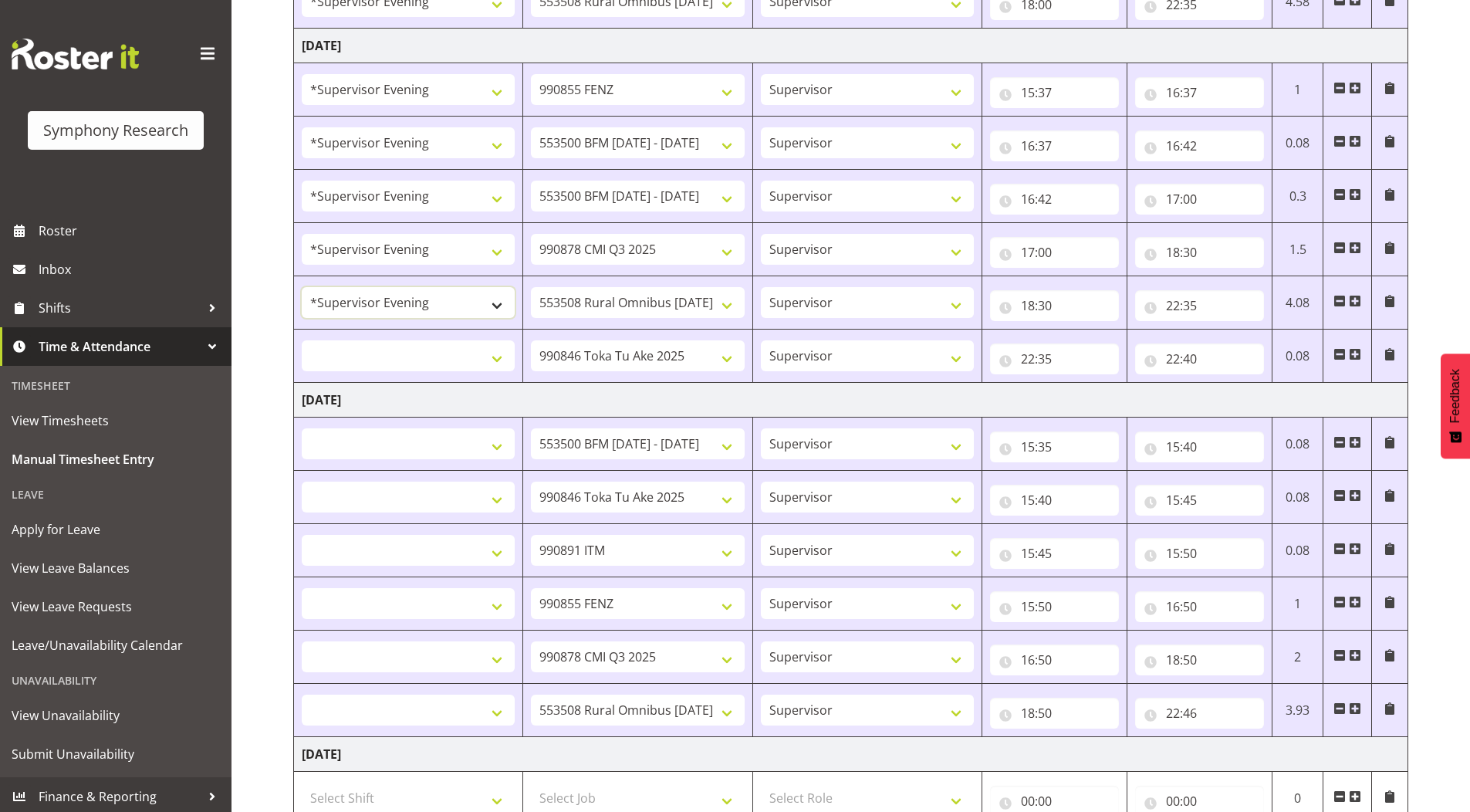
select select
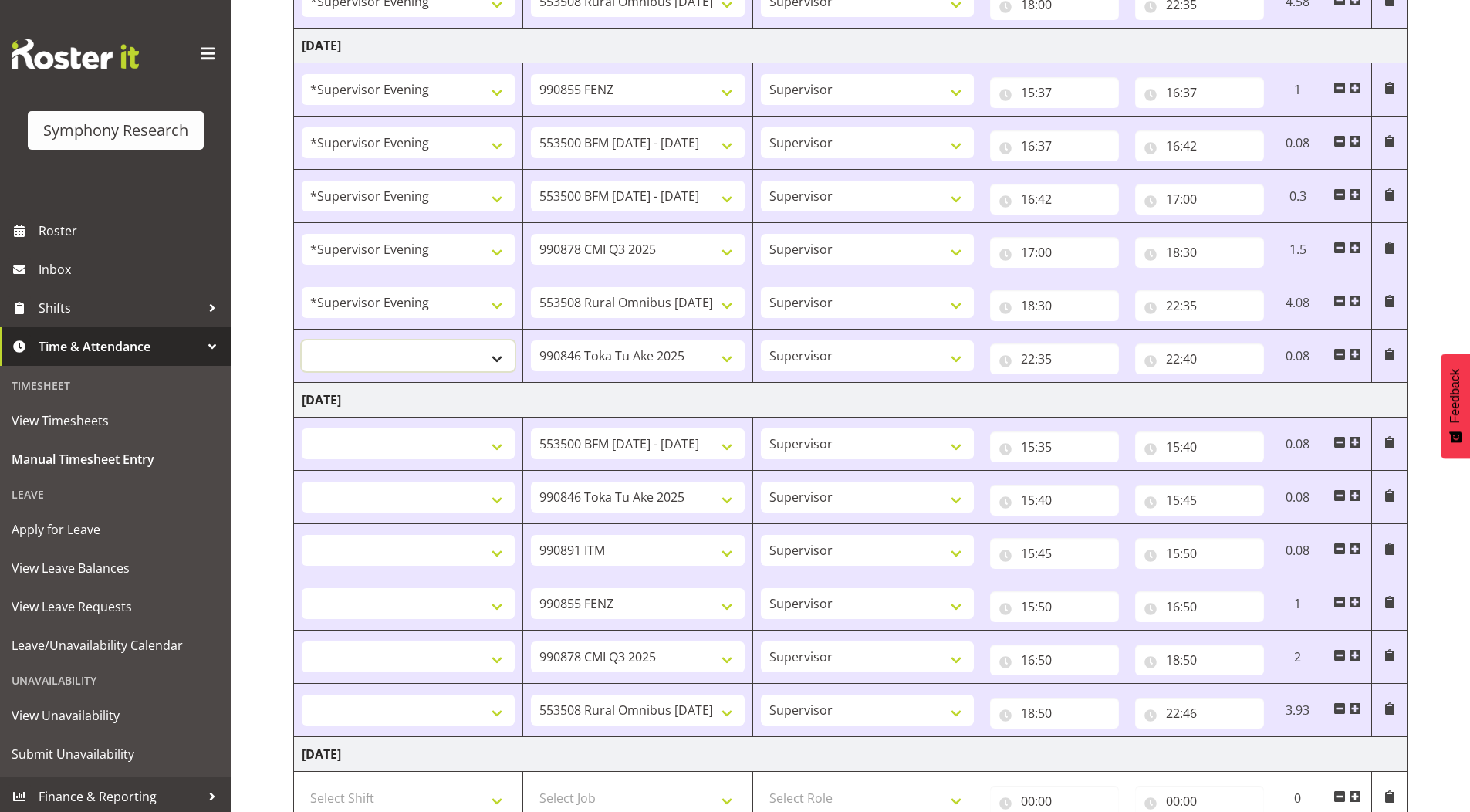
click at [362, 351] on select "!!Weekend Residential (Roster IT Shift Label) *Business 9/10am ~ 4:30pm *Busine…" at bounding box center [408, 356] width 213 height 31
select select "4583"
click at [302, 340] on select "!!Weekend Residential (Roster IT Shift Label) *Business 9/10am ~ 4:30pm *Busine…" at bounding box center [408, 356] width 213 height 31
select select
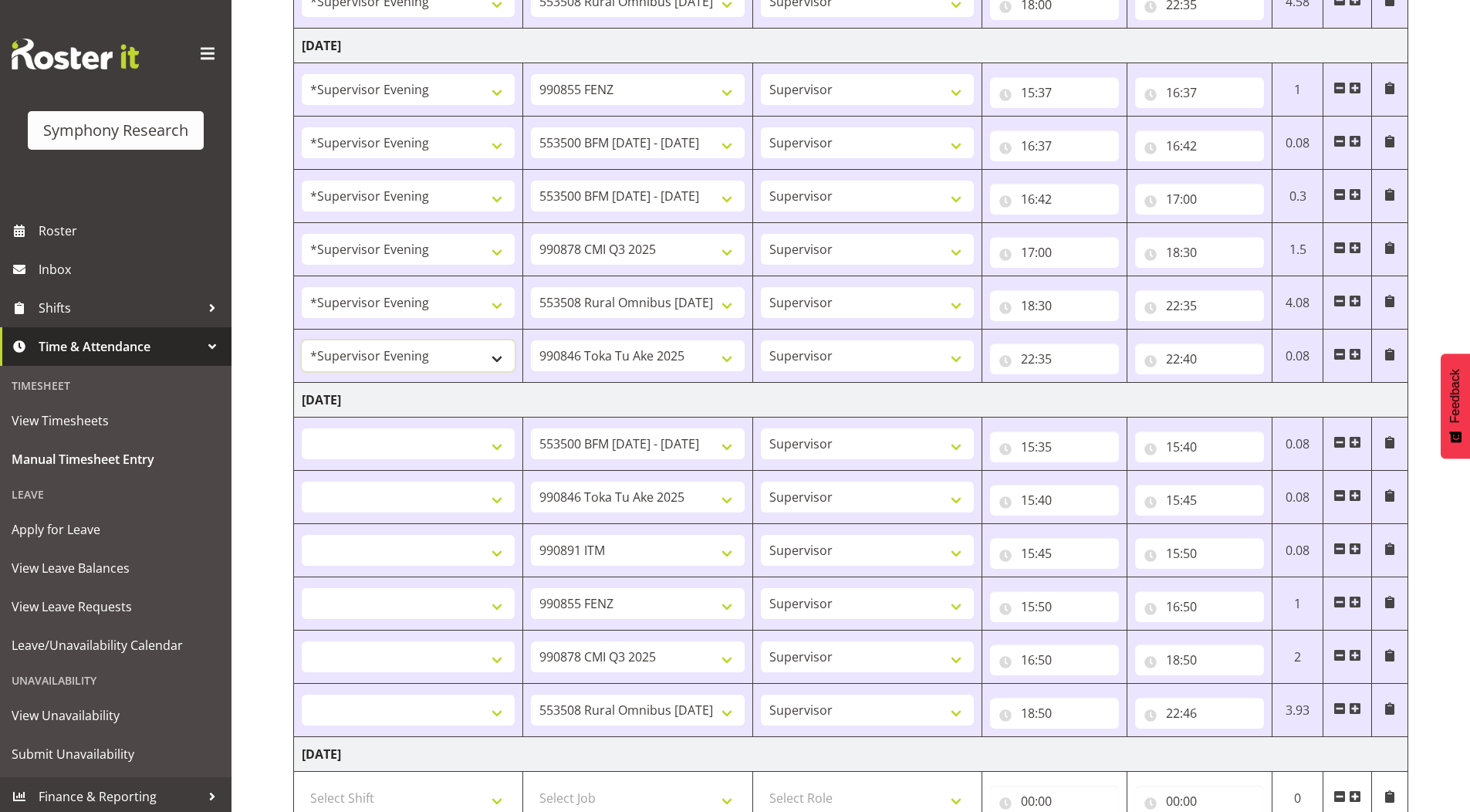
select select
click at [372, 444] on select "!!Weekend Residential (Roster IT Shift Label) *Business 9/10am ~ 4:30pm *Busine…" at bounding box center [408, 444] width 213 height 31
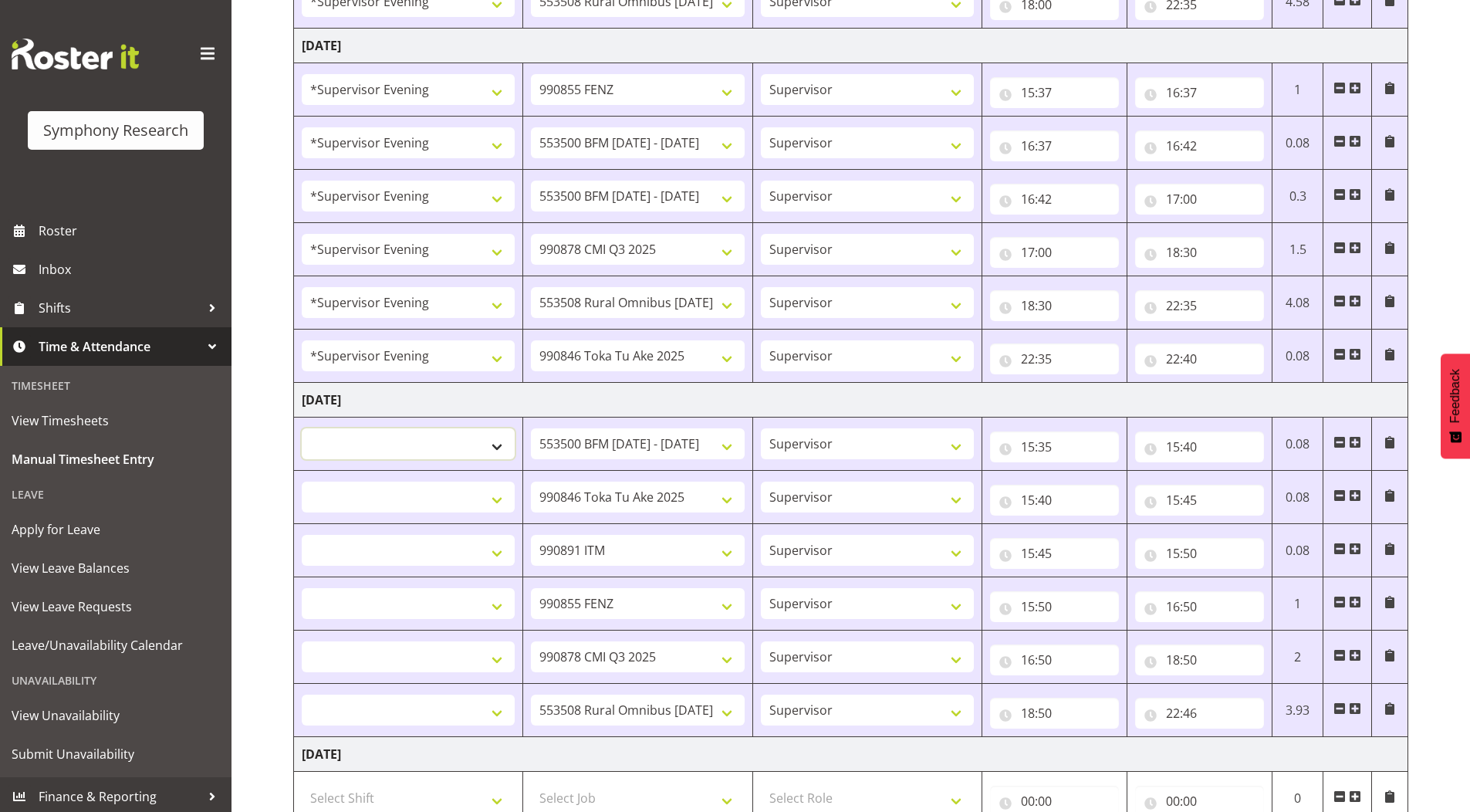
select select "4583"
click at [302, 428] on select "!!Weekend Residential (Roster IT Shift Label) *Business 9/10am ~ 4:30pm *Busine…" at bounding box center [408, 444] width 213 height 31
select select
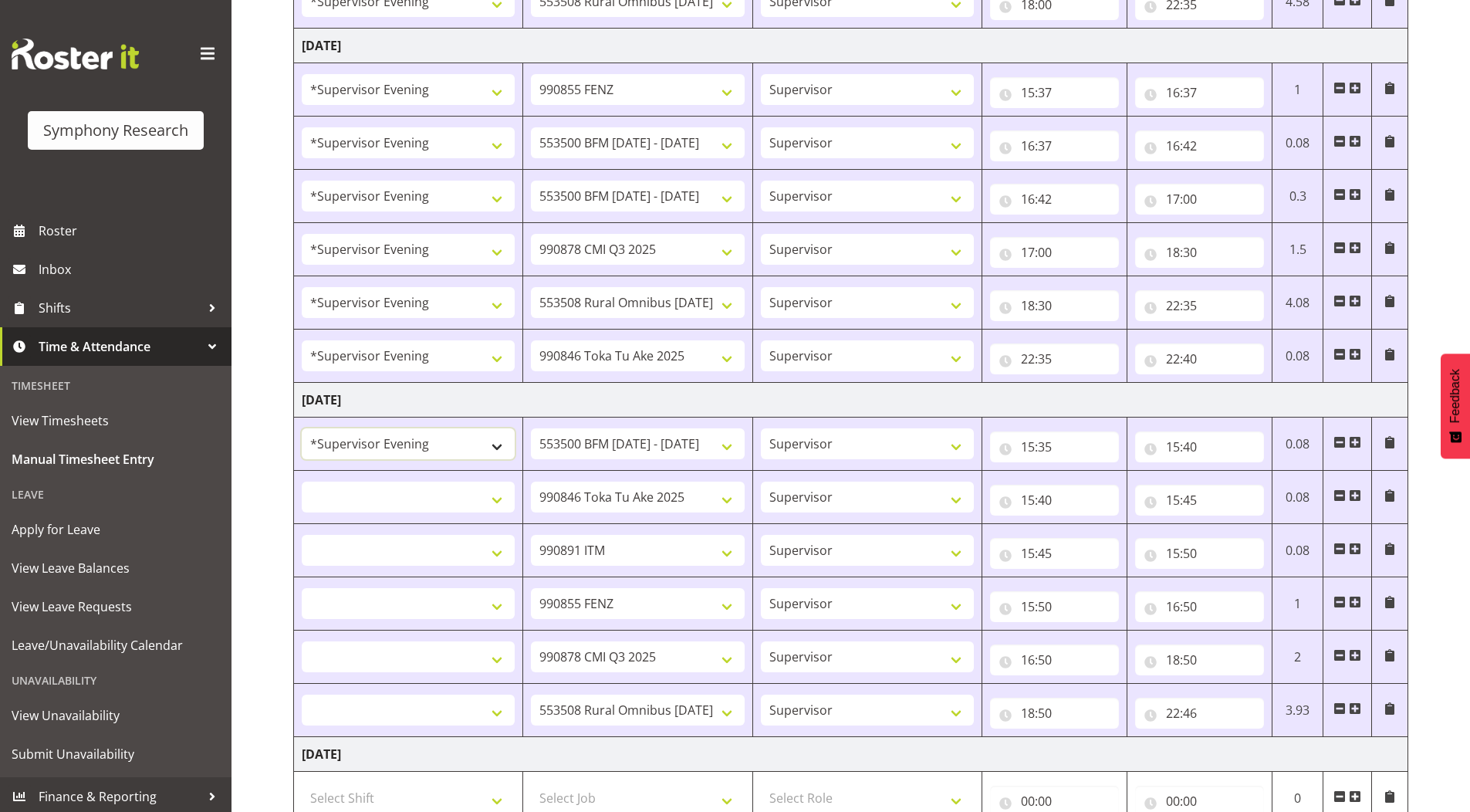
select select
drag, startPoint x: 386, startPoint y: 493, endPoint x: 386, endPoint y: 482, distance: 11.0
click at [386, 493] on select "!!Weekend Residential (Roster IT Shift Label) *Business 9/10am ~ 4:30pm *Busine…" at bounding box center [408, 497] width 213 height 31
select select "4583"
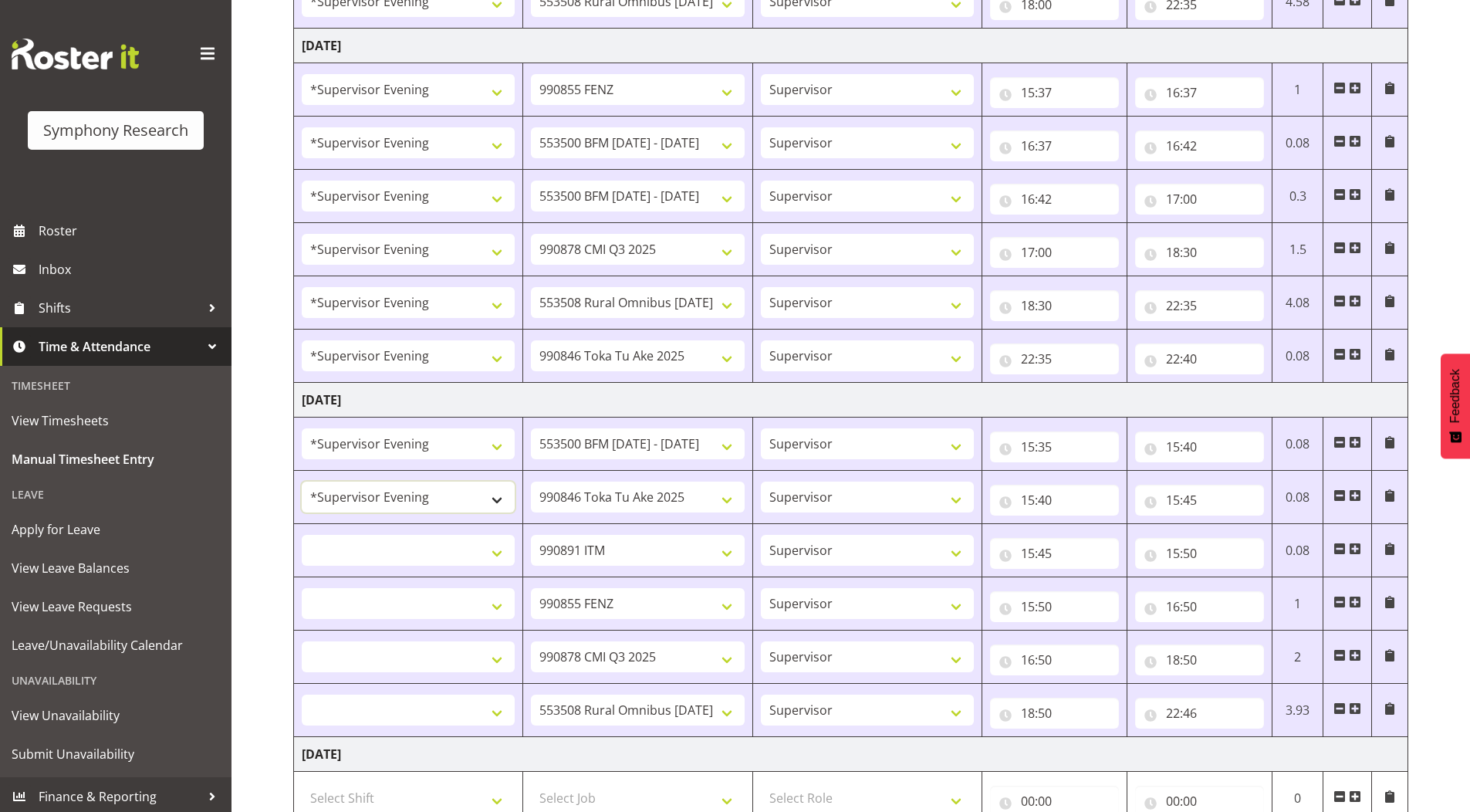
click at [302, 482] on select "!!Weekend Residential (Roster IT Shift Label) *Business 9/10am ~ 4:30pm *Busine…" at bounding box center [408, 497] width 213 height 31
select select
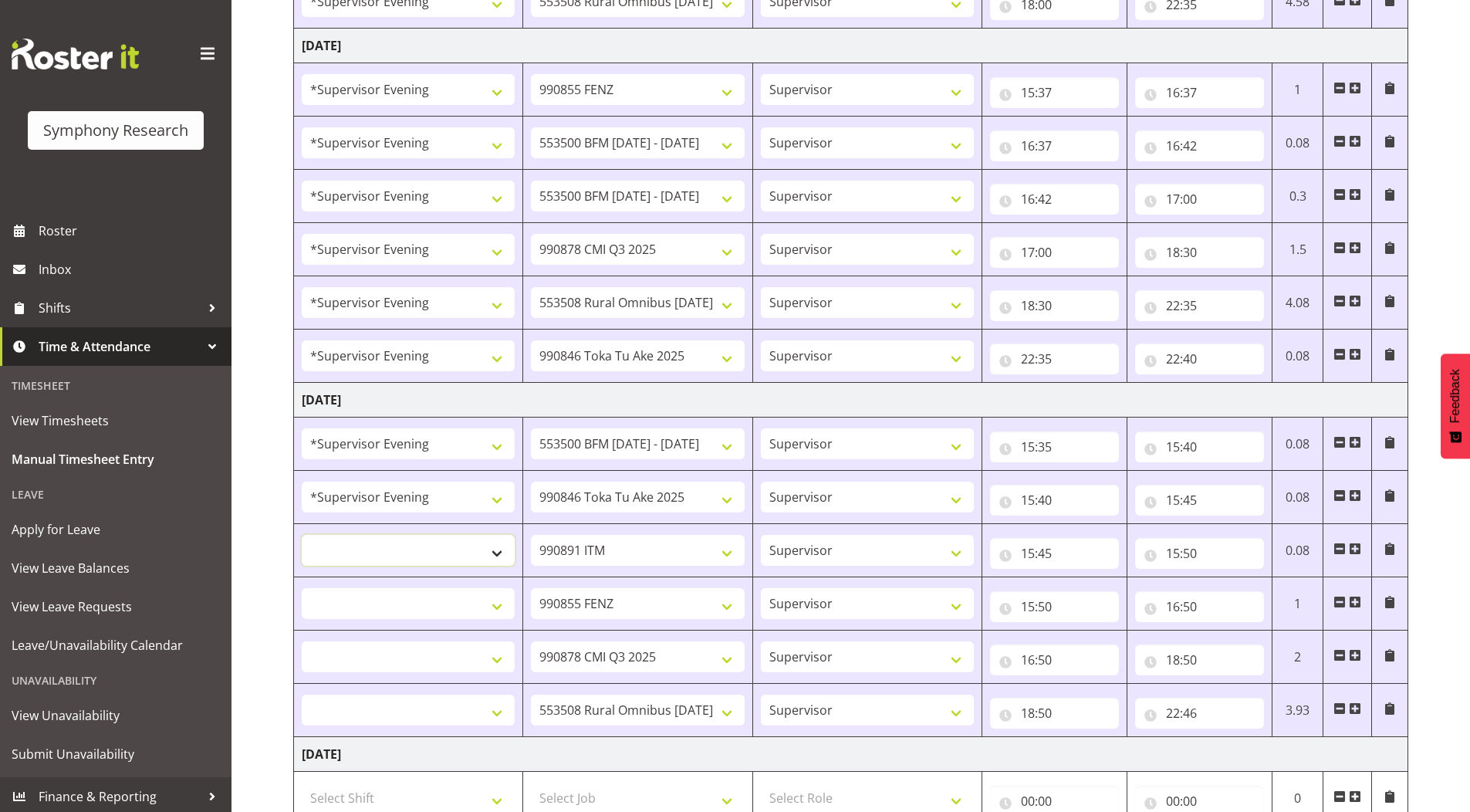
click at [383, 546] on select "!!Weekend Residential (Roster IT Shift Label) *Business 9/10am ~ 4:30pm *Busine…" at bounding box center [408, 551] width 213 height 31
select select "4583"
click at [302, 535] on select "!!Weekend Residential (Roster IT Shift Label) *Business 9/10am ~ 4:30pm *Busine…" at bounding box center [408, 551] width 213 height 31
select select
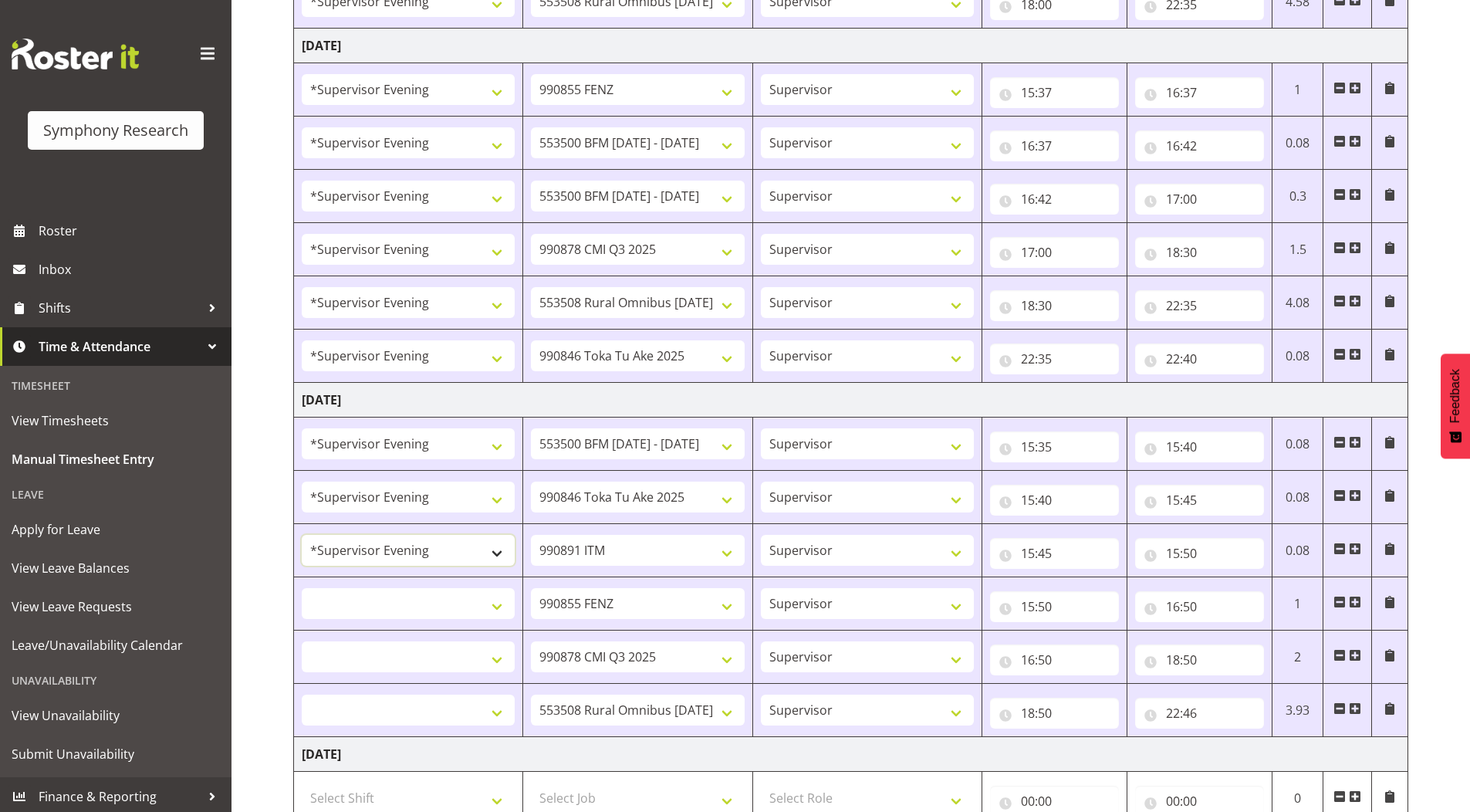
select select
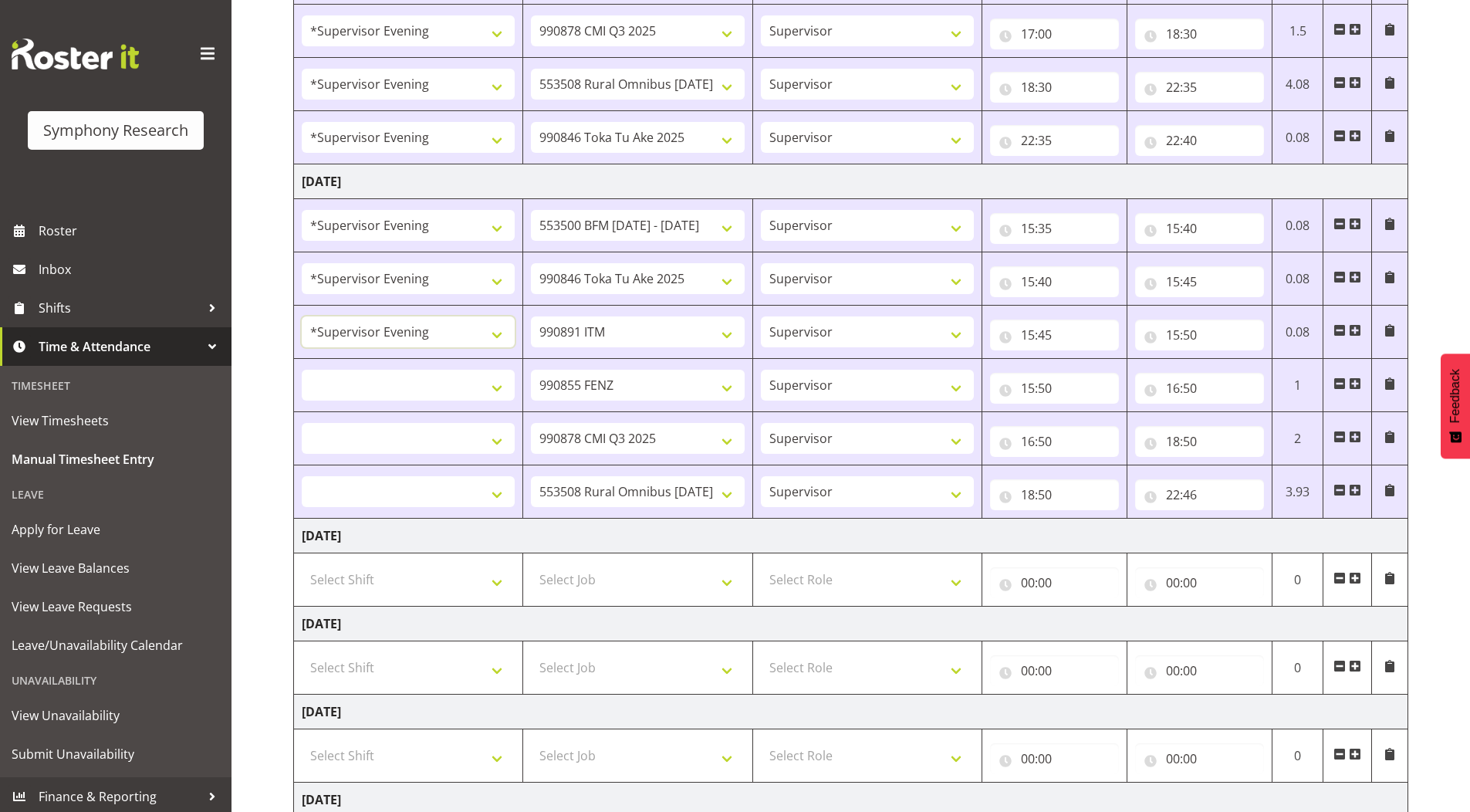
scroll to position [694, 0]
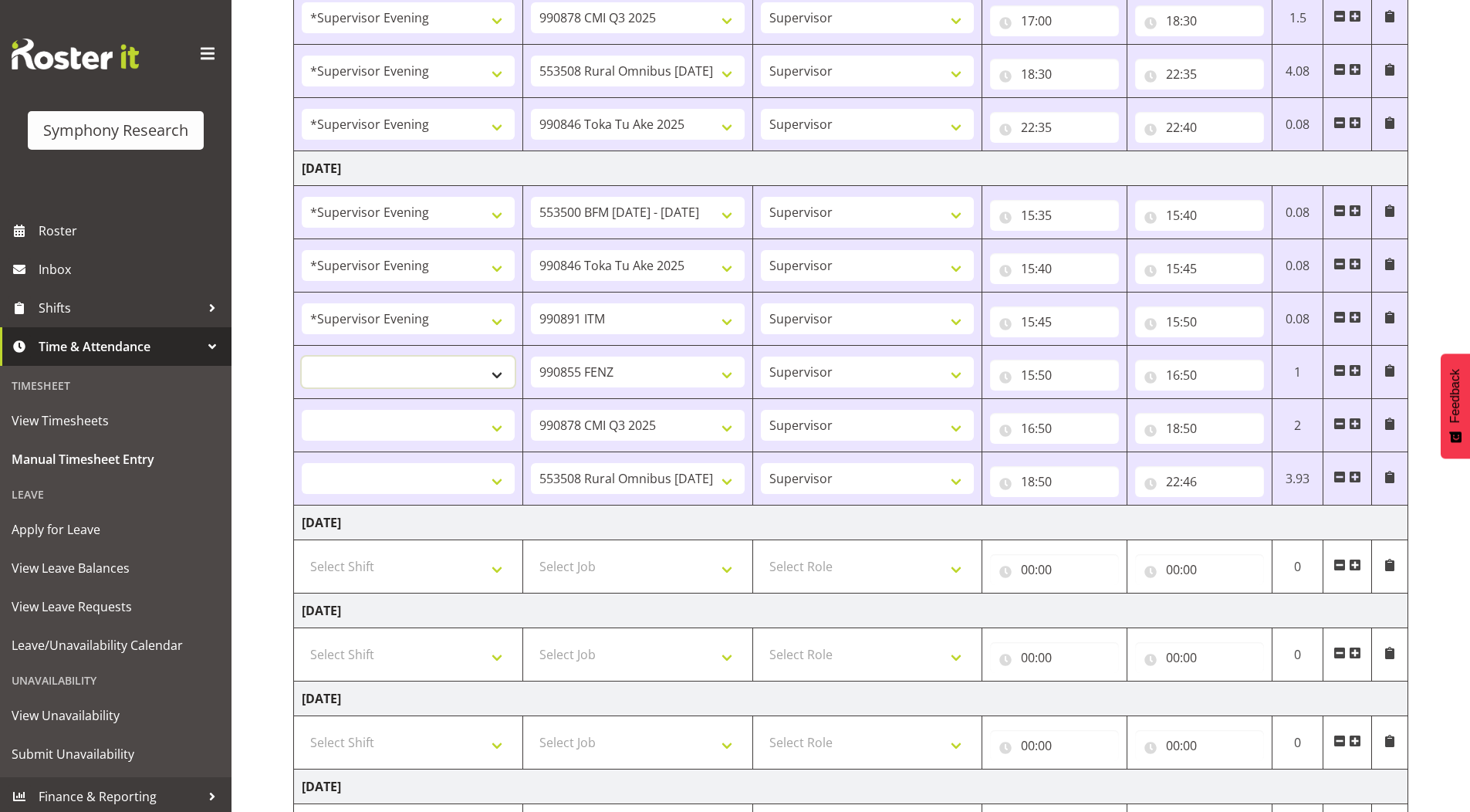
click at [371, 379] on select "!!Weekend Residential (Roster IT Shift Label) *Business 9/10am ~ 4:30pm *Busine…" at bounding box center [408, 372] width 213 height 31
select select "4583"
click at [302, 357] on select "!!Weekend Residential (Roster IT Shift Label) *Business 9/10am ~ 4:30pm *Busine…" at bounding box center [408, 372] width 213 height 31
select select
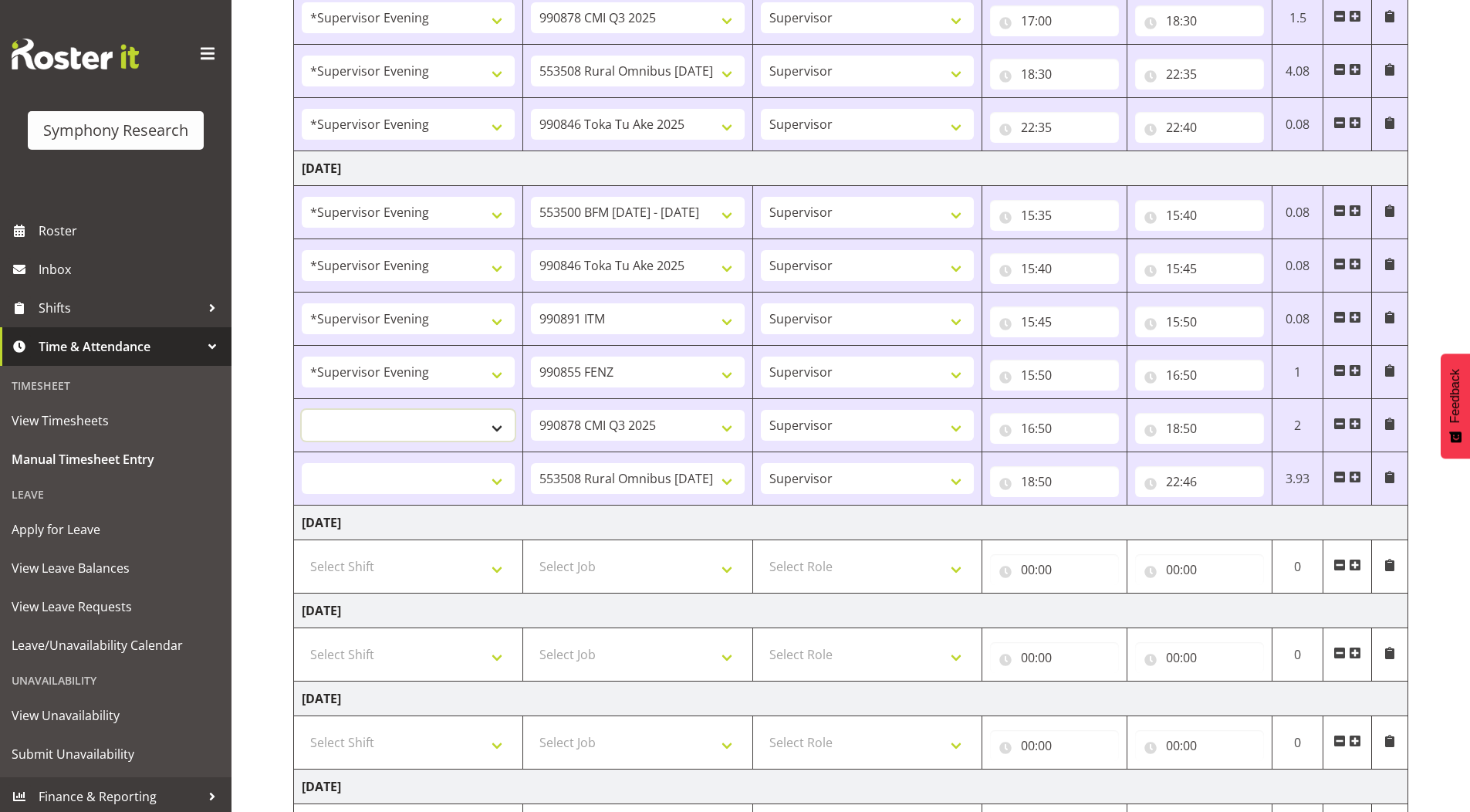
click at [369, 424] on select "!!Weekend Residential (Roster IT Shift Label) *Business 9/10am ~ 4:30pm *Busine…" at bounding box center [408, 425] width 213 height 31
select select "4583"
click at [302, 409] on select "!!Weekend Residential (Roster IT Shift Label) *Business 9/10am ~ 4:30pm *Busine…" at bounding box center [408, 425] width 213 height 31
click at [363, 478] on select "!!Weekend Residential (Roster IT Shift Label) *Business 9/10am ~ 4:30pm *Busine…" at bounding box center [408, 479] width 213 height 31
select select "4583"
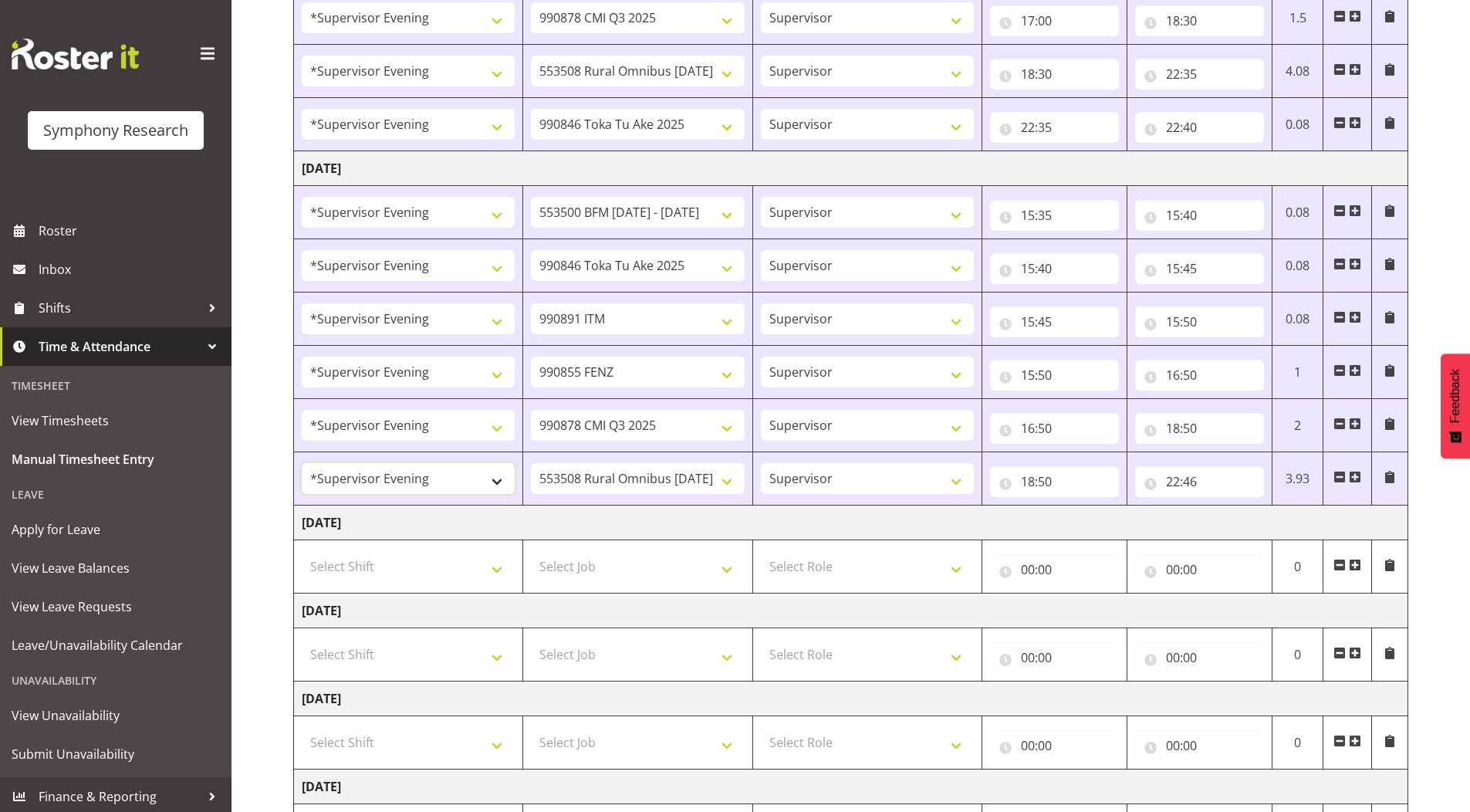
click at [302, 463] on select "!!Weekend Residential (Roster IT Shift Label) *Business 9/10am ~ 4:30pm *Busine…" at bounding box center [408, 479] width 213 height 31
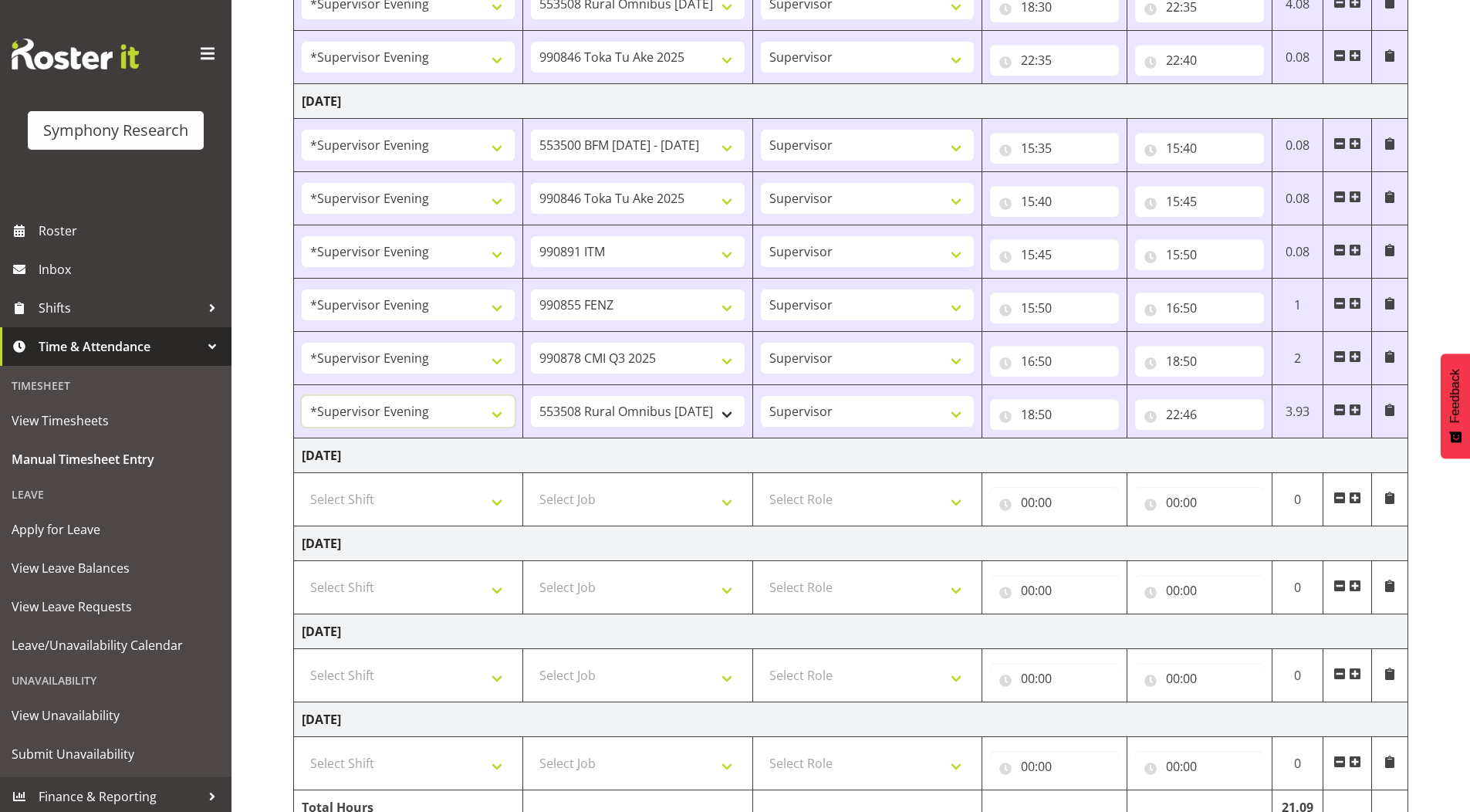
scroll to position [838, 0]
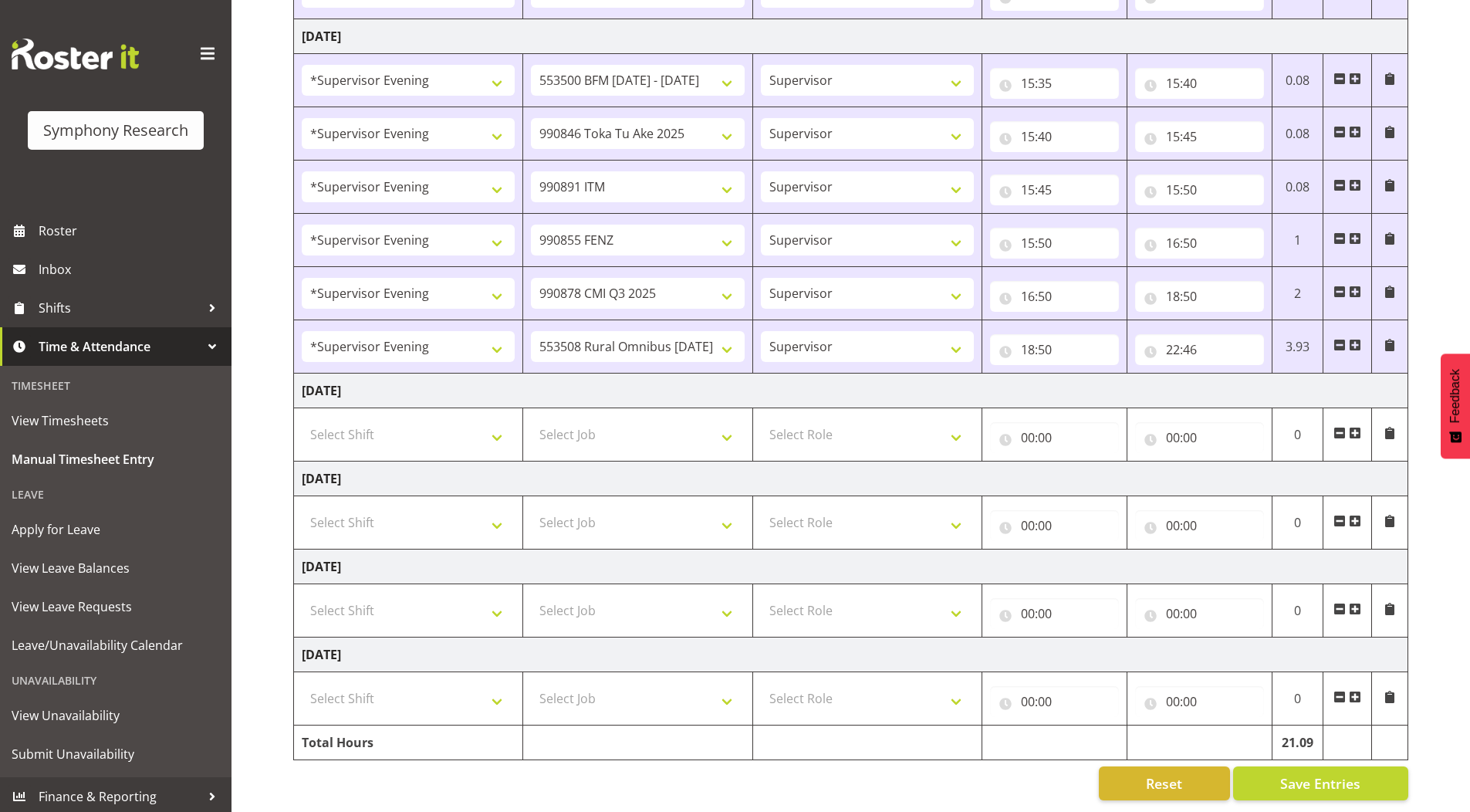
click at [1353, 427] on span at bounding box center [1355, 433] width 12 height 12
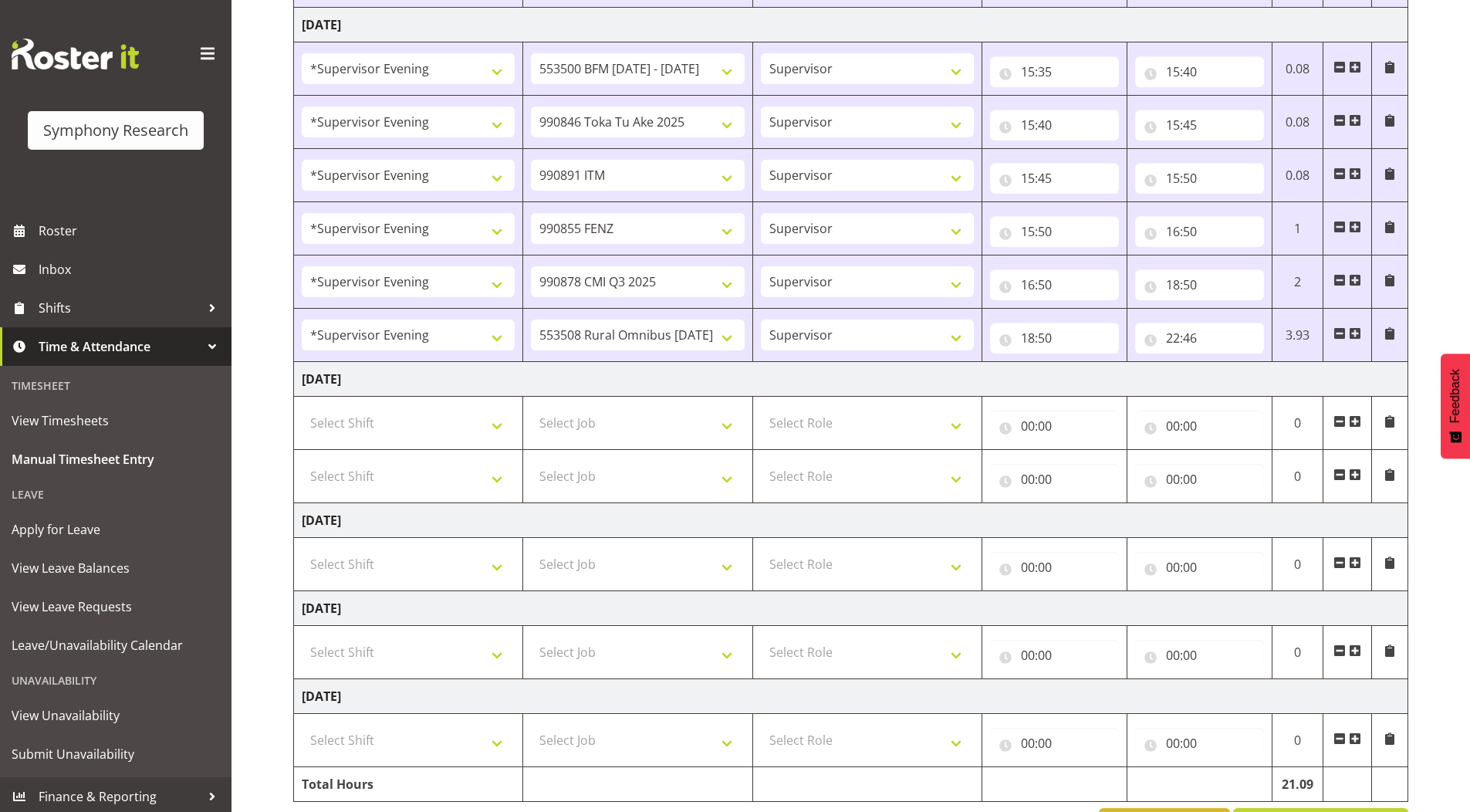
click at [1354, 423] on span at bounding box center [1355, 421] width 12 height 12
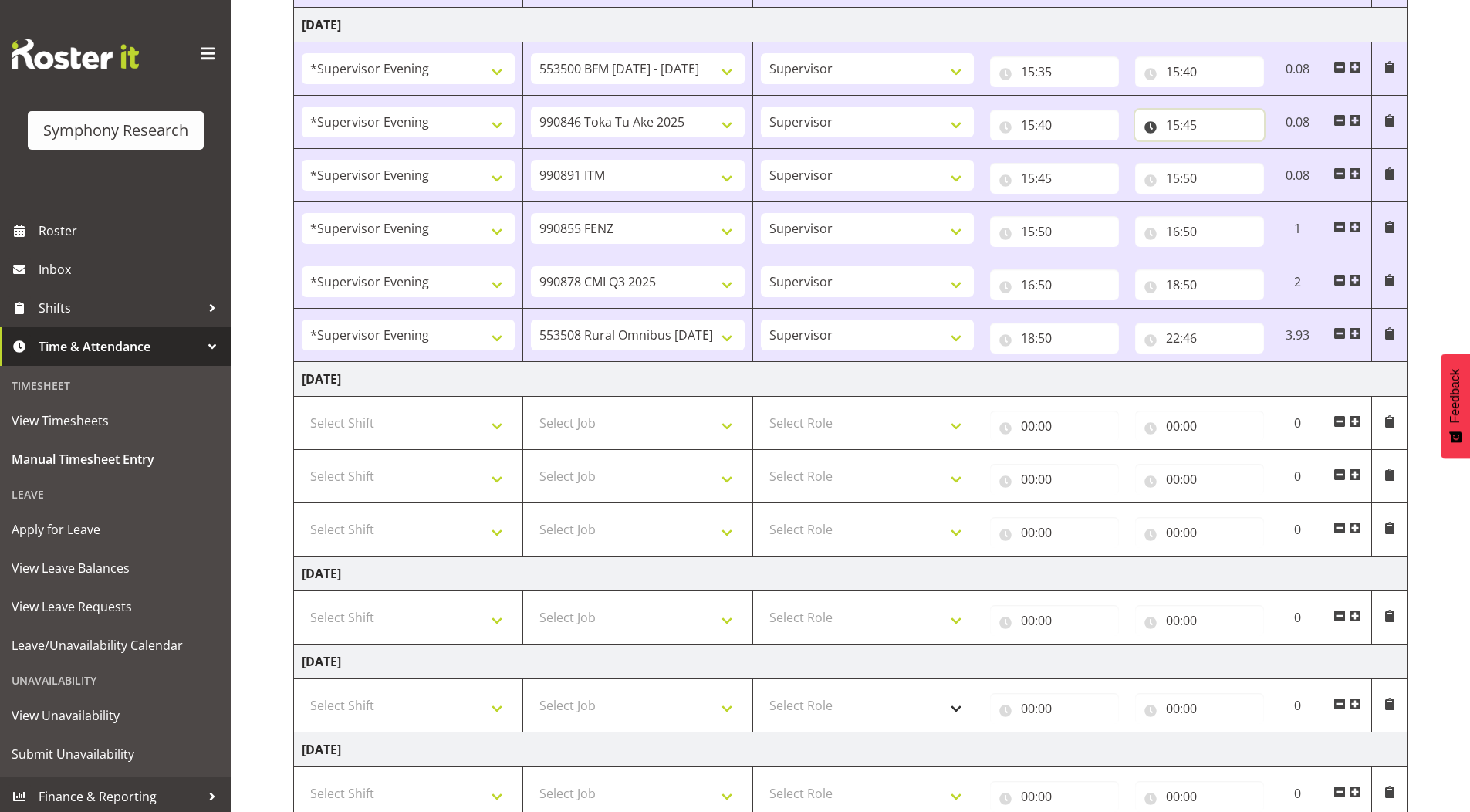
drag, startPoint x: 1170, startPoint y: 137, endPoint x: 905, endPoint y: 695, distance: 617.7
click at [799, 424] on select "Select Role Supervisor Briefing Interviewing" at bounding box center [867, 423] width 213 height 31
select select "45"
click at [761, 407] on select "Select Role Supervisor Briefing Interviewing" at bounding box center [867, 423] width 213 height 31
